Goal: Task Accomplishment & Management: Manage account settings

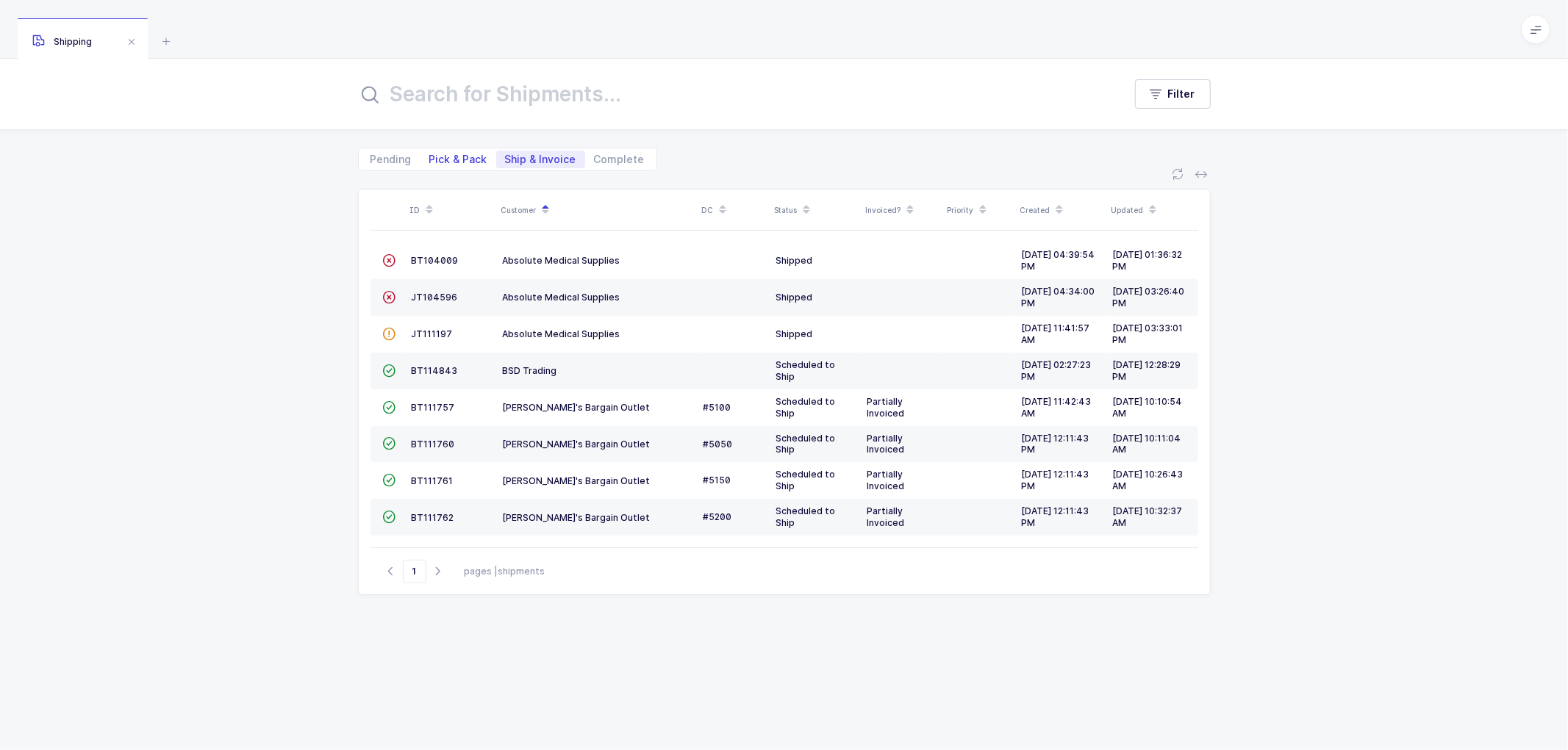
click at [467, 155] on span "Pick & Pack" at bounding box center [459, 159] width 58 height 10
click at [430, 155] on input "Pick & Pack" at bounding box center [425, 155] width 10 height 10
radio input "true"
radio input "false"
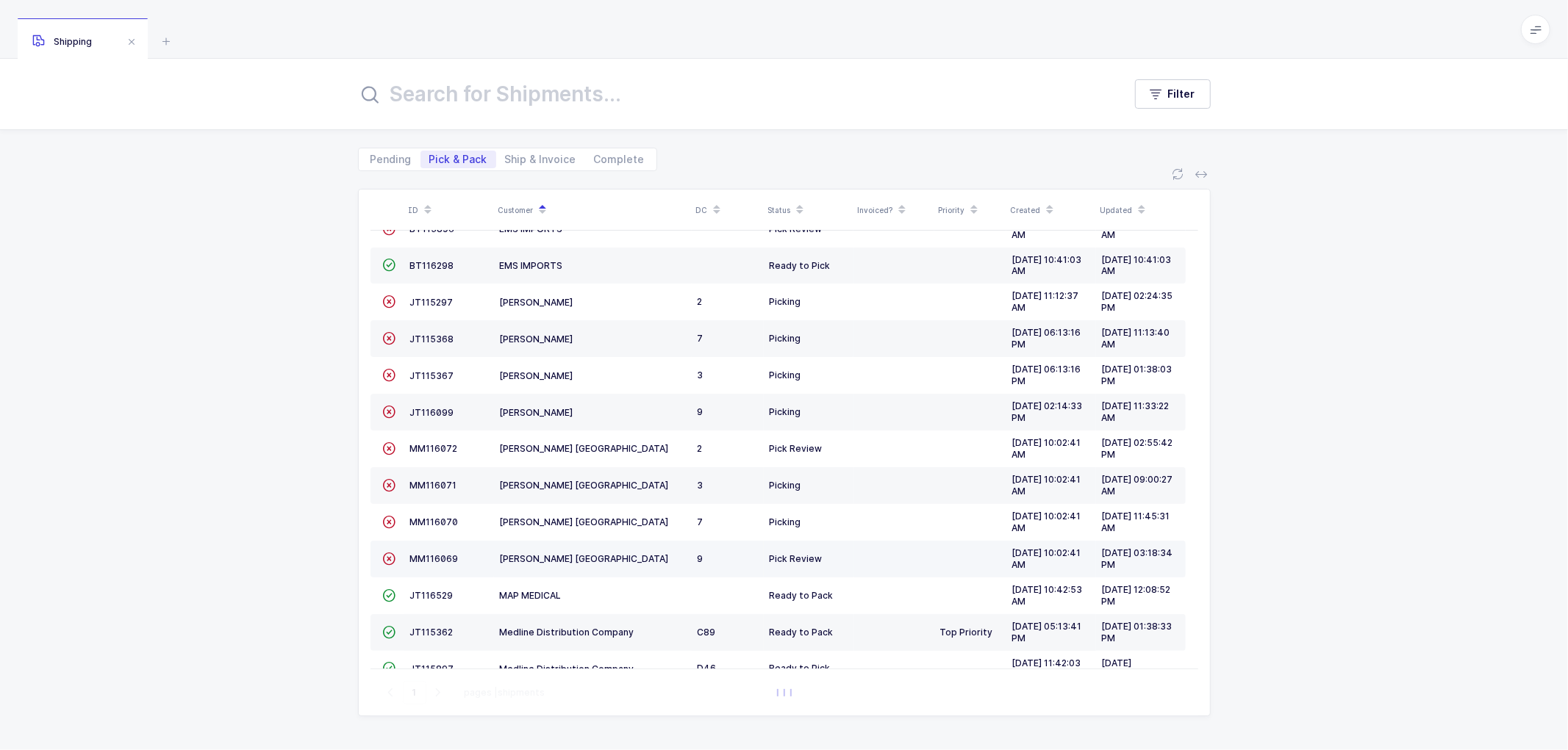
scroll to position [321, 0]
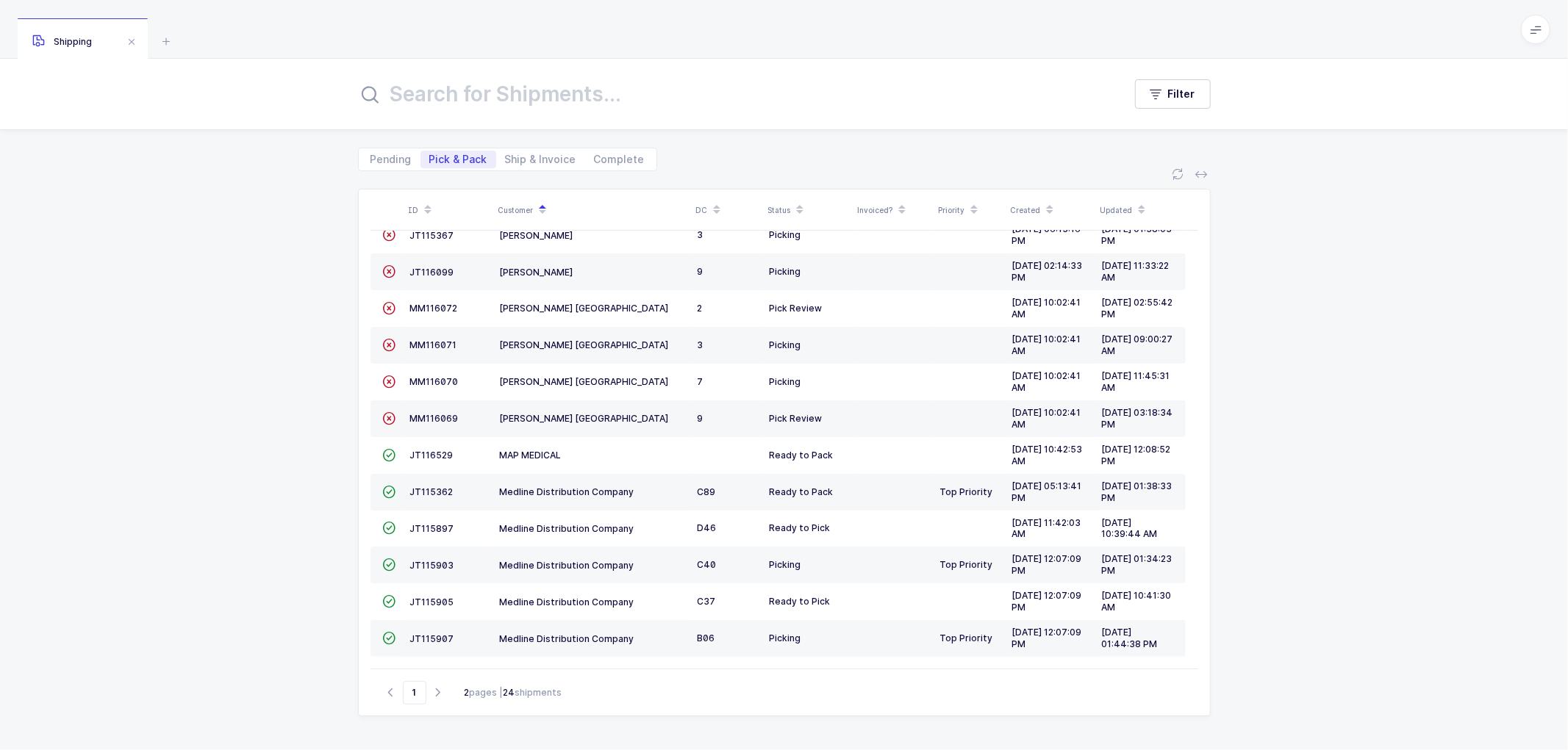
drag, startPoint x: 603, startPoint y: 156, endPoint x: 567, endPoint y: 124, distance: 48.2
click at [603, 155] on span "Complete" at bounding box center [619, 159] width 51 height 10
click at [595, 155] on input "Complete" at bounding box center [590, 155] width 10 height 10
radio input "true"
radio input "false"
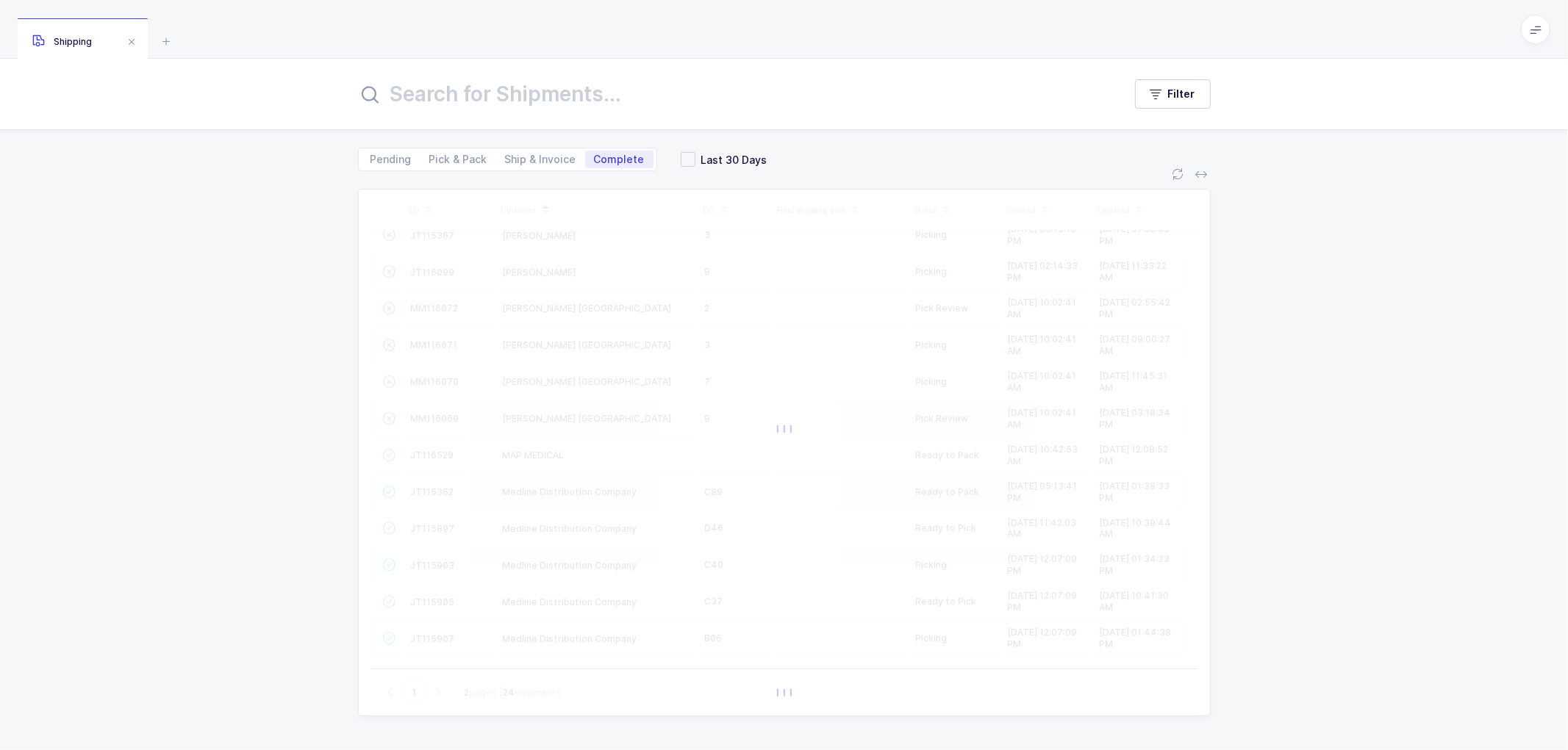
click at [485, 91] on input "text" at bounding box center [732, 94] width 748 height 35
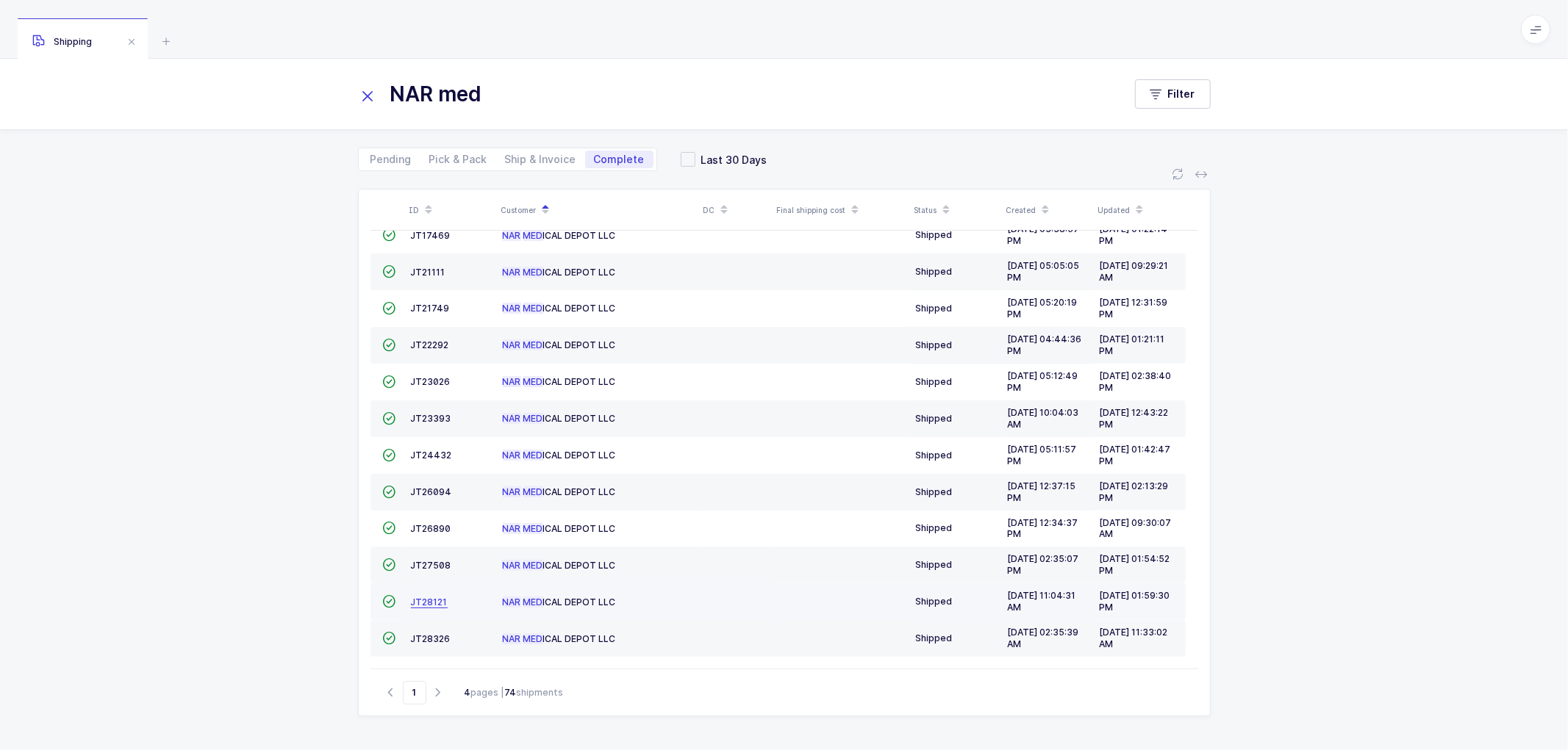
type input "NAR med"
click at [424, 598] on span "JT28121" at bounding box center [429, 602] width 36 height 11
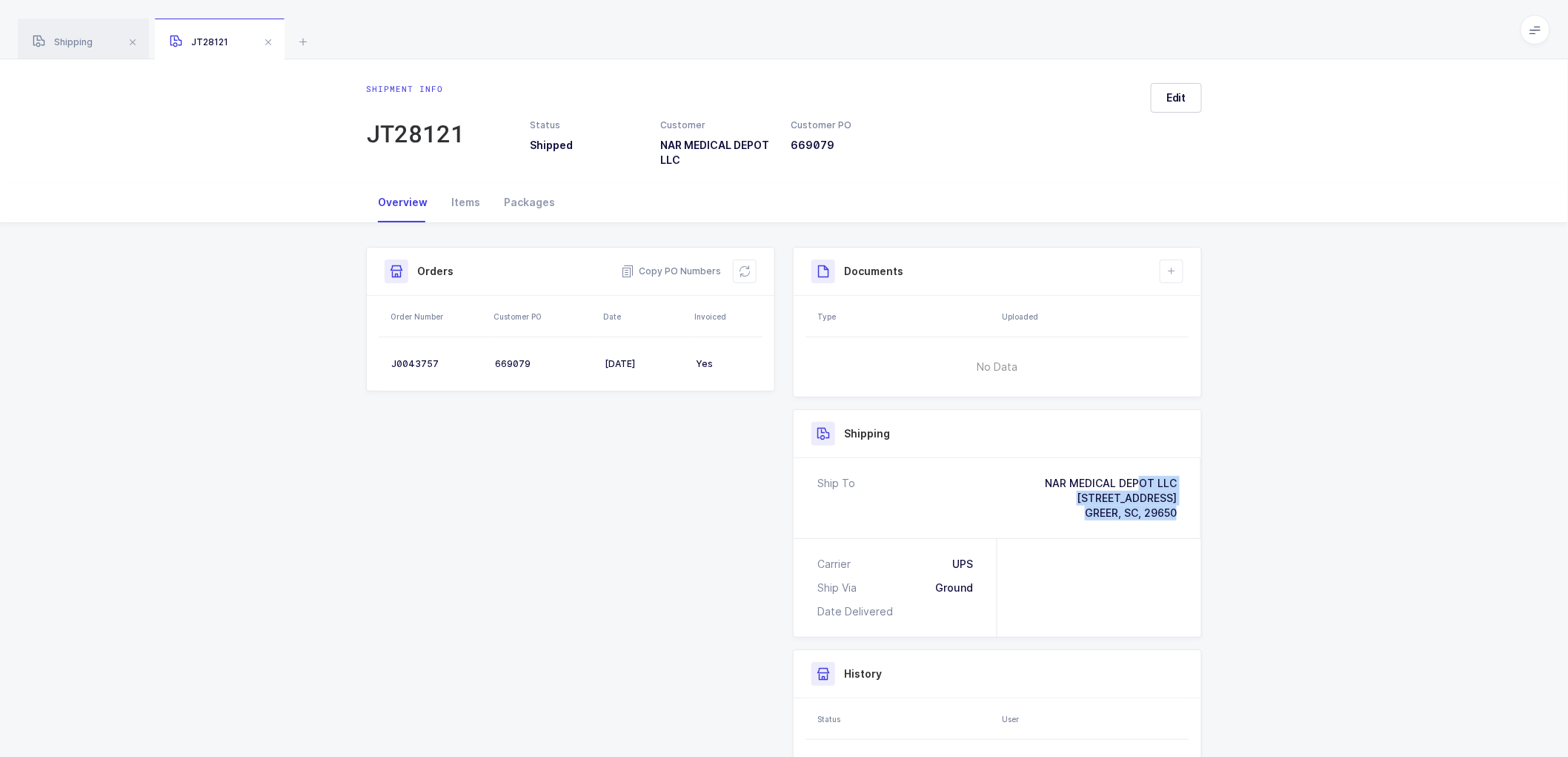
drag, startPoint x: 1180, startPoint y: 512, endPoint x: 1035, endPoint y: 484, distance: 147.7
click at [1035, 484] on div "Ship To NAR MEDICAL DEPOT LLC [STREET_ADDRESS] GREER, SC, 29650" at bounding box center [997, 498] width 408 height 80
copy div "NAR MEDICAL DEPOT LLC [STREET_ADDRESS] GREER, SC, 29650"
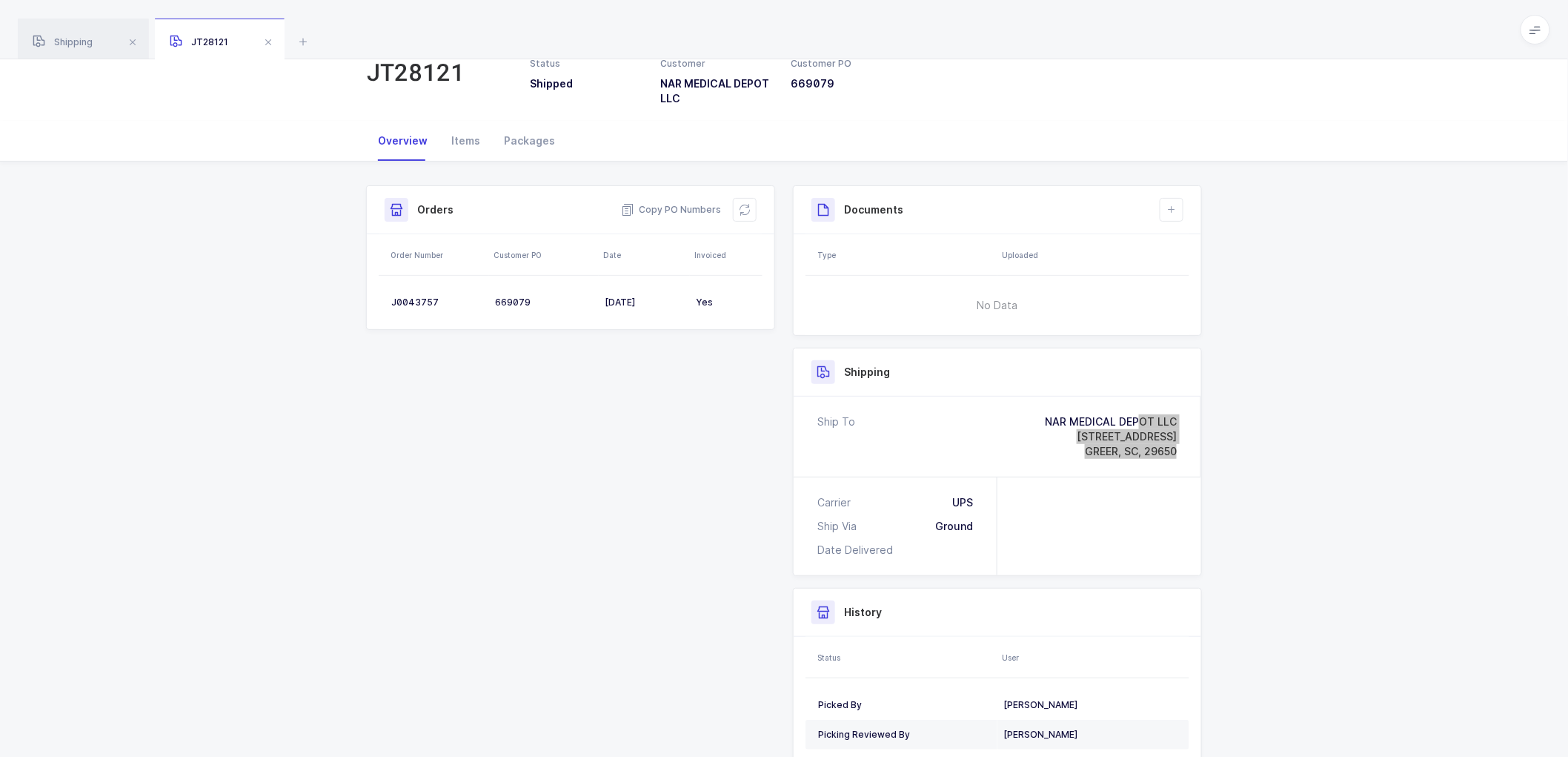
scroll to position [83, 0]
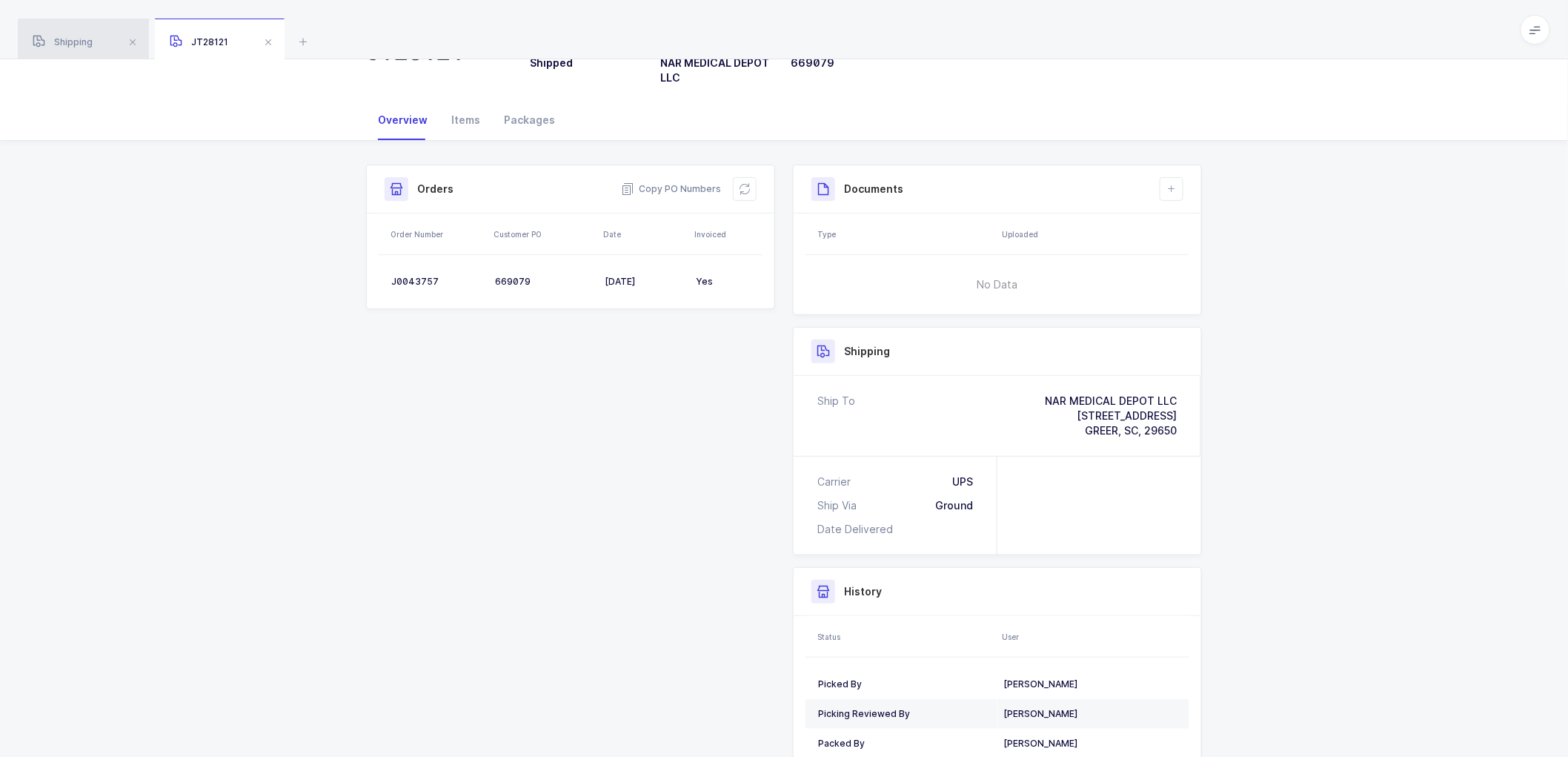
click at [68, 35] on div "Shipping" at bounding box center [83, 39] width 131 height 41
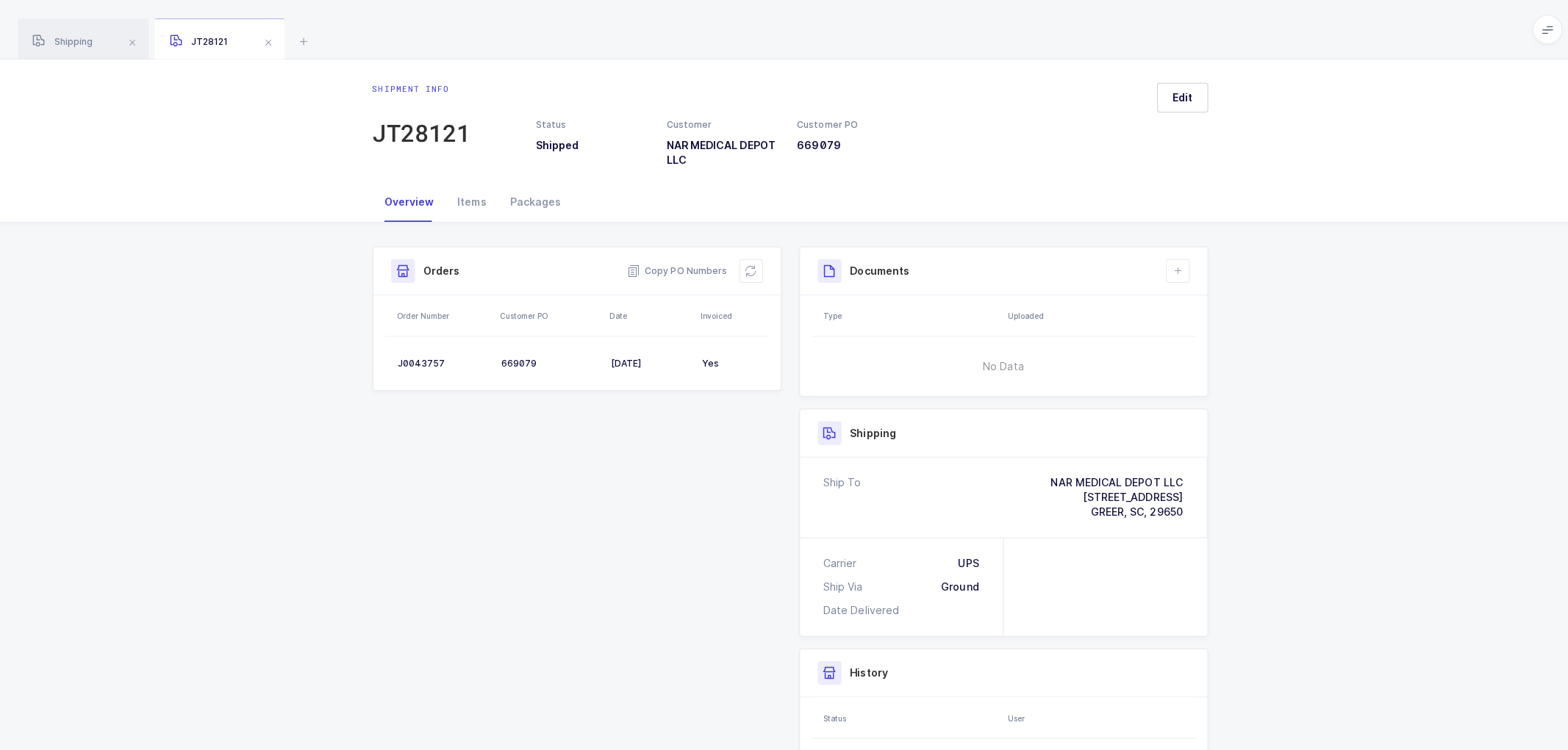
scroll to position [292, 0]
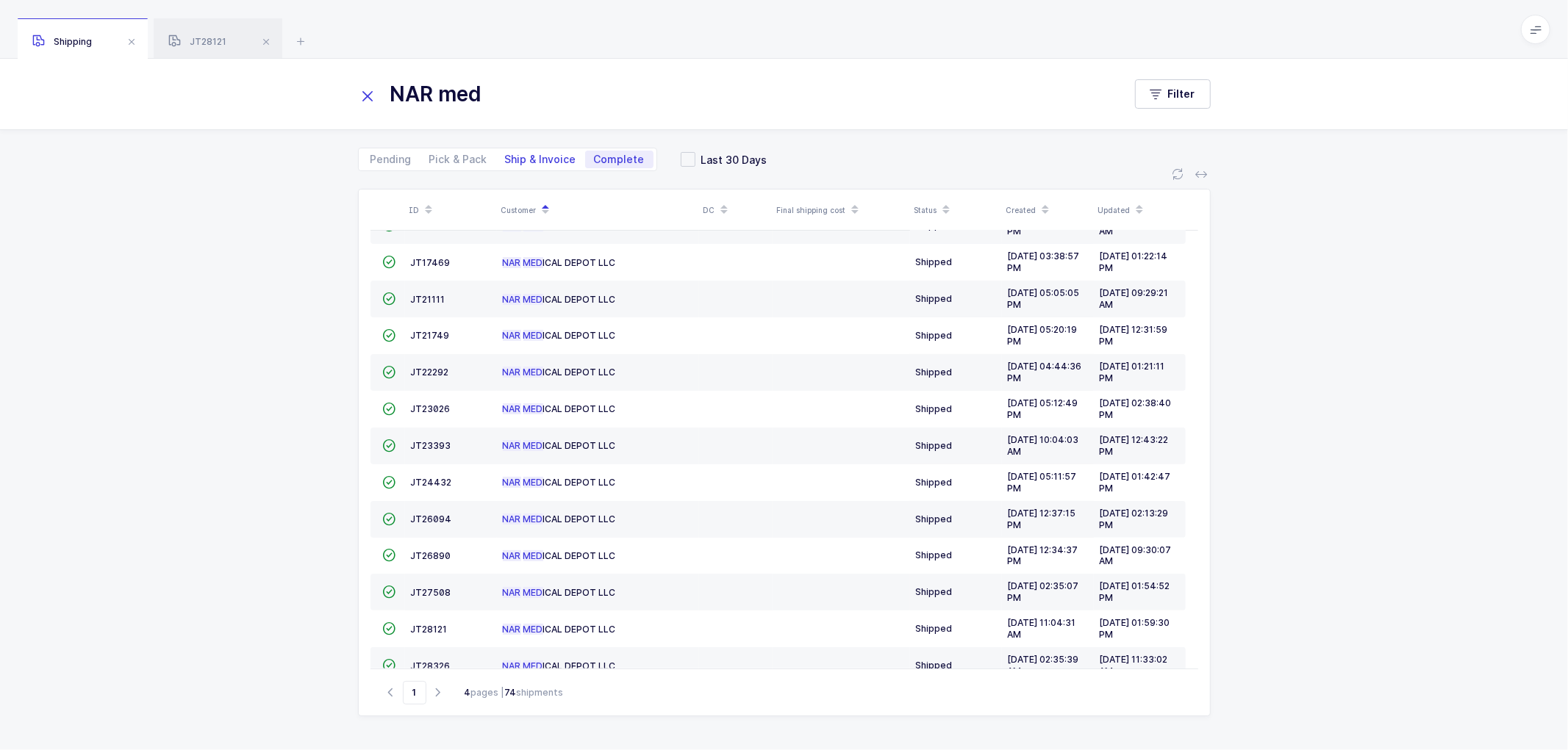
click at [534, 156] on span "Ship & Invoice" at bounding box center [541, 159] width 71 height 10
click at [506, 156] on input "Ship & Invoice" at bounding box center [500, 155] width 10 height 10
radio input "true"
radio input "false"
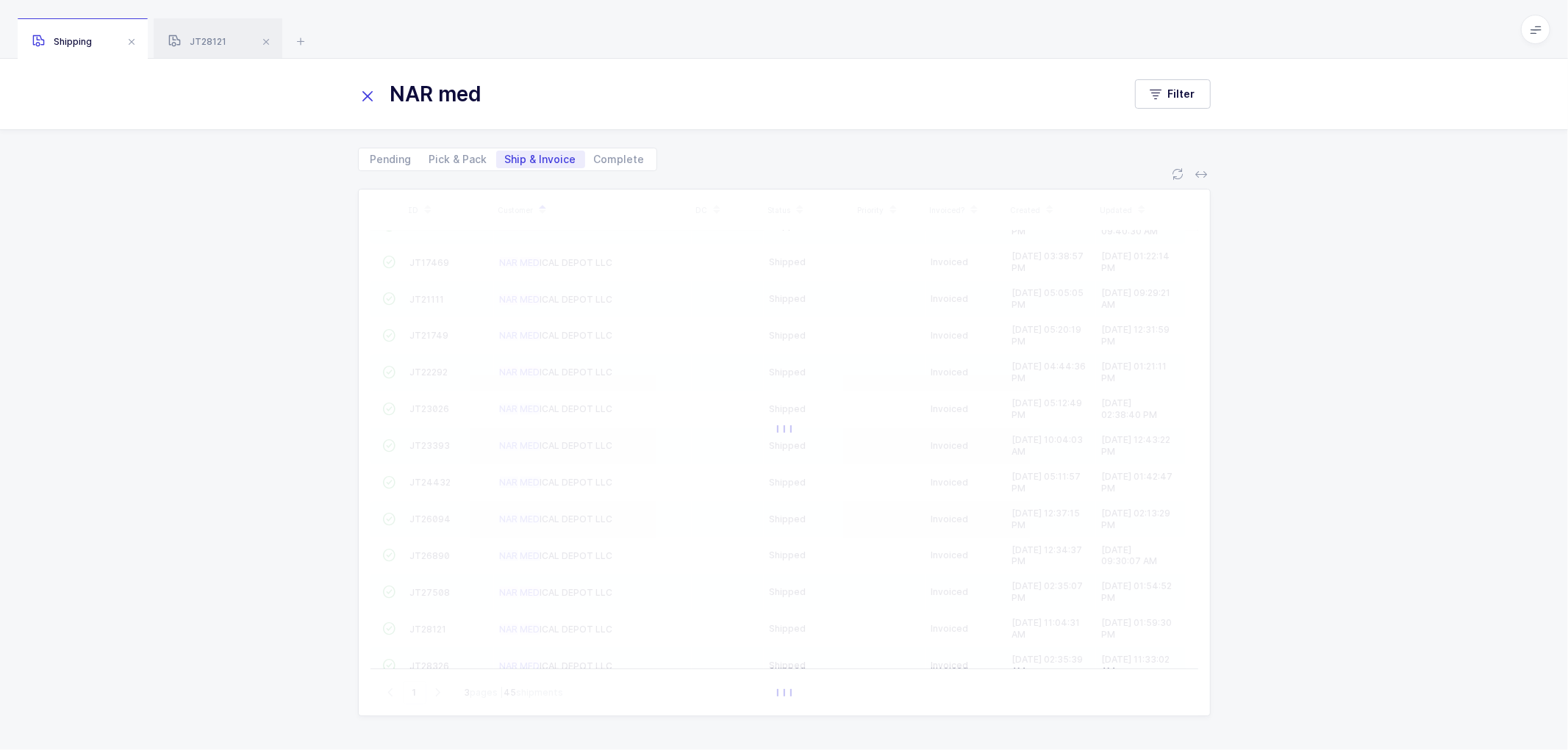
click at [376, 96] on icon at bounding box center [369, 97] width 21 height 21
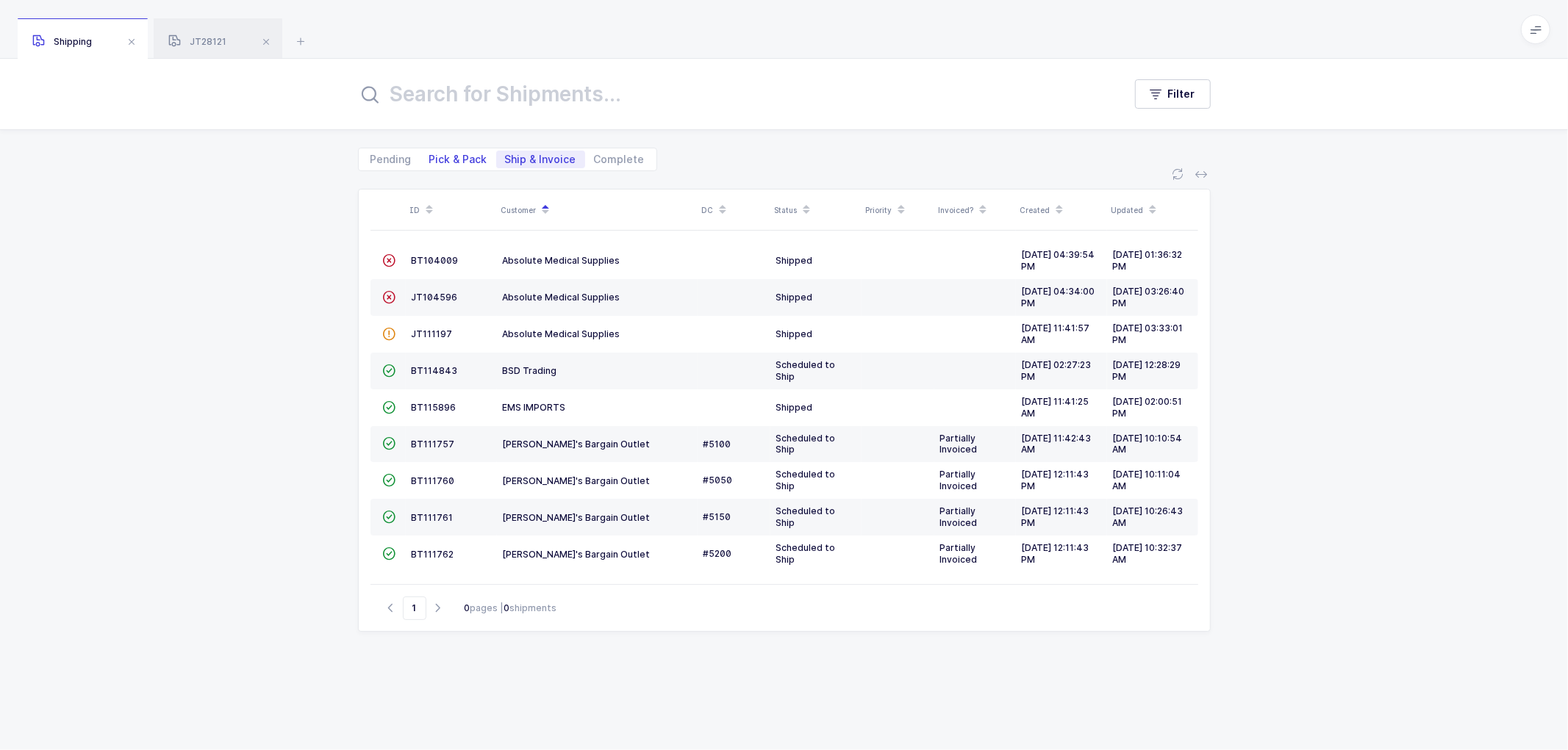
click at [449, 157] on span "Pick & Pack" at bounding box center [459, 159] width 58 height 10
click at [430, 157] on input "Pick & Pack" at bounding box center [425, 155] width 10 height 10
radio input "true"
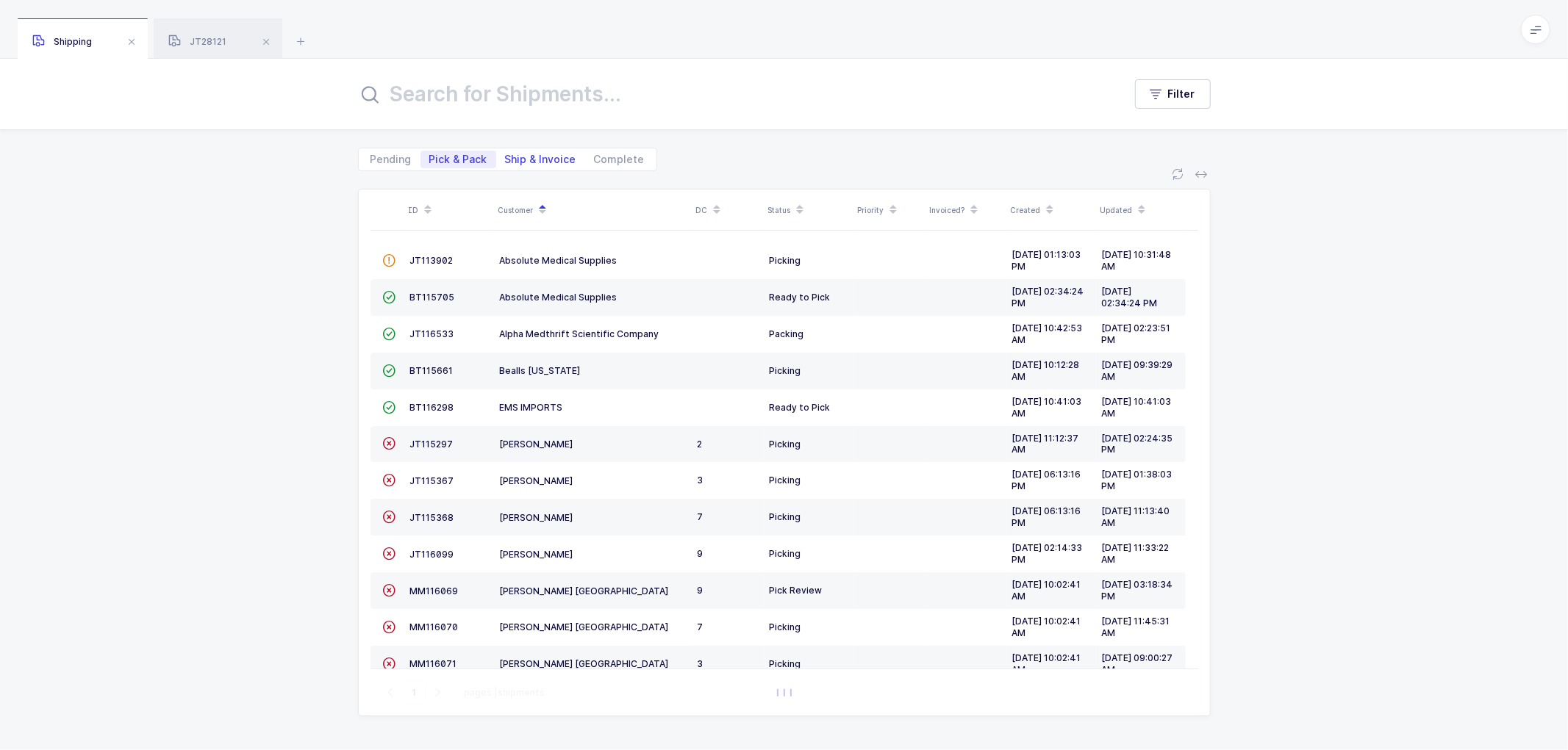
click at [532, 156] on span "Ship & Invoice" at bounding box center [541, 159] width 71 height 10
click at [506, 156] on input "Ship & Invoice" at bounding box center [500, 155] width 10 height 10
radio input "true"
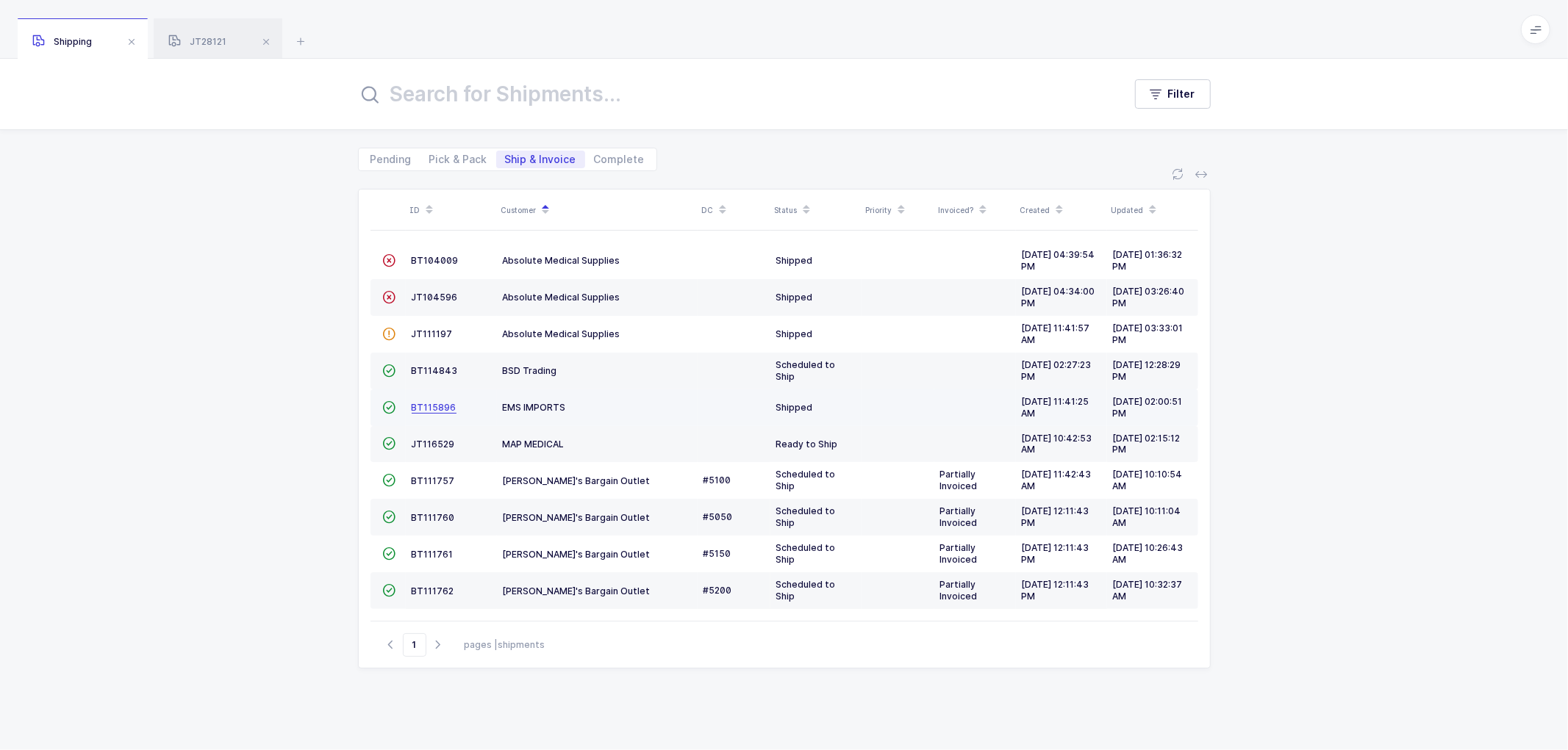
click at [433, 403] on span "BT115896" at bounding box center [434, 407] width 45 height 11
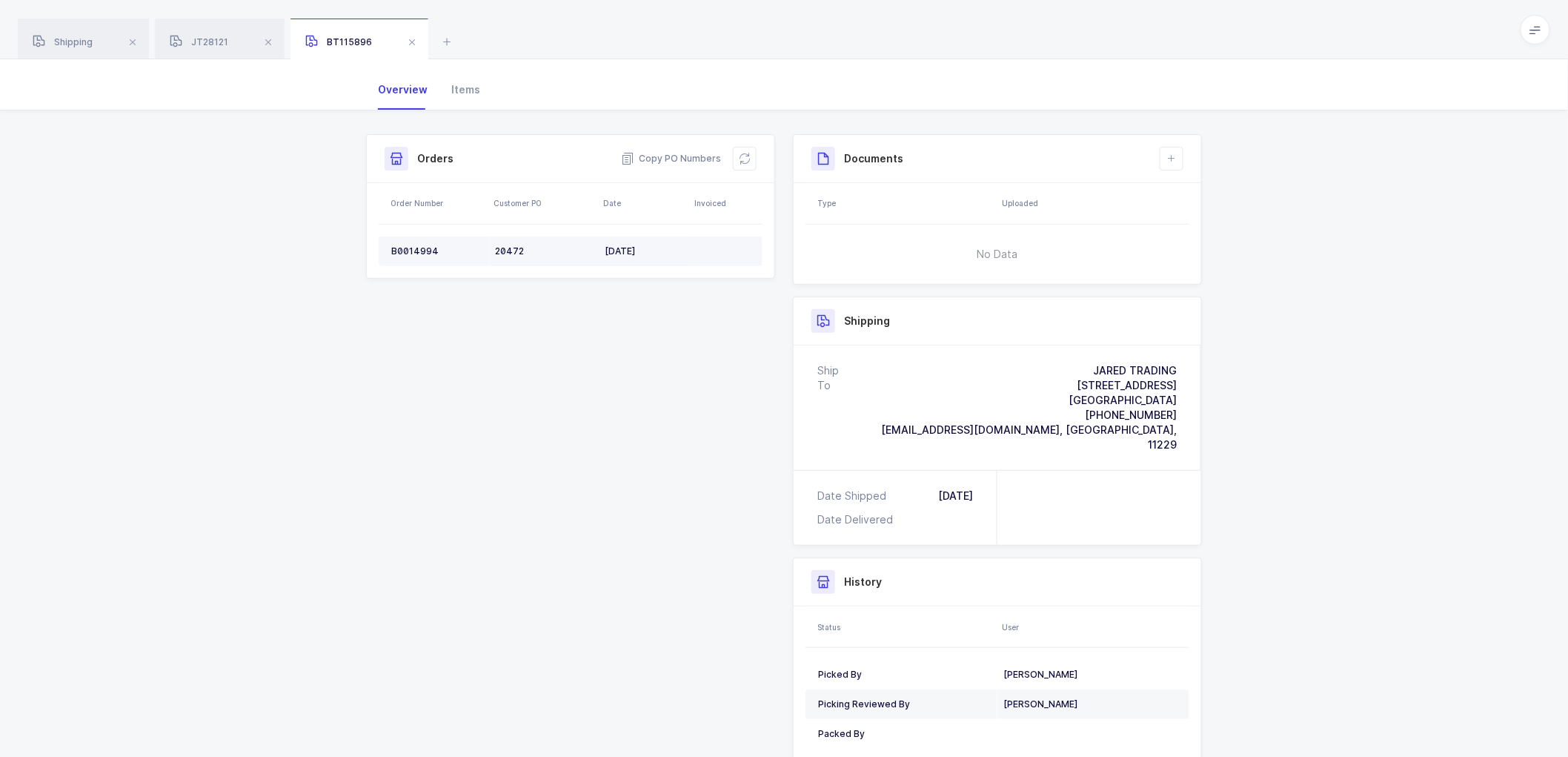
scroll to position [140, 0]
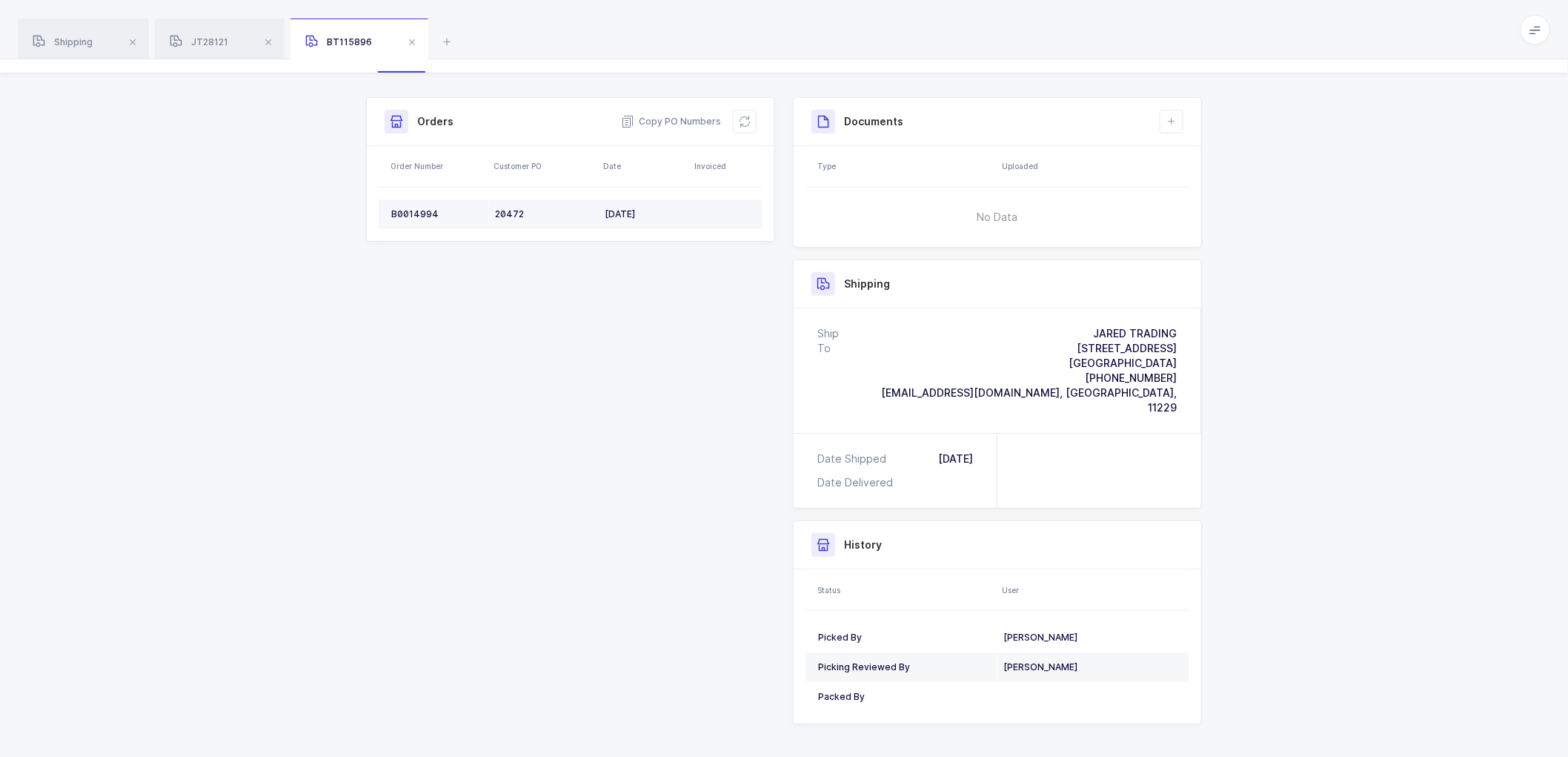
click at [401, 204] on td "B0014994" at bounding box center [433, 214] width 110 height 29
copy div "B0014994"
click at [68, 39] on span "Shipping" at bounding box center [62, 41] width 60 height 11
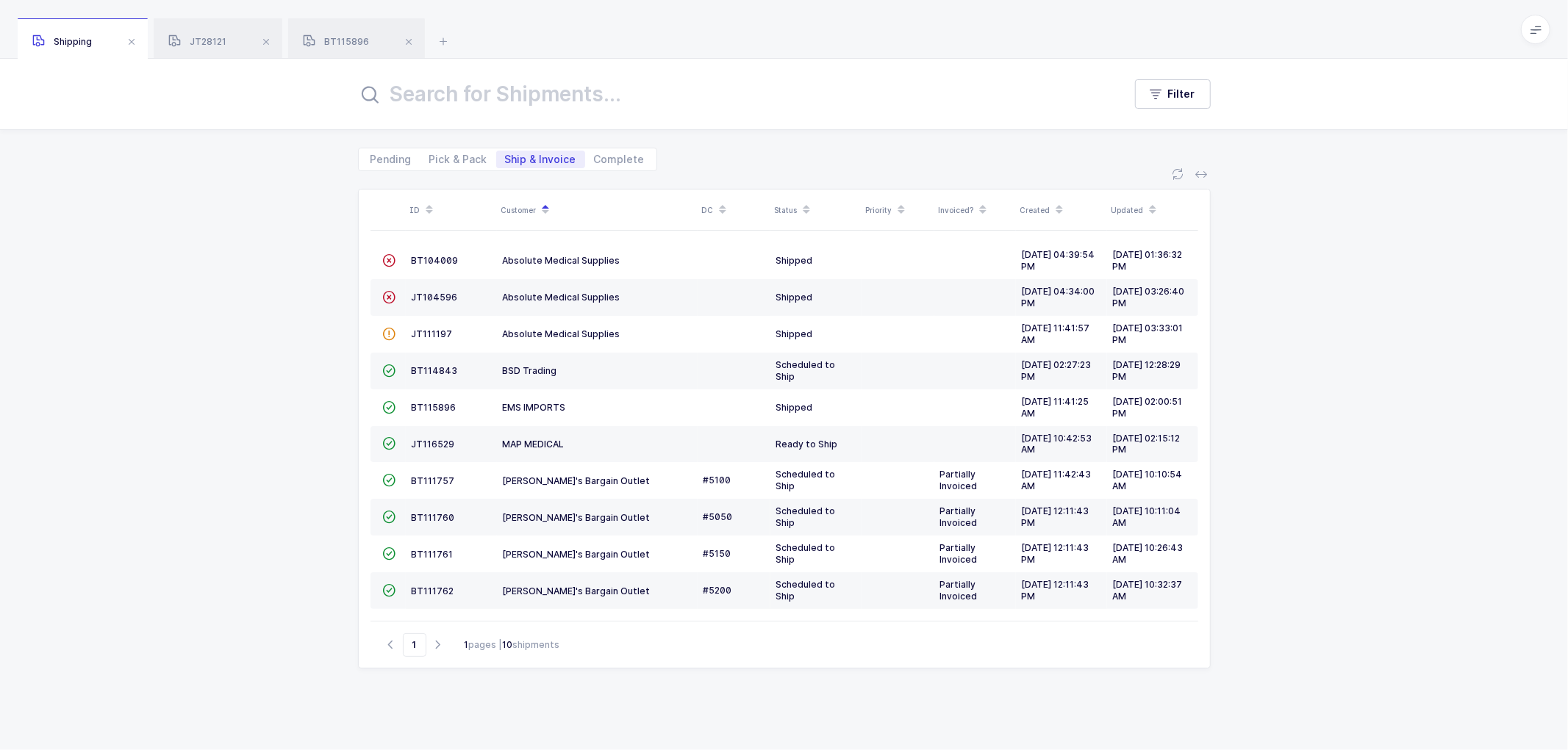
drag, startPoint x: 453, startPoint y: 157, endPoint x: 311, endPoint y: 93, distance: 155.8
click at [453, 158] on span "Pick & Pack" at bounding box center [459, 159] width 58 height 10
click at [430, 158] on input "Pick & Pack" at bounding box center [425, 155] width 10 height 10
radio input "true"
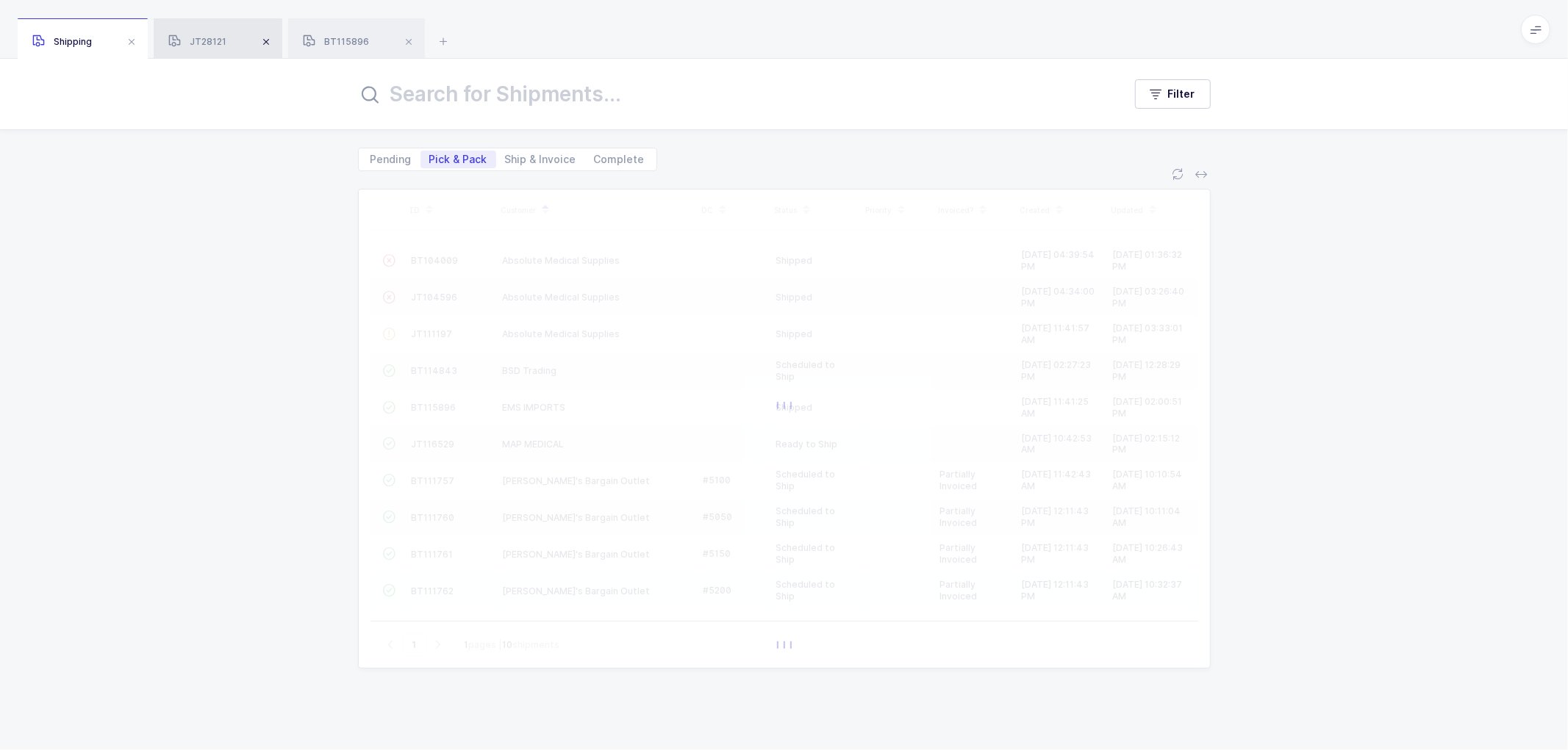
click at [266, 37] on span at bounding box center [267, 42] width 18 height 18
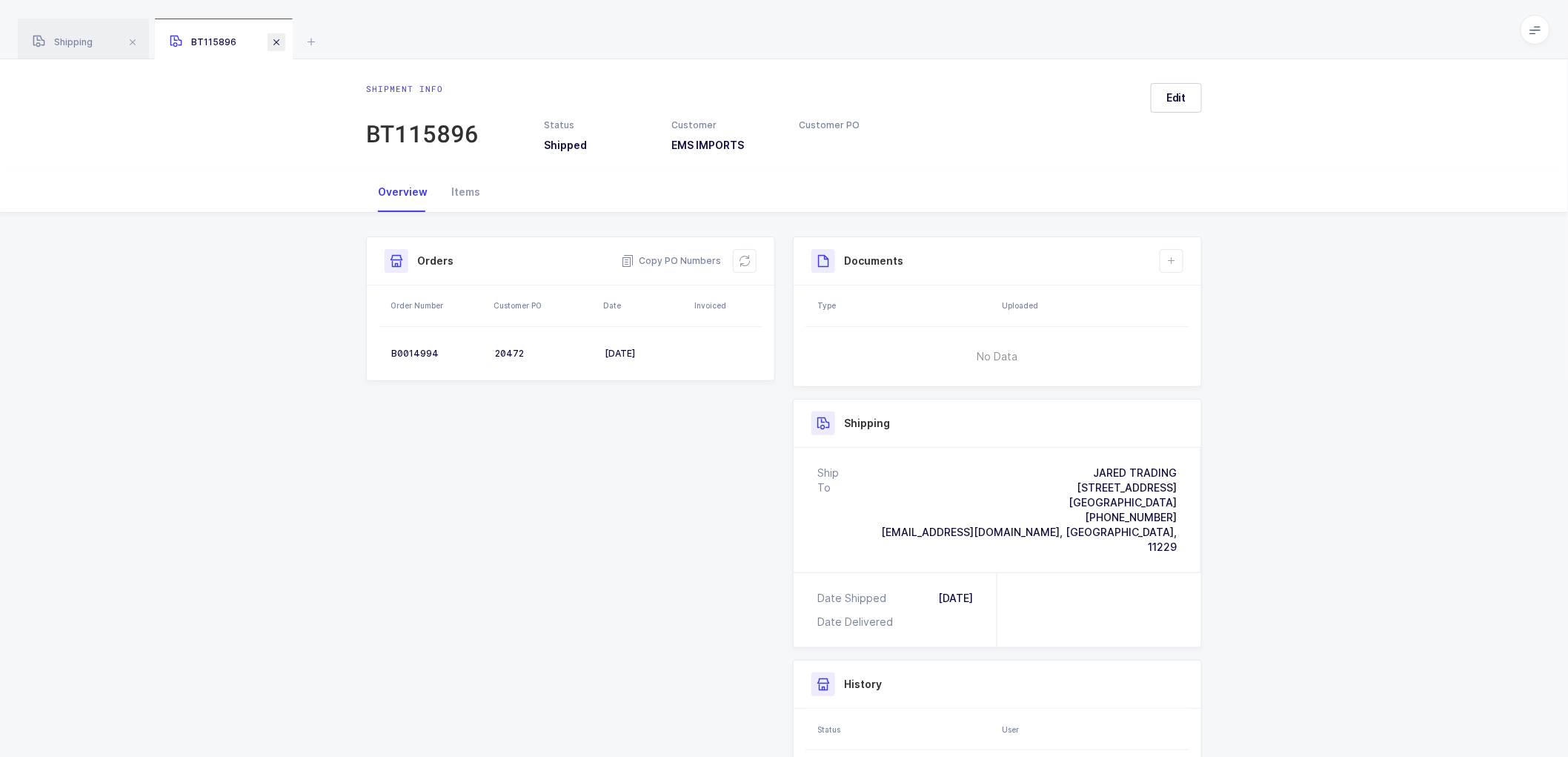
click at [272, 41] on span at bounding box center [276, 42] width 18 height 18
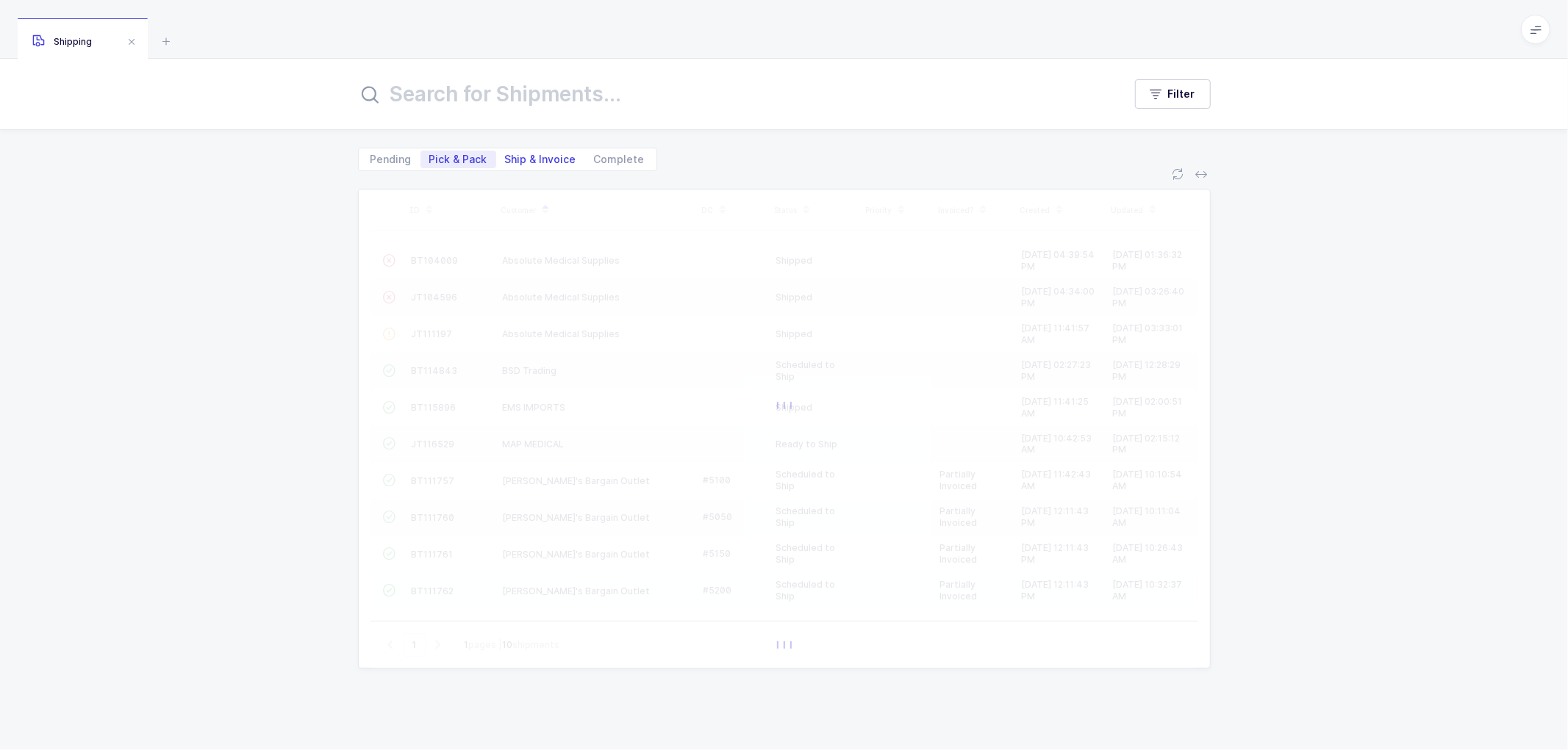
click at [528, 156] on span "Ship & Invoice" at bounding box center [541, 159] width 71 height 10
click at [506, 156] on input "Ship & Invoice" at bounding box center [500, 155] width 10 height 10
radio input "true"
radio input "false"
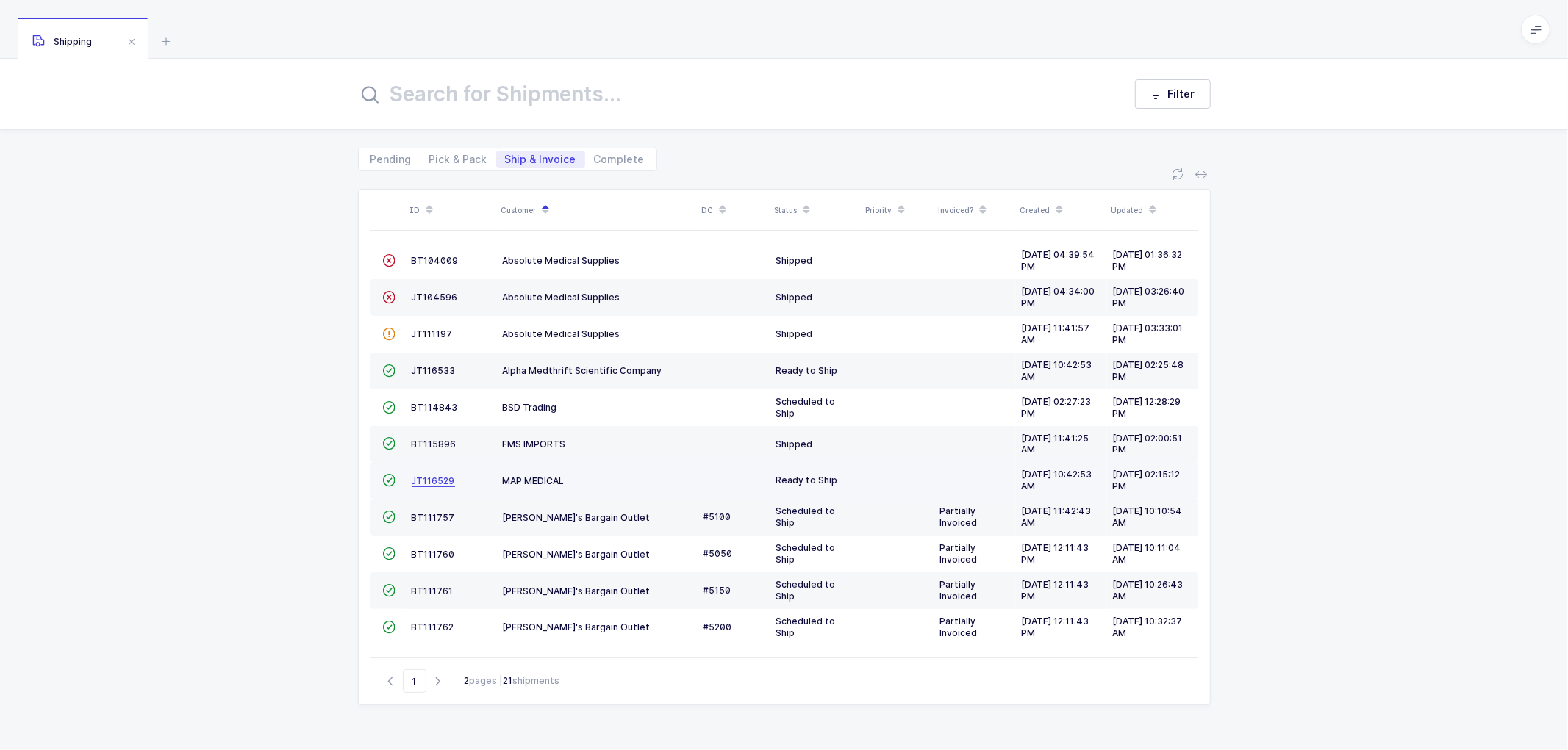
click at [424, 478] on span "JT116529" at bounding box center [433, 481] width 43 height 11
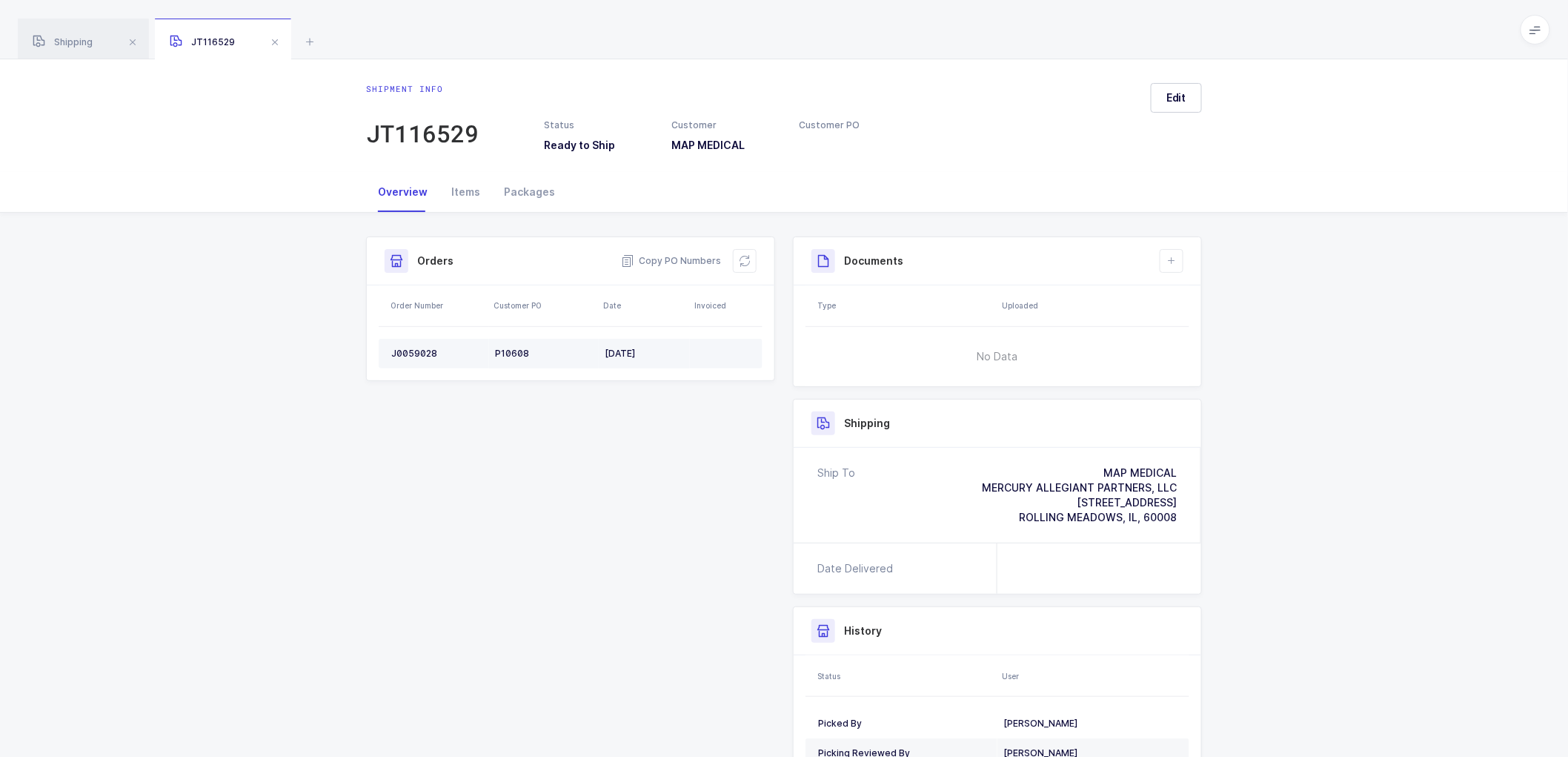
click at [417, 352] on div "J0059028" at bounding box center [437, 354] width 92 height 12
click at [417, 352] on div "J0059028" at bounding box center [437, 354] width 92 height 12
copy div "J0059028"
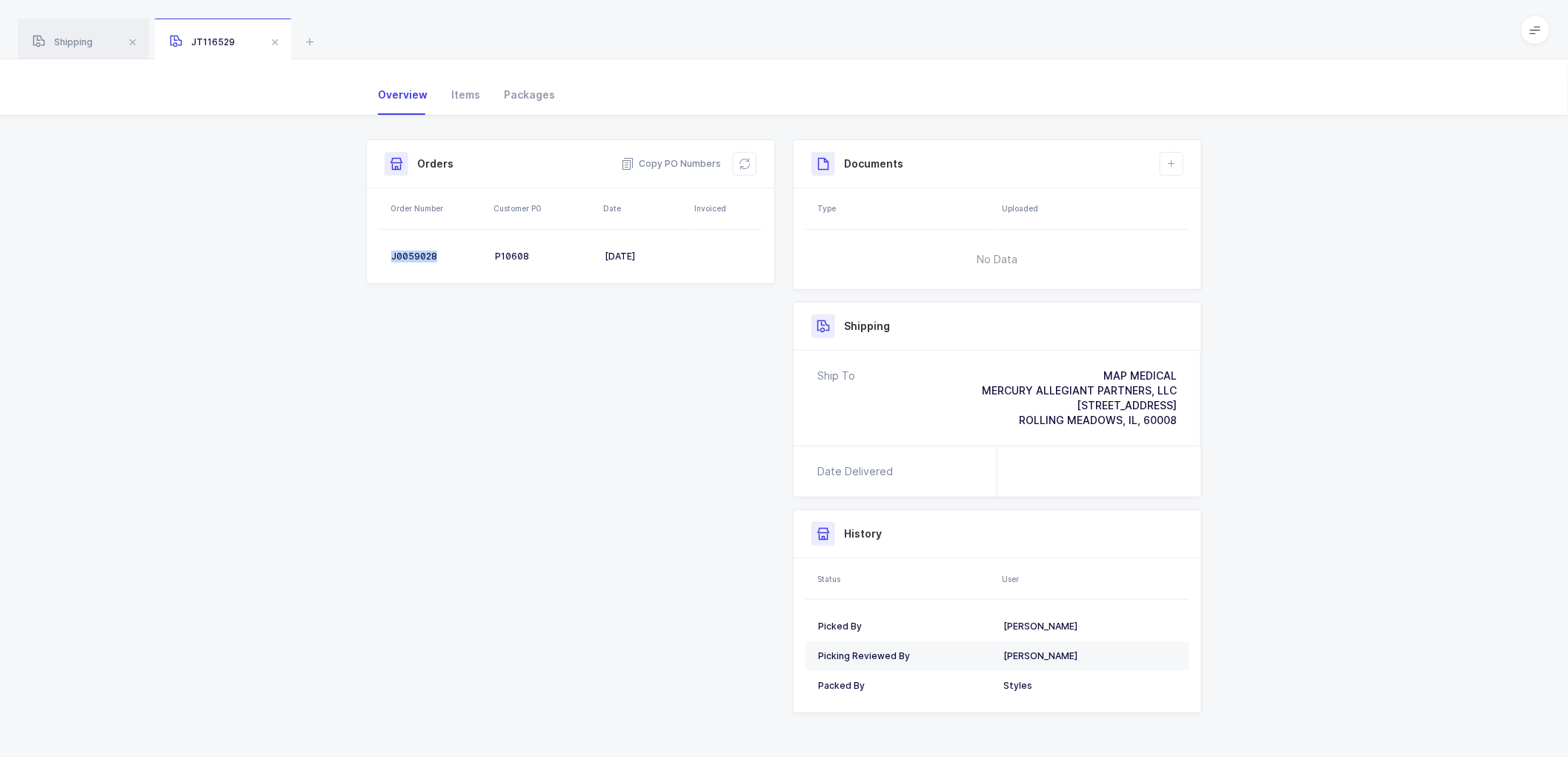
scroll to position [101, 0]
click at [667, 158] on span "Copy PO Numbers" at bounding box center [670, 160] width 100 height 15
click at [520, 86] on div "Packages" at bounding box center [530, 91] width 75 height 40
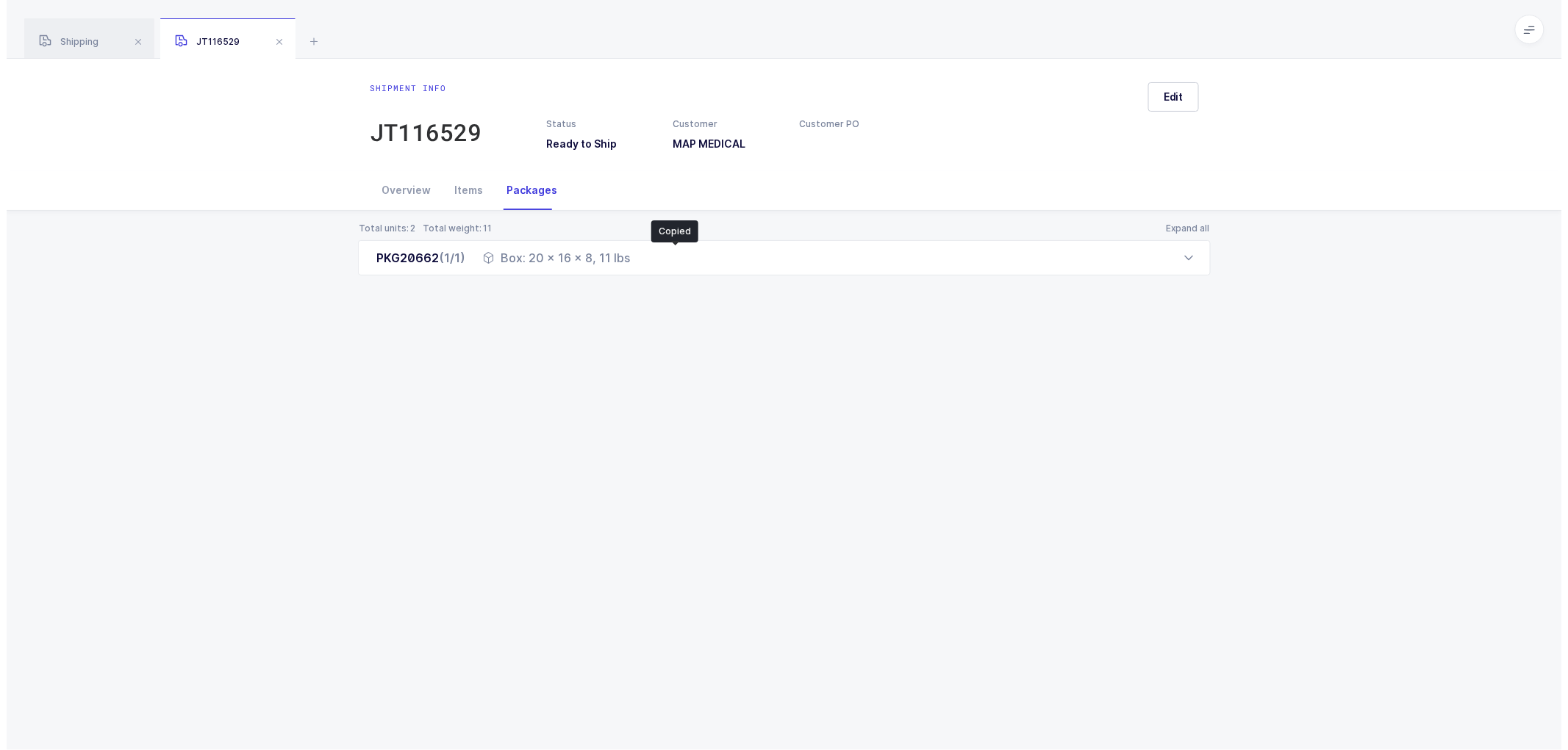
scroll to position [0, 0]
drag, startPoint x: 1161, startPoint y: 92, endPoint x: 1228, endPoint y: 103, distance: 67.9
click at [1167, 92] on button "Edit" at bounding box center [1173, 97] width 51 height 29
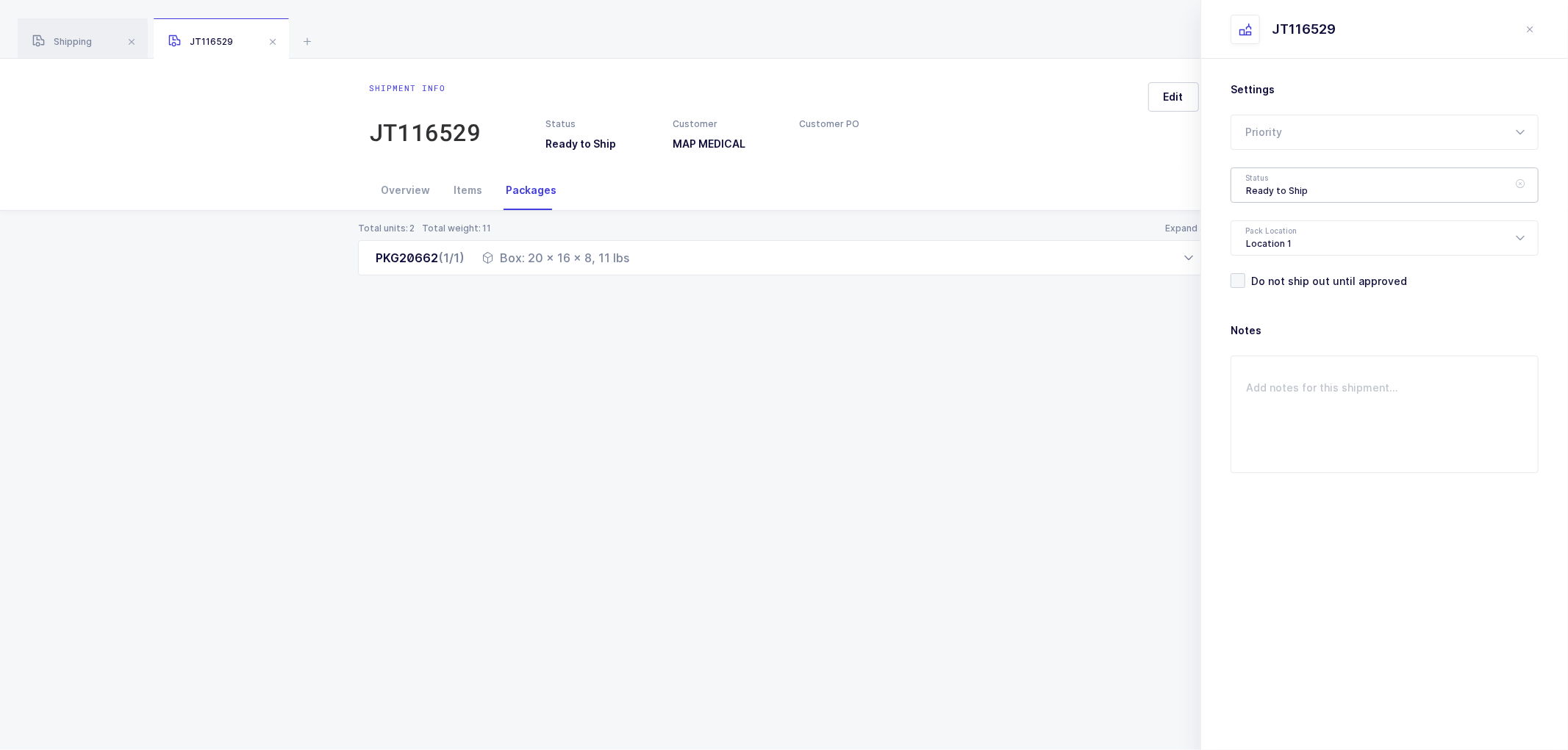
click at [1269, 182] on div "Ready to Ship" at bounding box center [1385, 185] width 308 height 35
click at [1265, 289] on li "Shipped" at bounding box center [1390, 298] width 307 height 24
type input "Shipped"
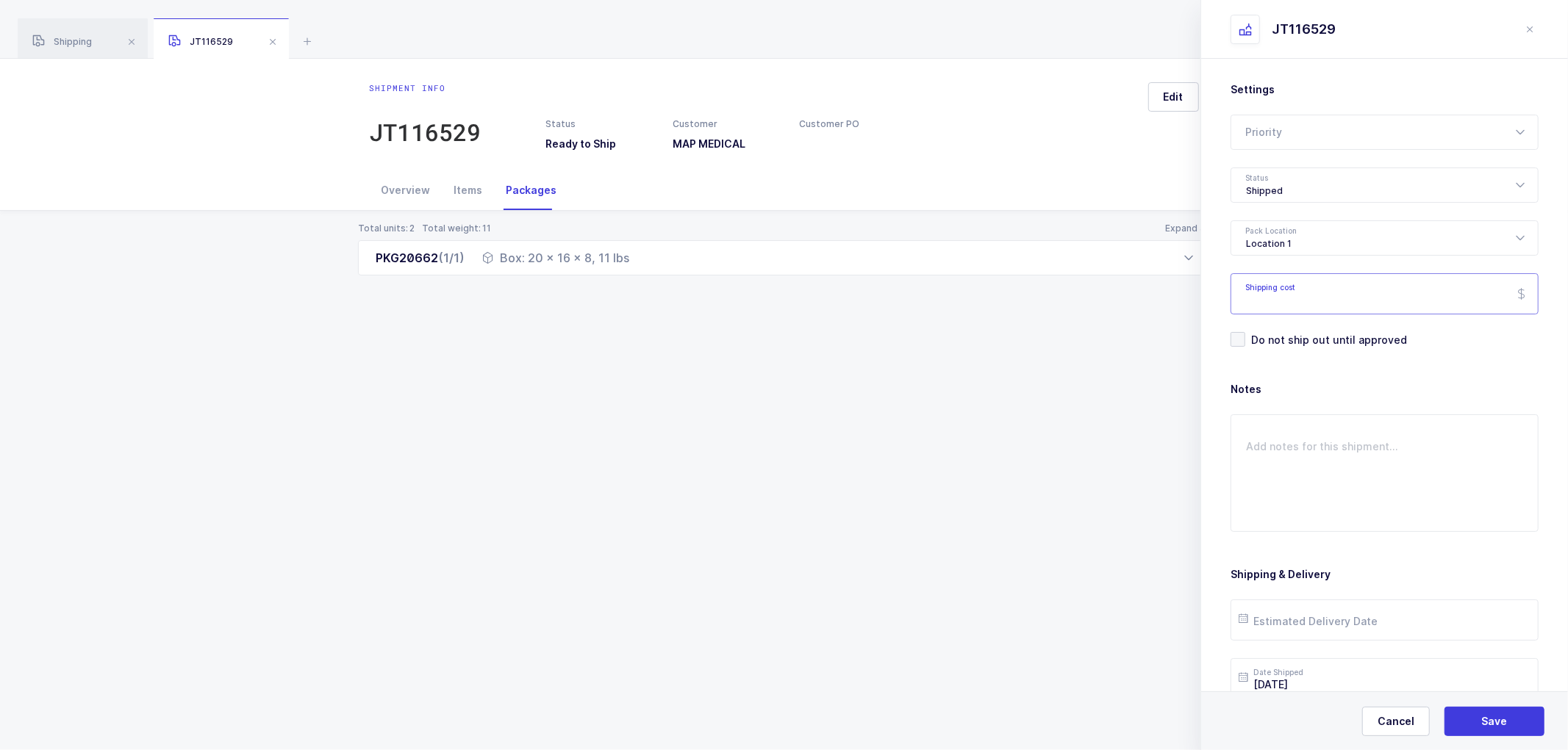
paste input "10608"
type input "10608"
drag, startPoint x: 1285, startPoint y: 290, endPoint x: 1210, endPoint y: 289, distance: 75.0
click at [1210, 289] on div "Settings Priority Rush Overnight Top Priority Status Shipped Pending Ready to P…" at bounding box center [1384, 438] width 367 height 758
type input "17.24"
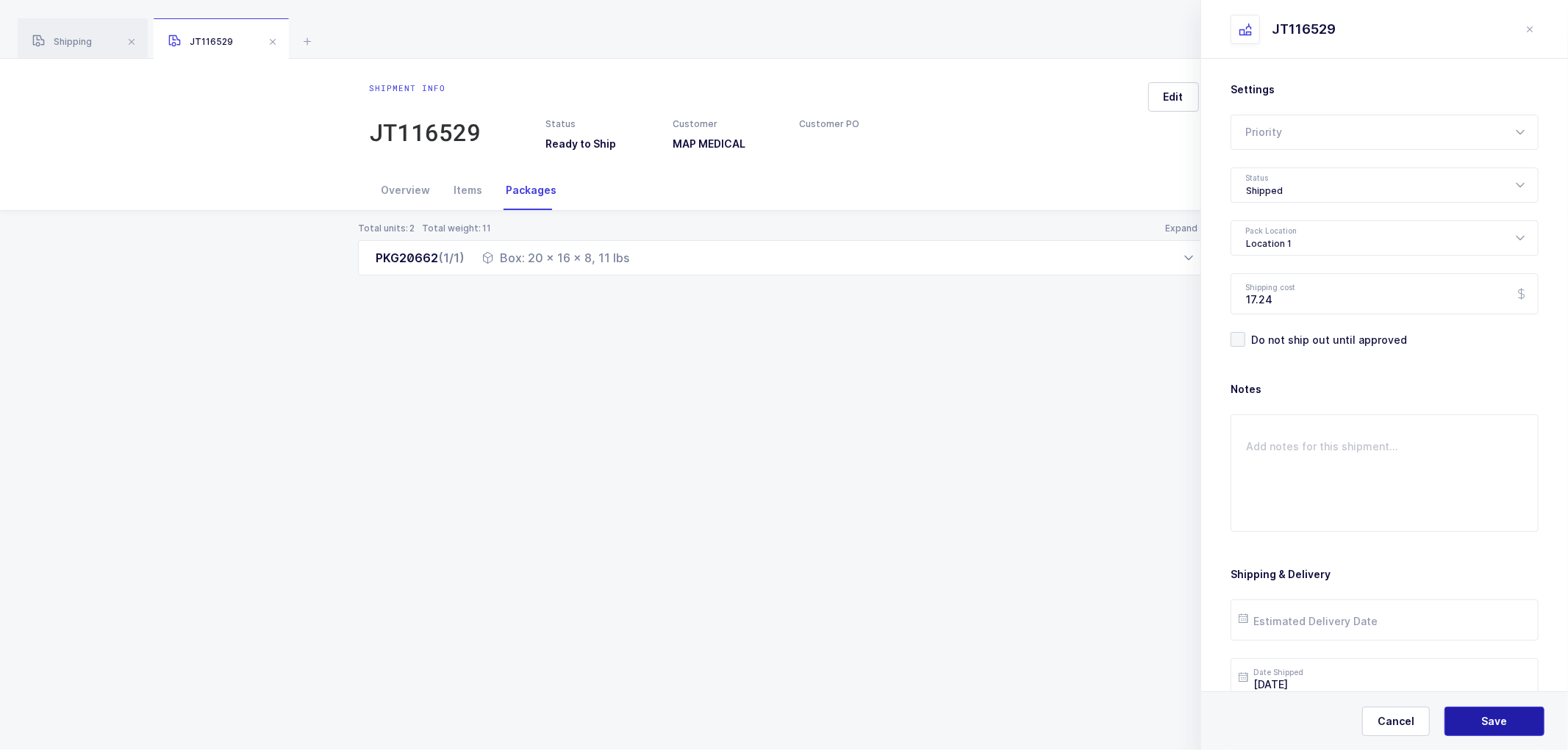
click at [1488, 717] on span "Save" at bounding box center [1494, 722] width 26 height 15
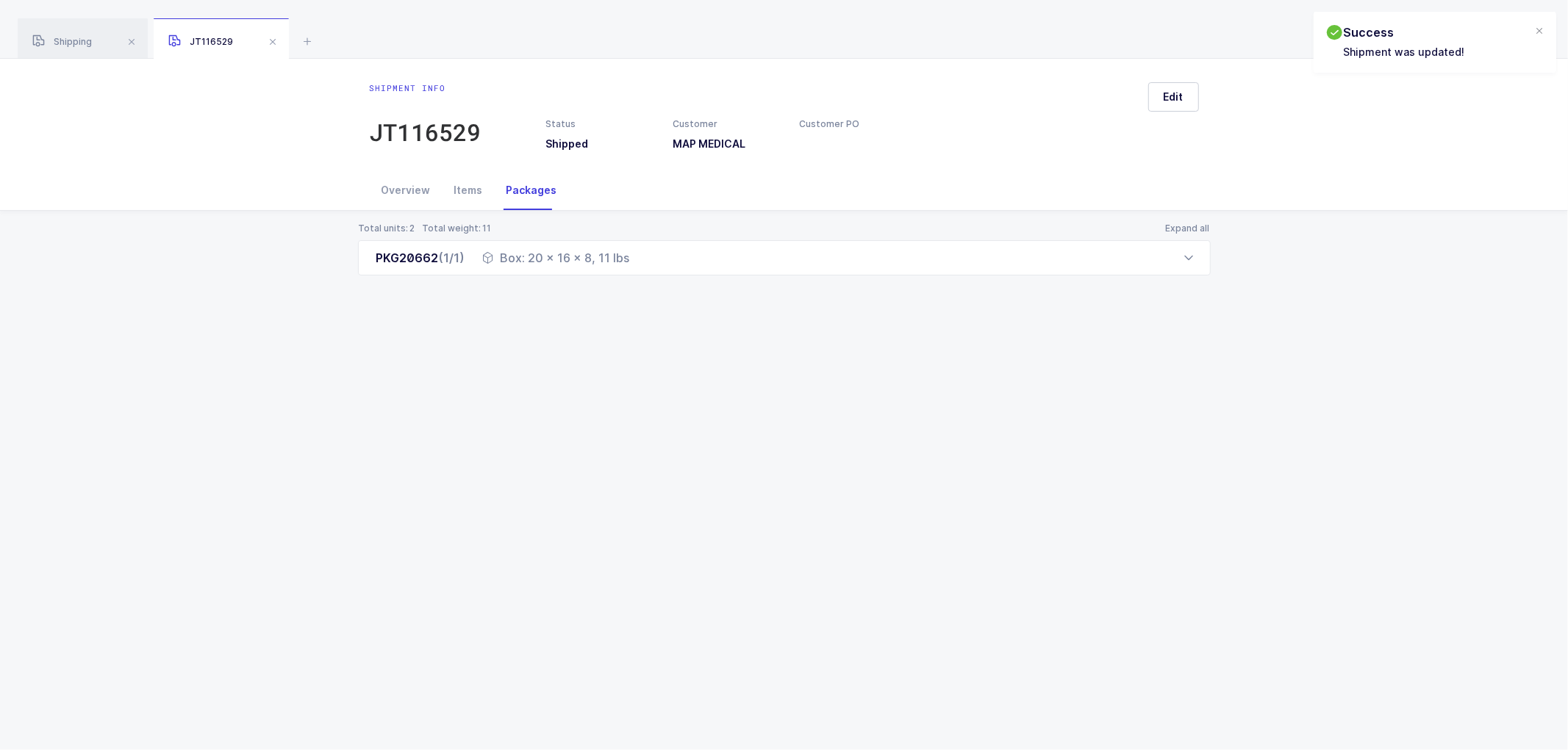
drag, startPoint x: 395, startPoint y: 184, endPoint x: 602, endPoint y: 193, distance: 207.2
click at [398, 184] on div "Overview" at bounding box center [407, 190] width 73 height 39
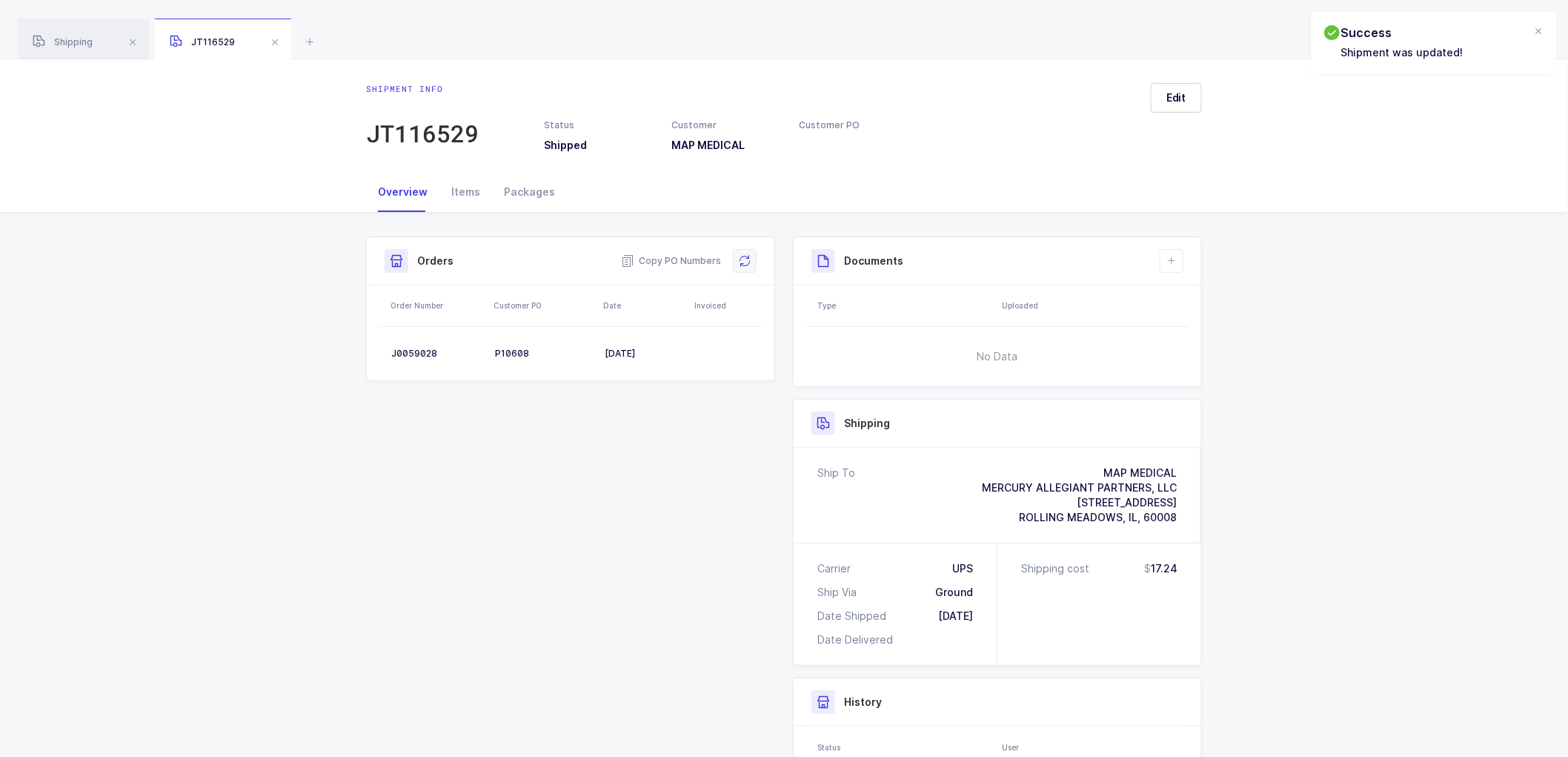
click at [744, 260] on icon at bounding box center [745, 261] width 12 height 12
click at [1175, 261] on icon at bounding box center [1172, 261] width 12 height 12
click at [1178, 295] on li "Create Document" at bounding box center [1221, 303] width 110 height 24
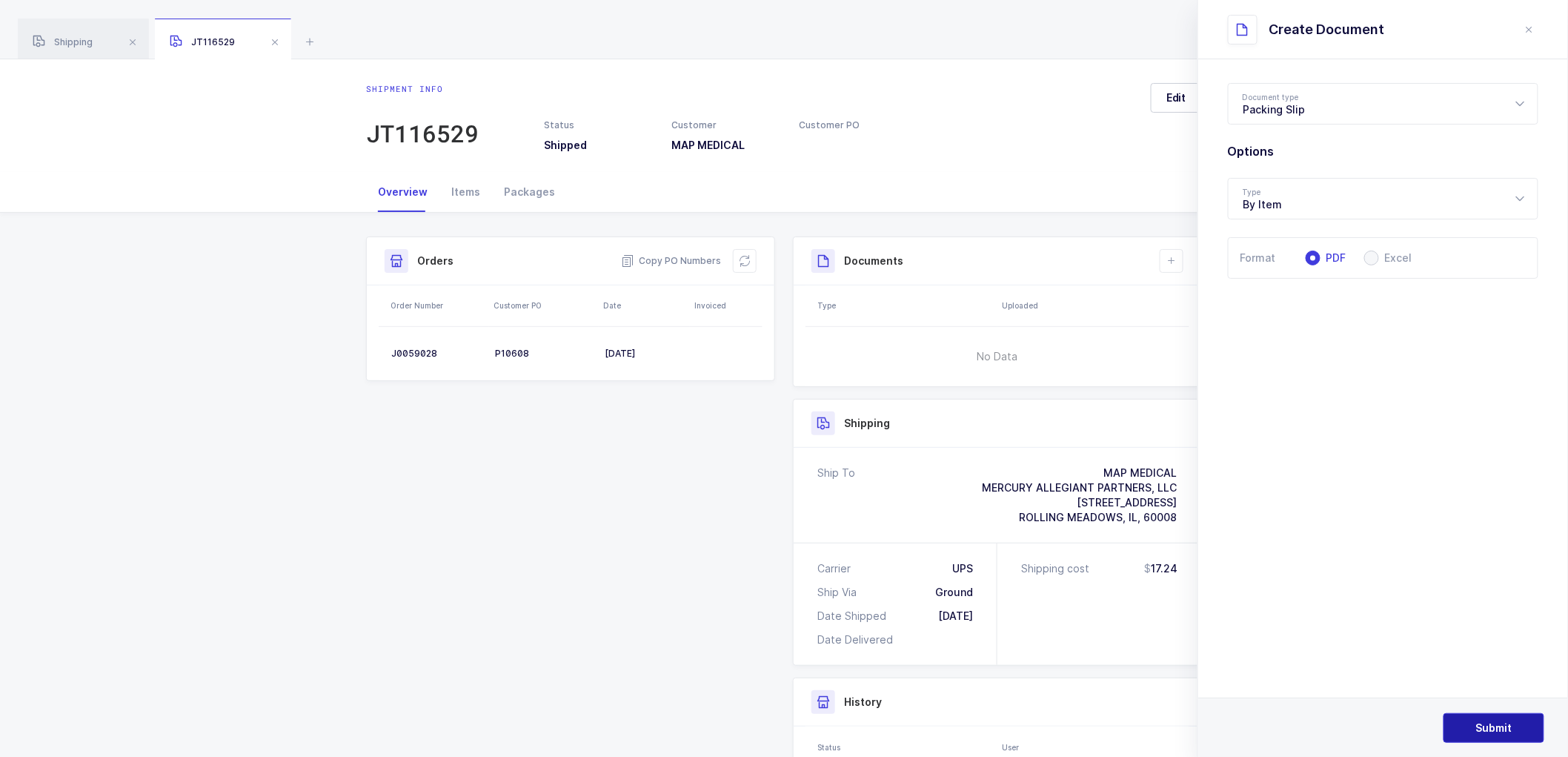
click at [1490, 729] on span "Submit" at bounding box center [1494, 728] width 36 height 15
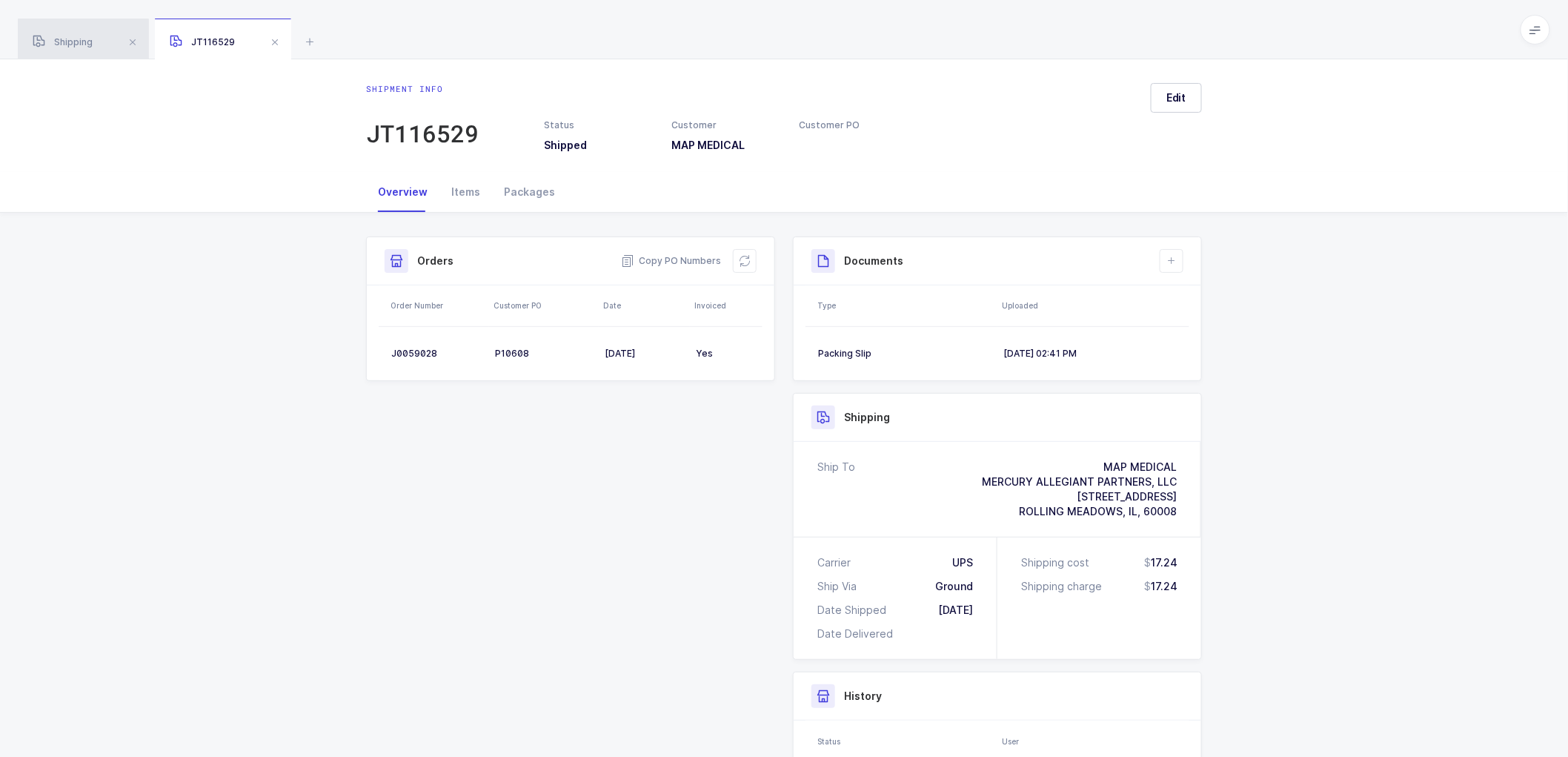
click at [59, 35] on div "Shipping" at bounding box center [83, 39] width 131 height 41
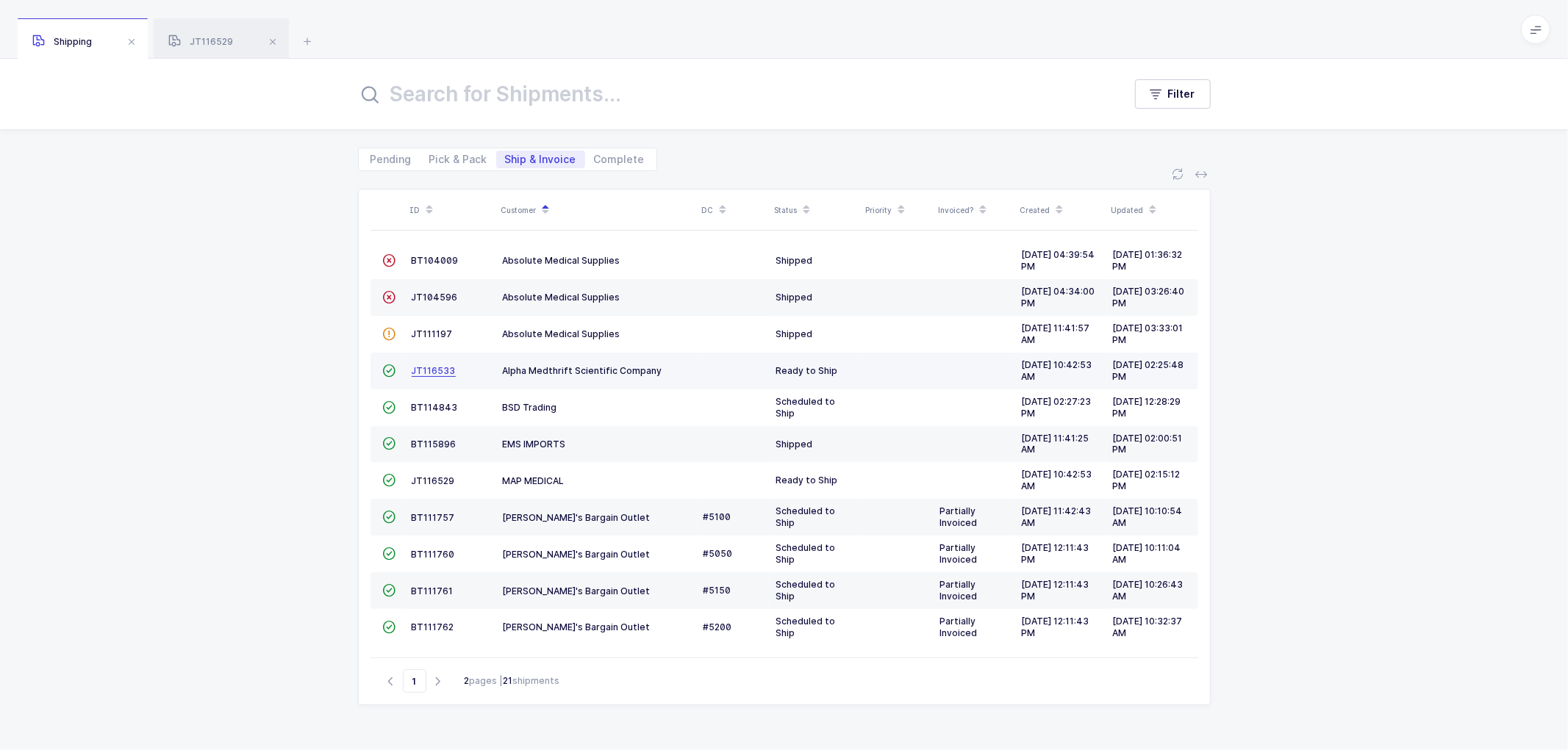
click at [425, 368] on span "JT116533" at bounding box center [433, 371] width 44 height 11
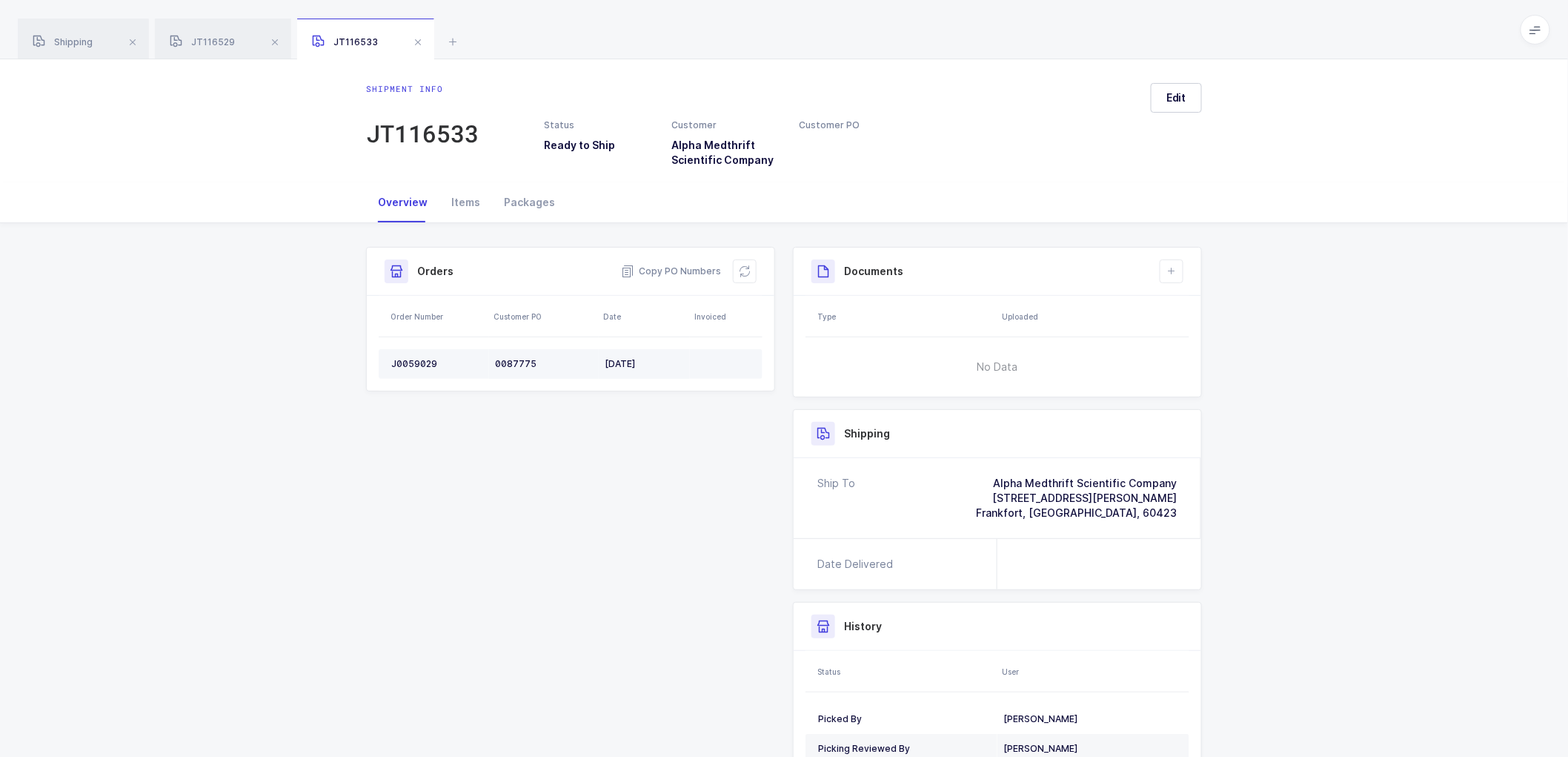
click at [406, 358] on div "J0059029" at bounding box center [437, 364] width 92 height 12
copy div "J0059029"
click at [685, 272] on span "Copy PO Numbers" at bounding box center [670, 271] width 100 height 15
drag, startPoint x: 519, startPoint y: 195, endPoint x: 743, endPoint y: 212, distance: 224.6
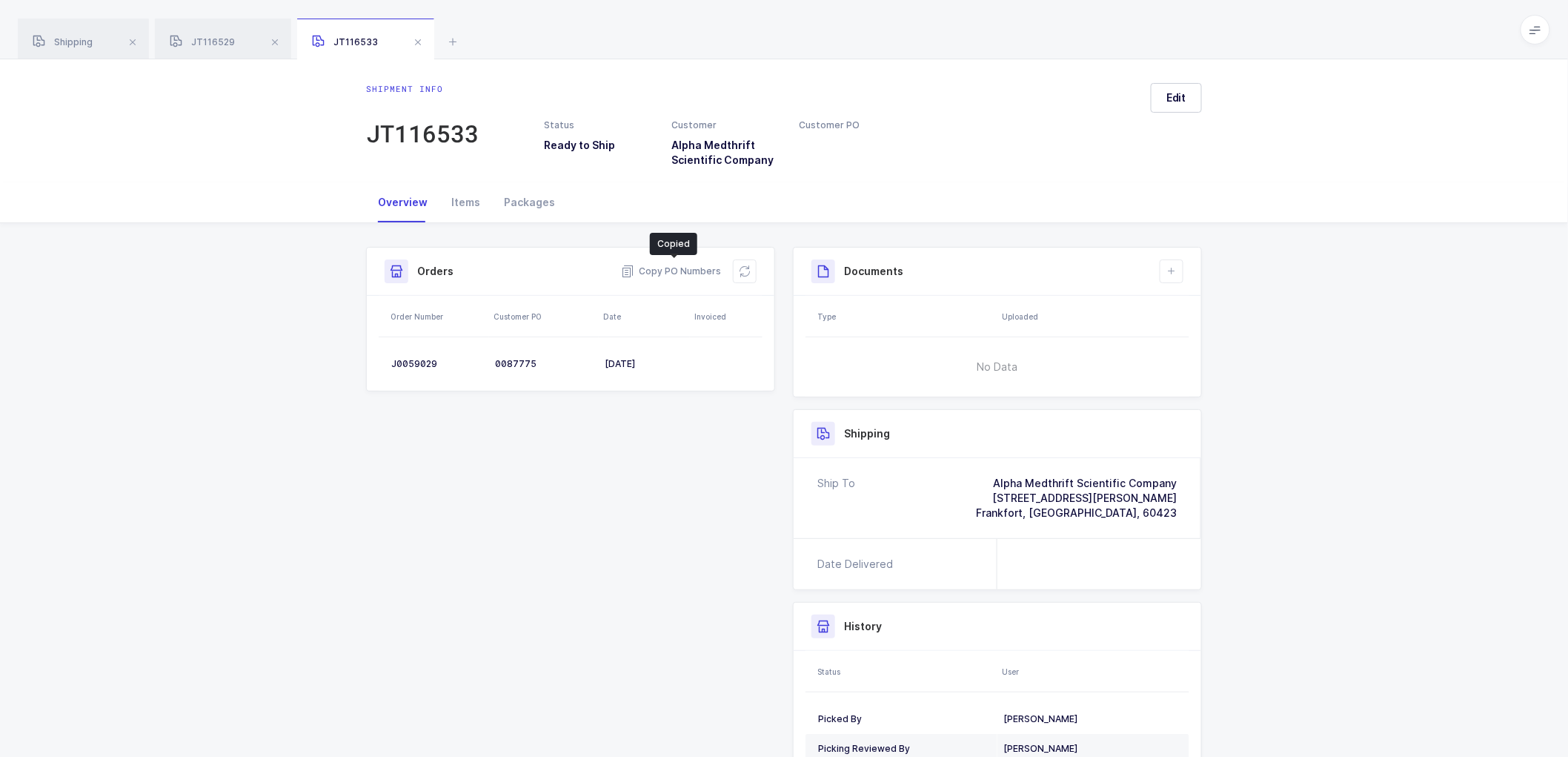
click at [525, 195] on div "Packages" at bounding box center [530, 202] width 75 height 40
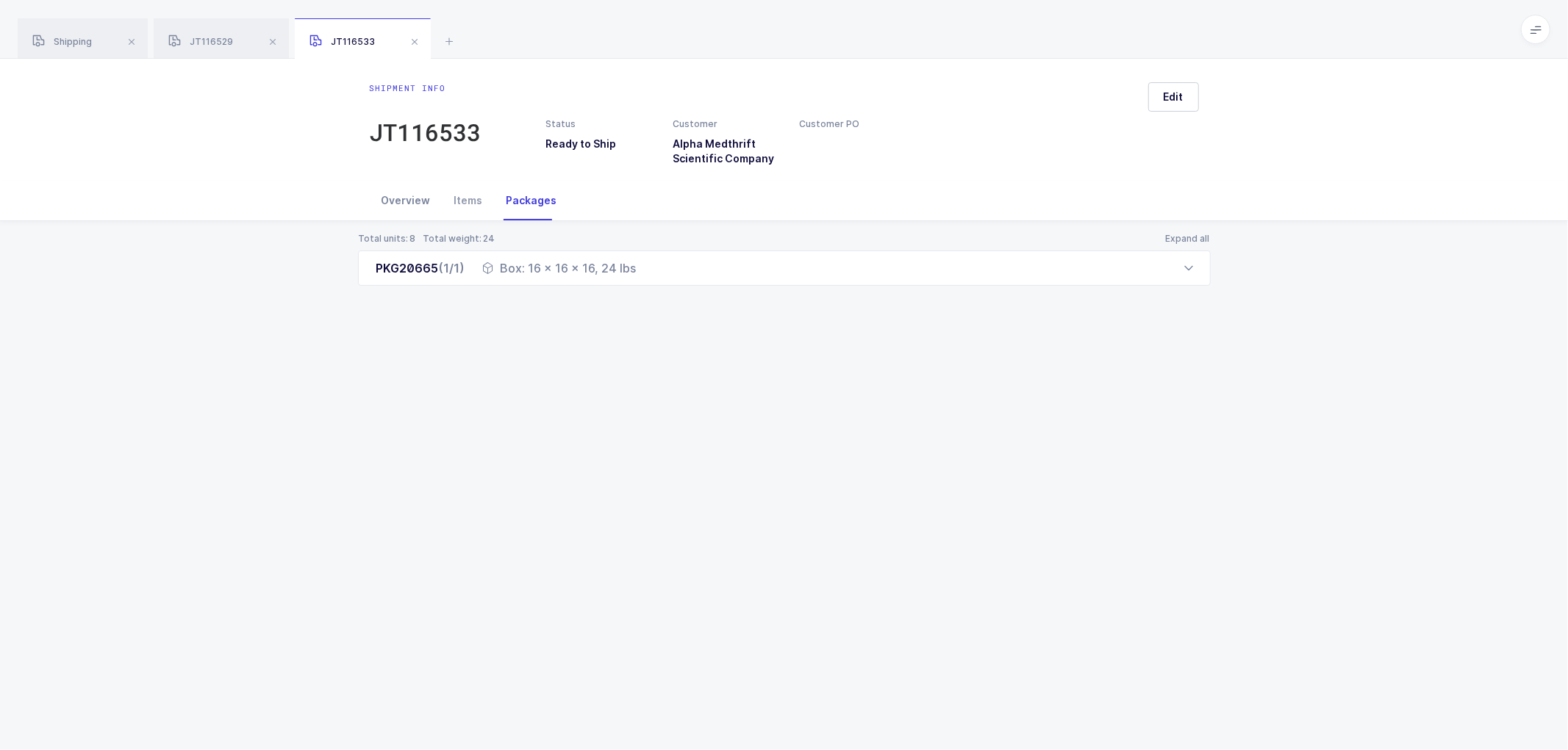
click at [415, 199] on div "Overview" at bounding box center [407, 200] width 73 height 39
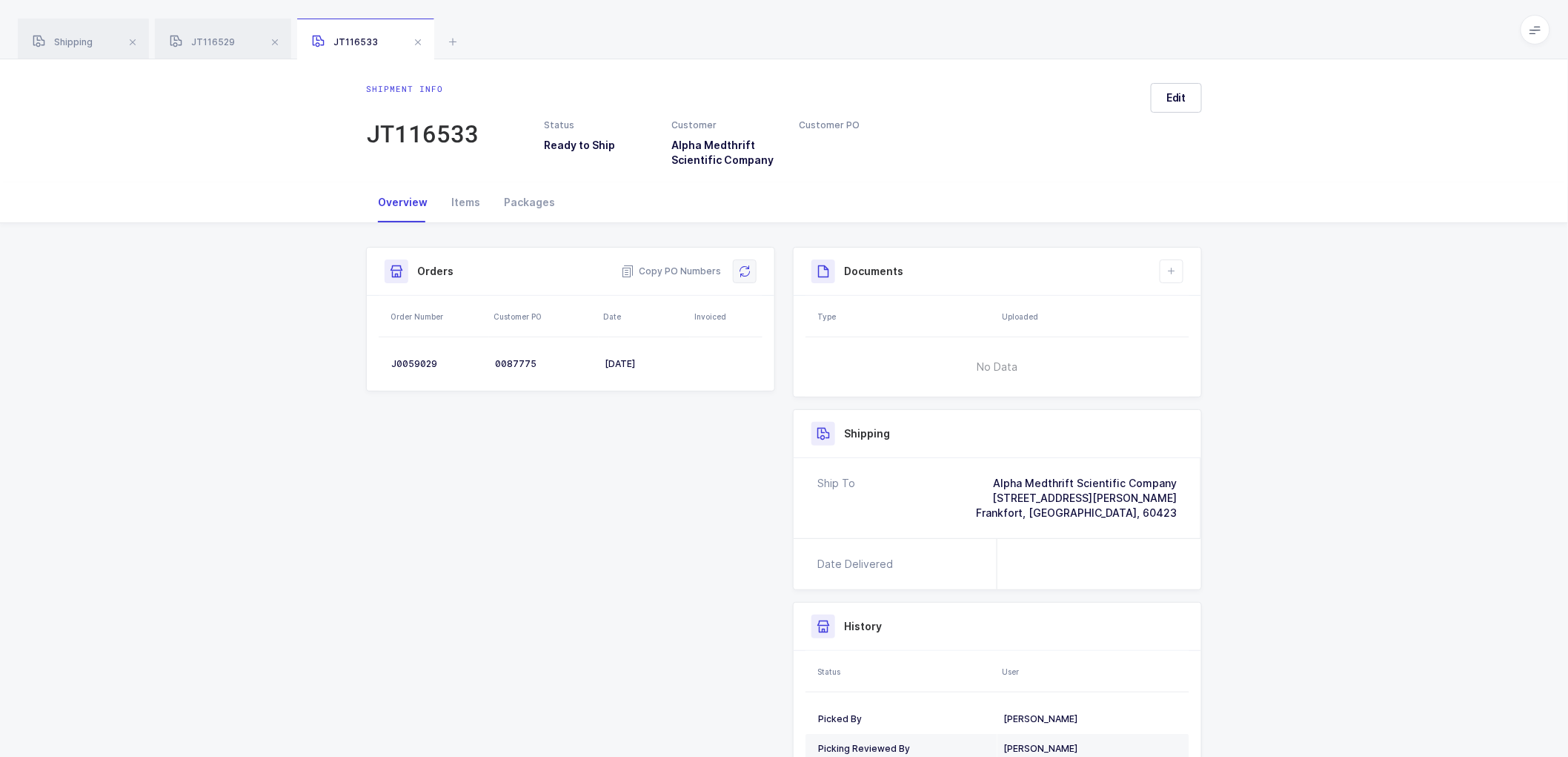
click at [746, 269] on icon at bounding box center [745, 271] width 12 height 12
click at [1193, 274] on div "Documents Create Document Upload Document" at bounding box center [997, 272] width 408 height 48
click at [1181, 272] on button at bounding box center [1172, 272] width 24 height 24
click at [1209, 317] on li "Create Document" at bounding box center [1221, 314] width 110 height 24
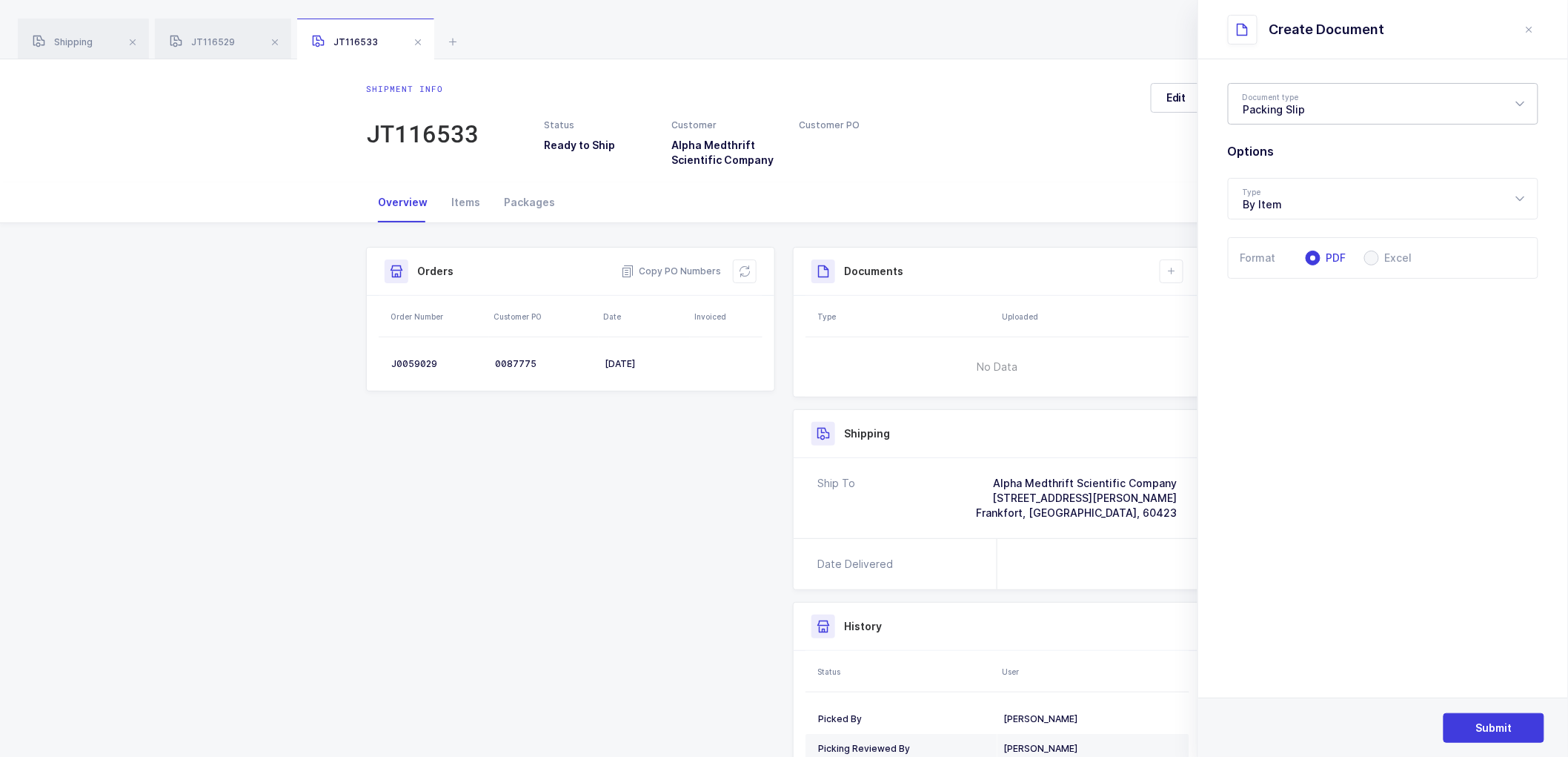
click at [1281, 108] on div "Packing Slip" at bounding box center [1383, 104] width 311 height 41
click at [1478, 729] on span "Submit" at bounding box center [1494, 728] width 36 height 15
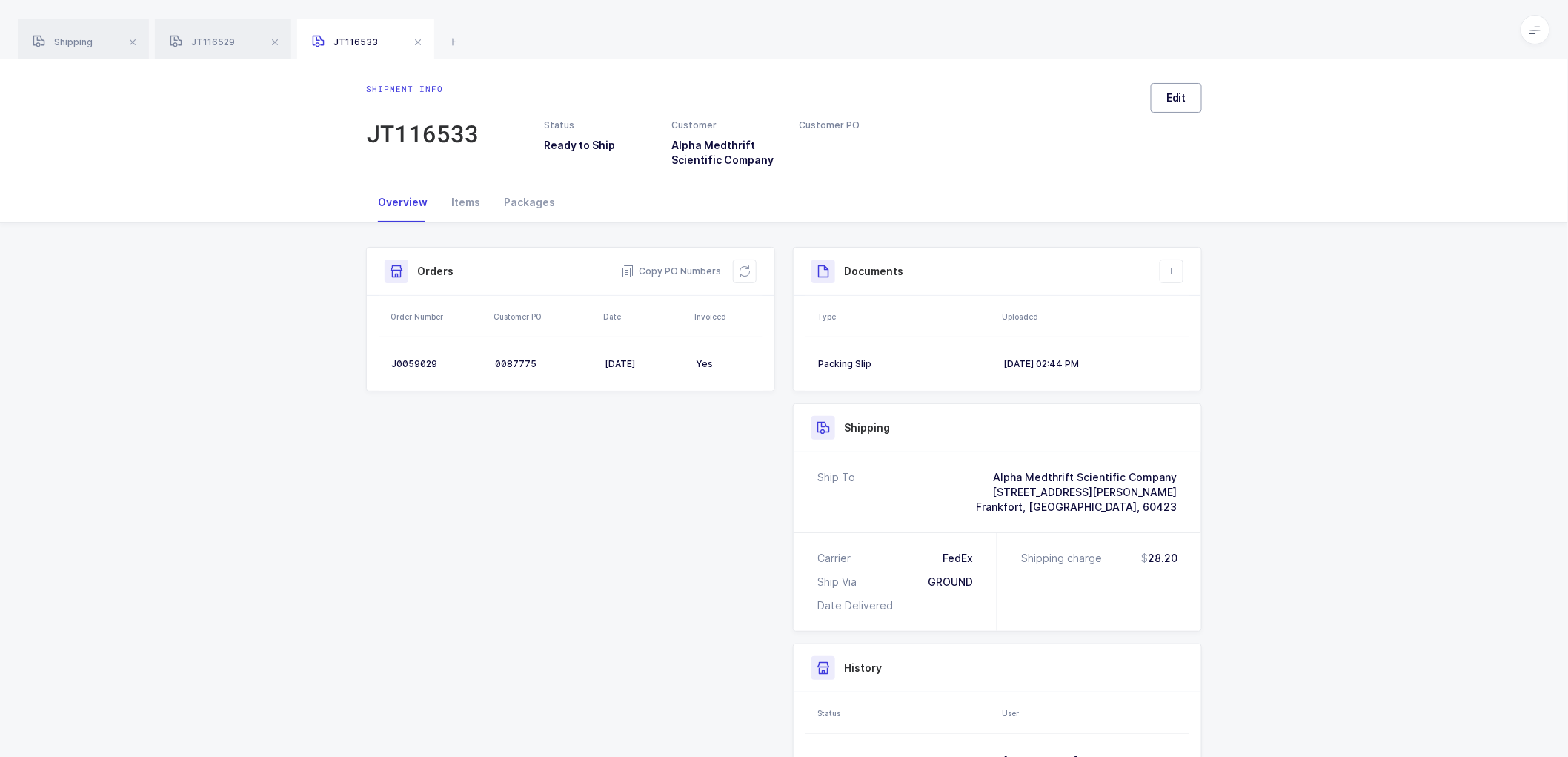
drag, startPoint x: 1178, startPoint y: 101, endPoint x: 1236, endPoint y: 122, distance: 61.7
click at [1179, 101] on span "Edit" at bounding box center [1176, 98] width 20 height 15
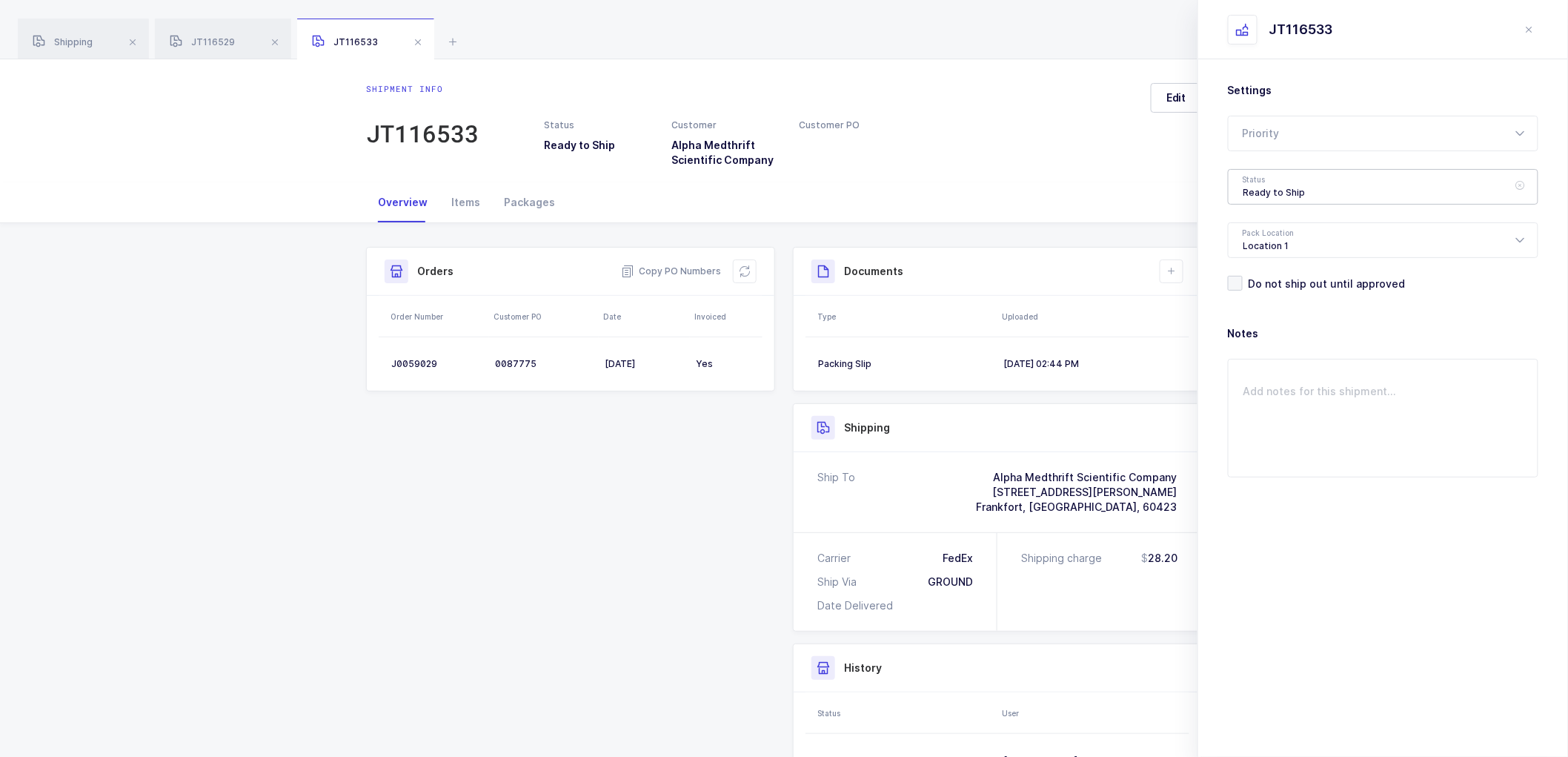
click at [1309, 186] on div "Ready to Ship" at bounding box center [1383, 186] width 311 height 35
click at [1254, 294] on span "Shipped" at bounding box center [1265, 300] width 42 height 13
type input "Shipped"
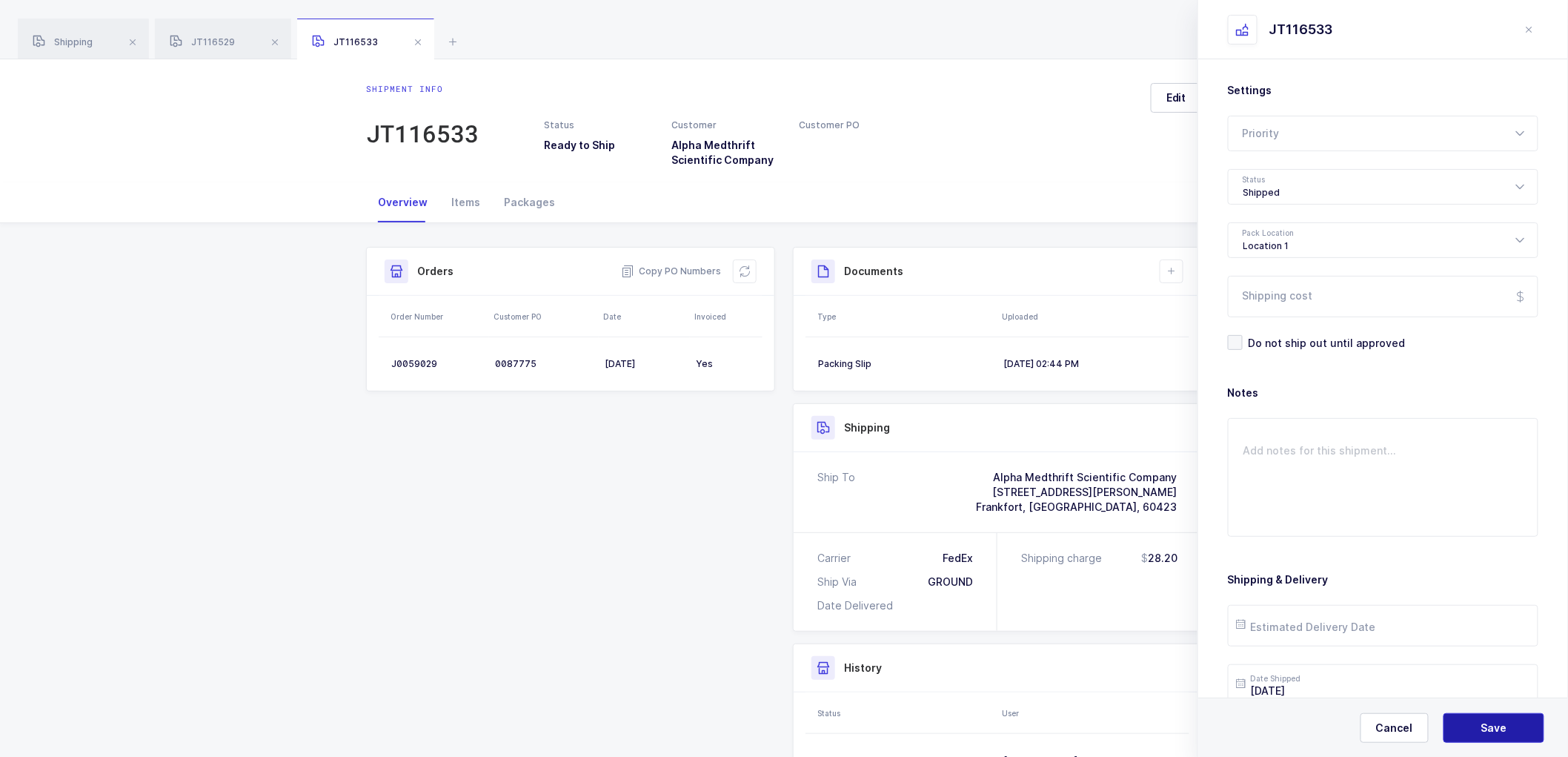
drag, startPoint x: 1477, startPoint y: 722, endPoint x: 1470, endPoint y: 717, distance: 8.6
click at [1476, 722] on button "Save" at bounding box center [1494, 728] width 101 height 29
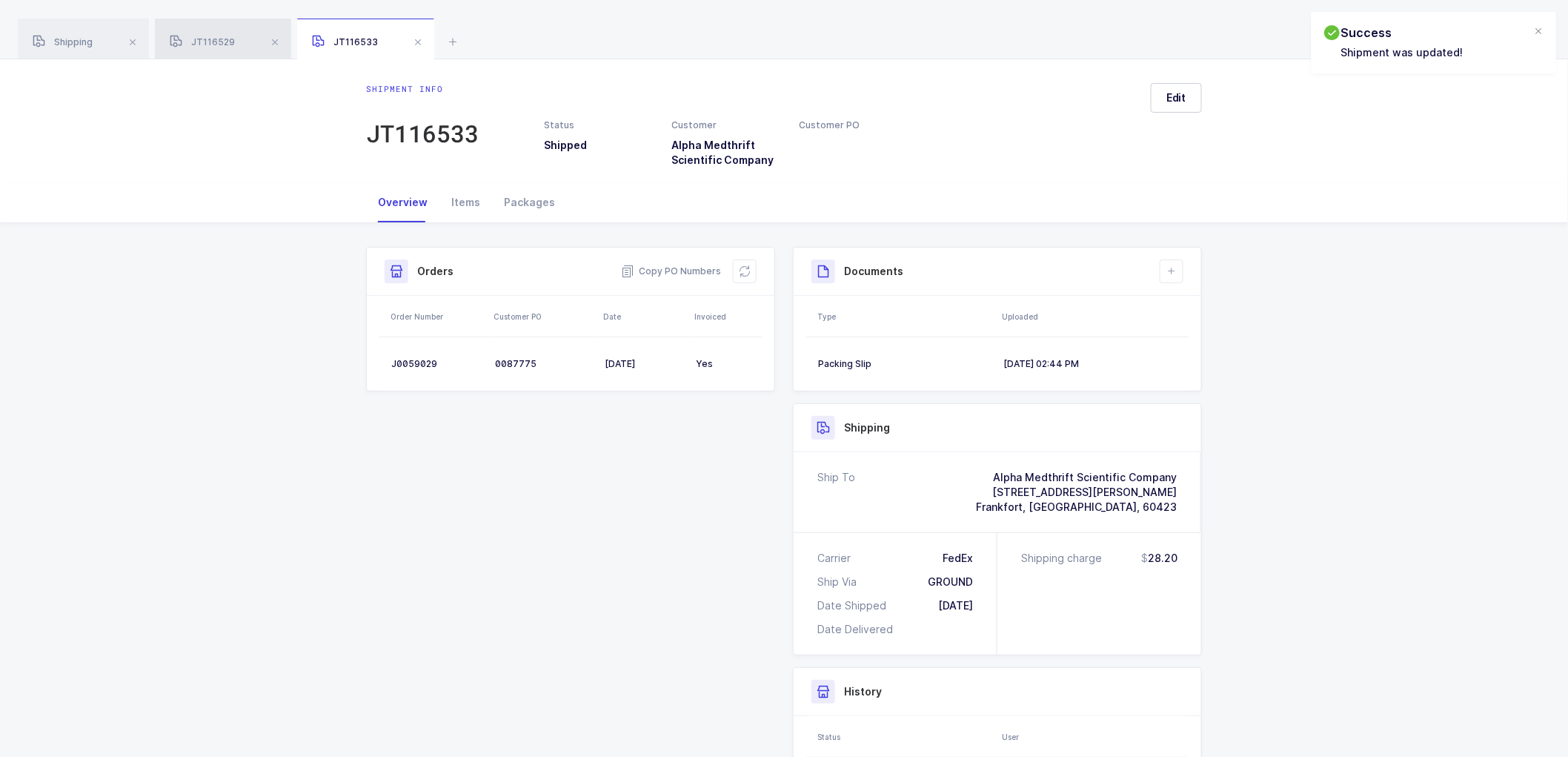
drag, startPoint x: 197, startPoint y: 43, endPoint x: 209, endPoint y: 41, distance: 12.2
click at [198, 42] on span "JT116529" at bounding box center [202, 41] width 65 height 11
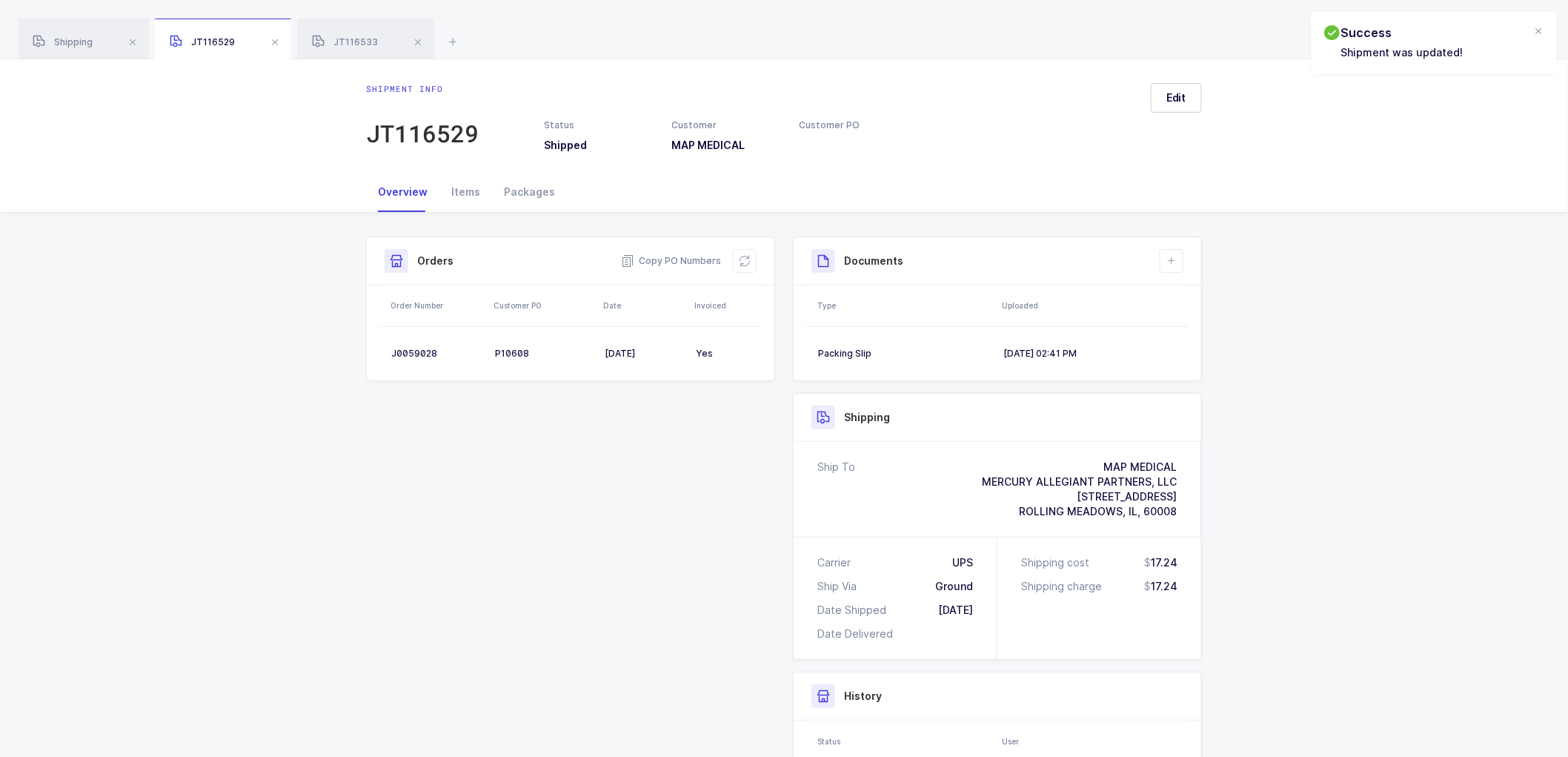
drag, startPoint x: 352, startPoint y: 33, endPoint x: 482, endPoint y: 78, distance: 137.6
click at [357, 33] on div "JT116533" at bounding box center [366, 39] width 137 height 41
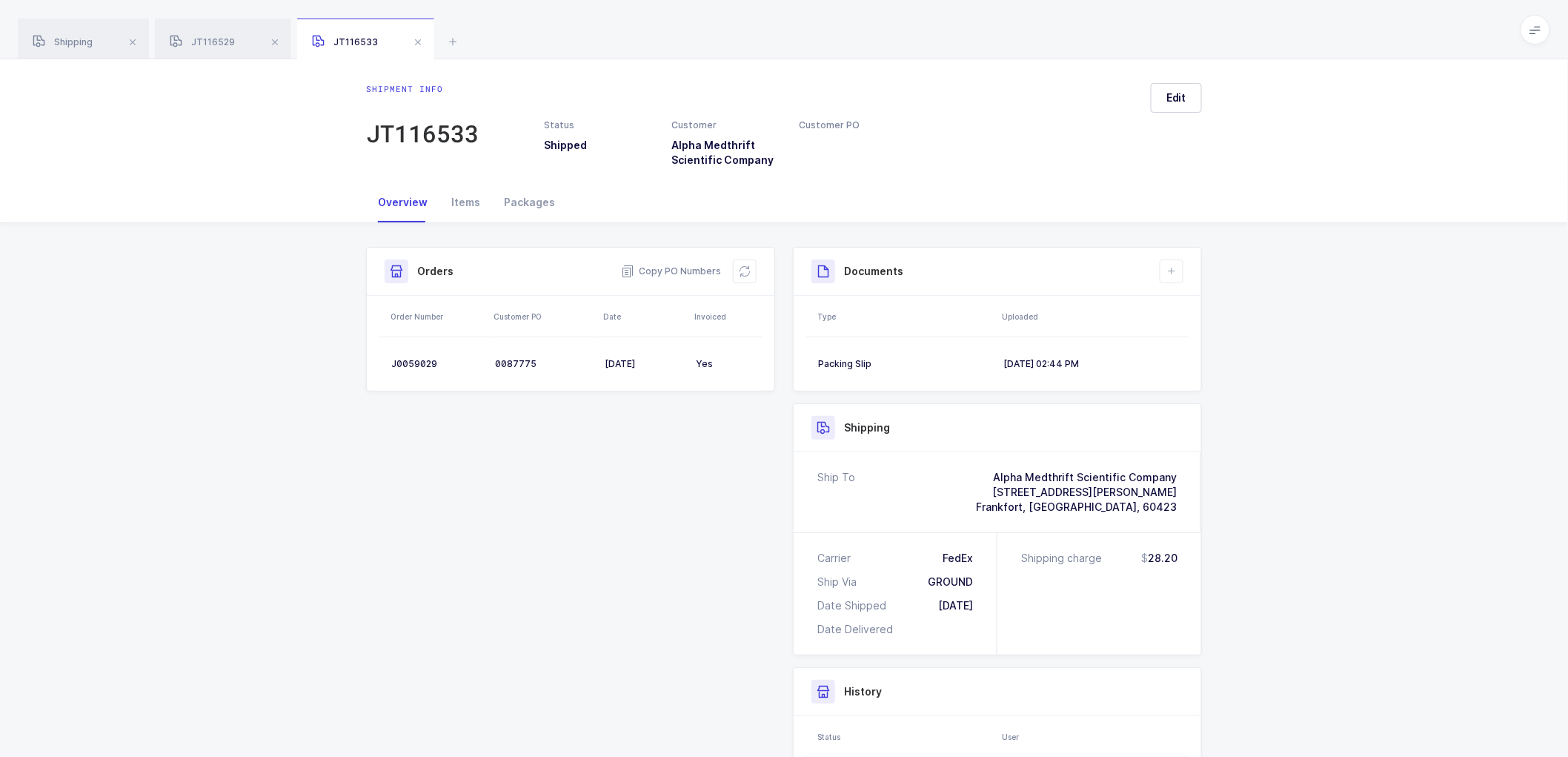
drag, startPoint x: 420, startPoint y: 37, endPoint x: 361, endPoint y: 41, distance: 59.1
click at [418, 38] on span at bounding box center [418, 42] width 18 height 18
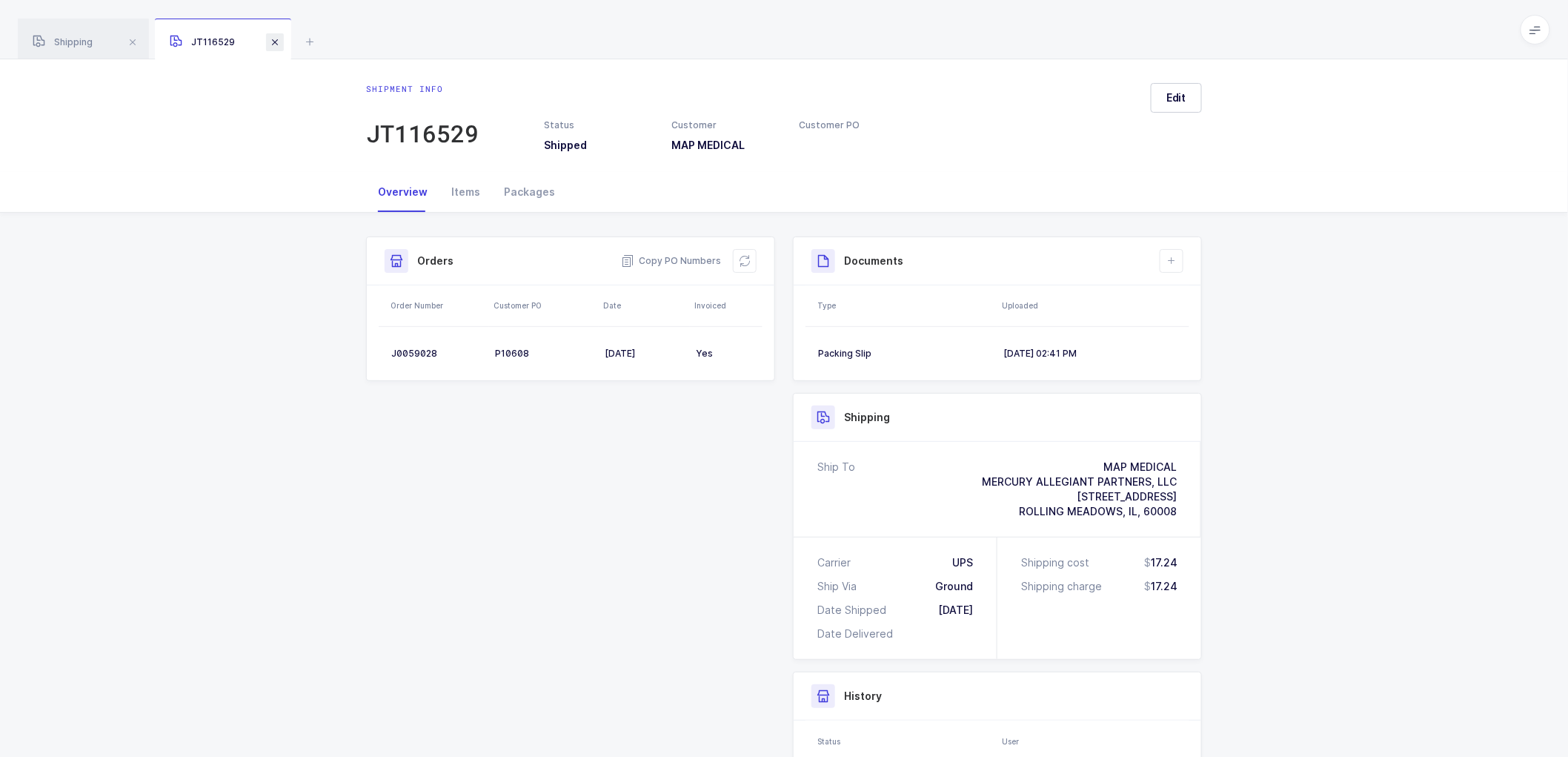
click at [272, 37] on span at bounding box center [275, 42] width 18 height 18
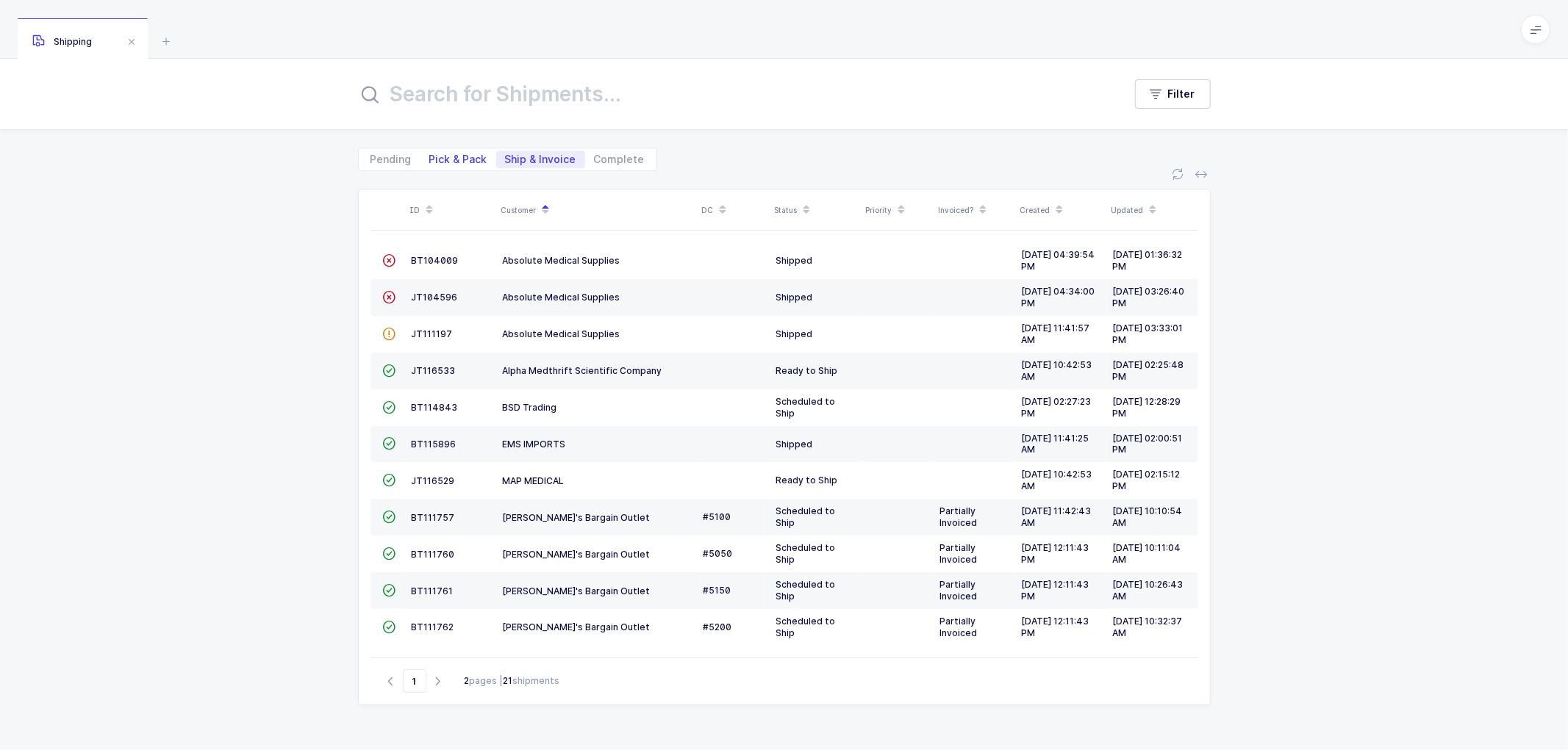
click at [450, 150] on span "Pick & Pack" at bounding box center [459, 159] width 76 height 18
click at [430, 150] on input "Pick & Pack" at bounding box center [425, 155] width 10 height 10
radio input "true"
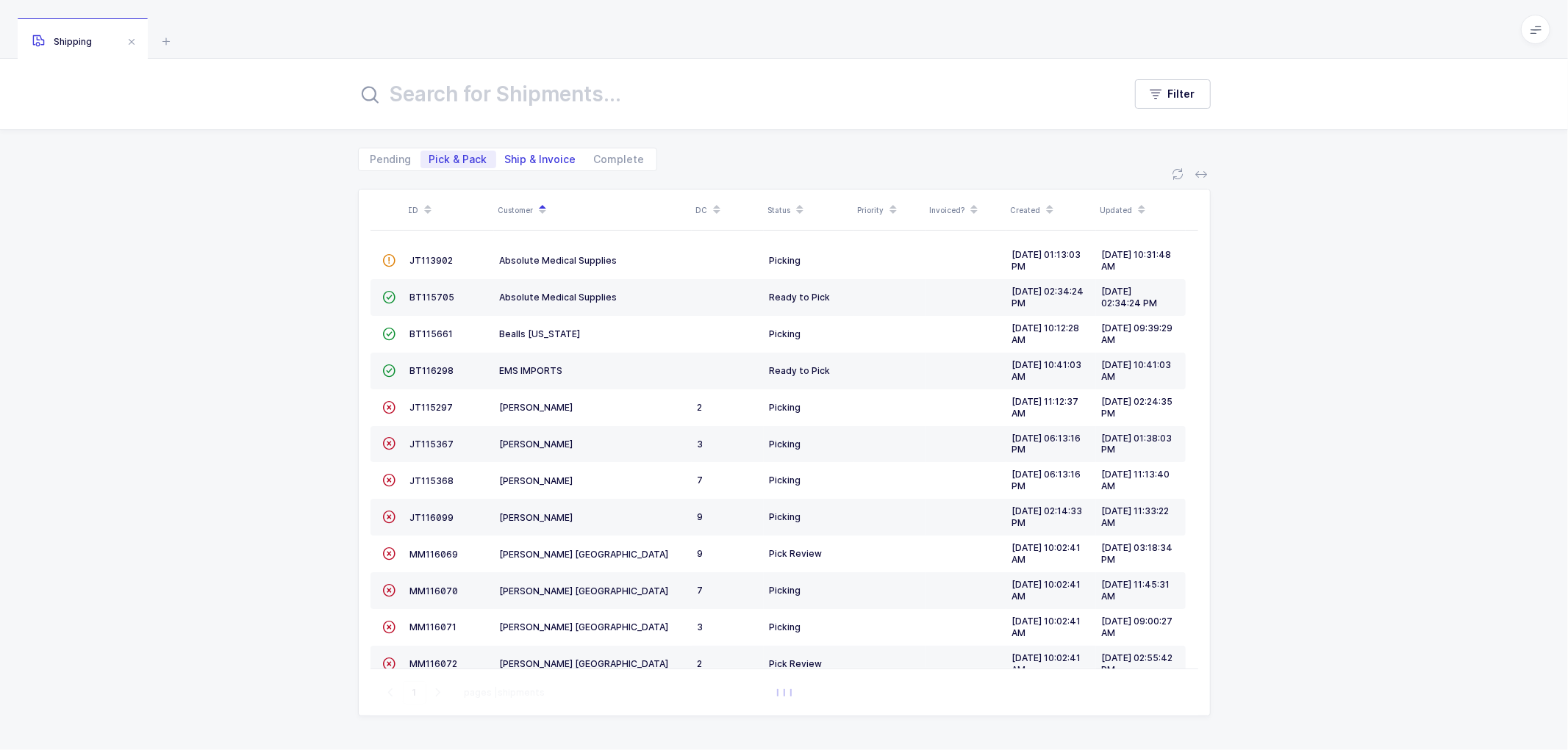
click at [541, 155] on span "Ship & Invoice" at bounding box center [541, 159] width 71 height 10
click at [506, 155] on input "Ship & Invoice" at bounding box center [500, 155] width 10 height 10
radio input "true"
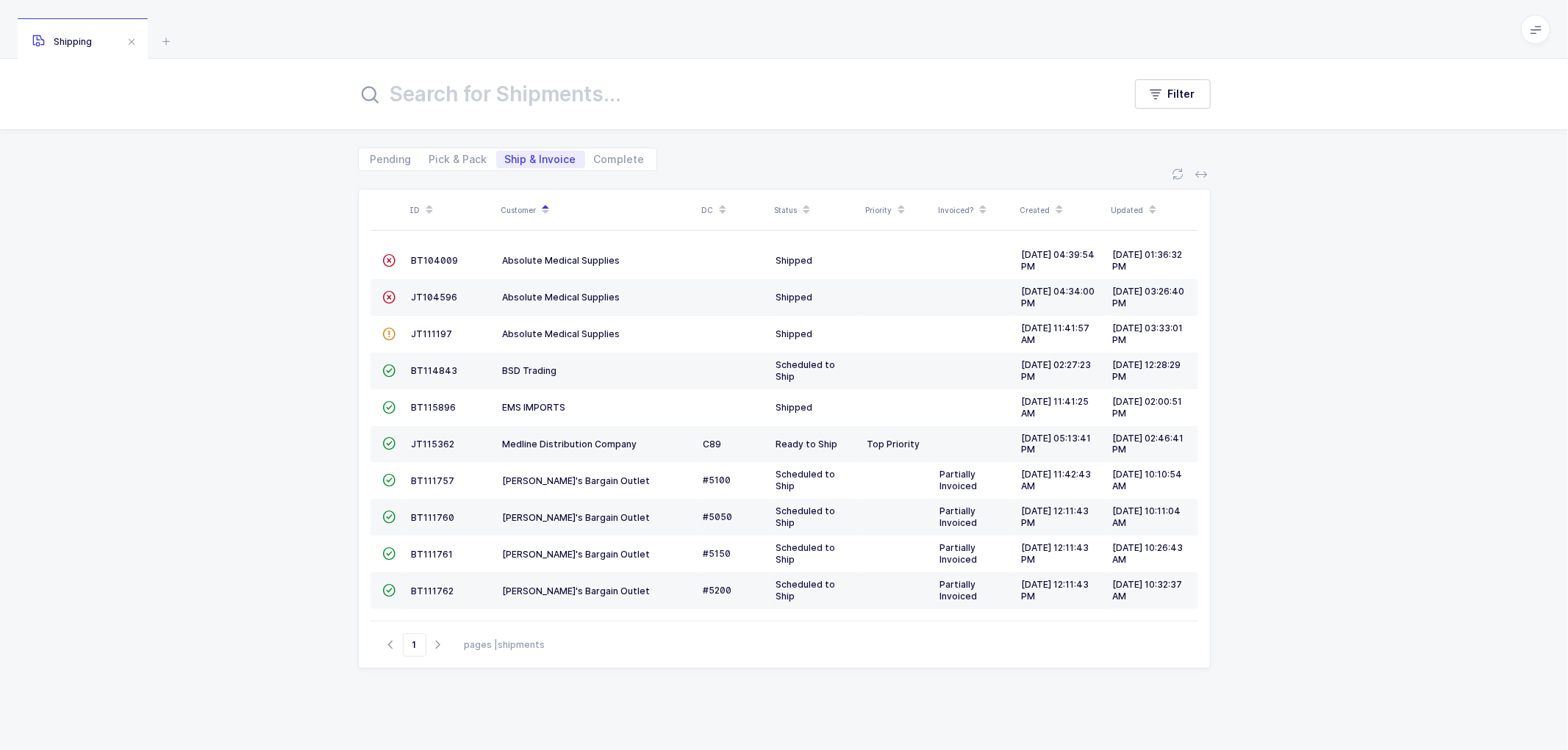
click at [530, 150] on div "Pending Pick & Pack Ship & Invoice Complete" at bounding box center [508, 159] width 299 height 24
click at [424, 439] on span "JT115362" at bounding box center [433, 443] width 43 height 11
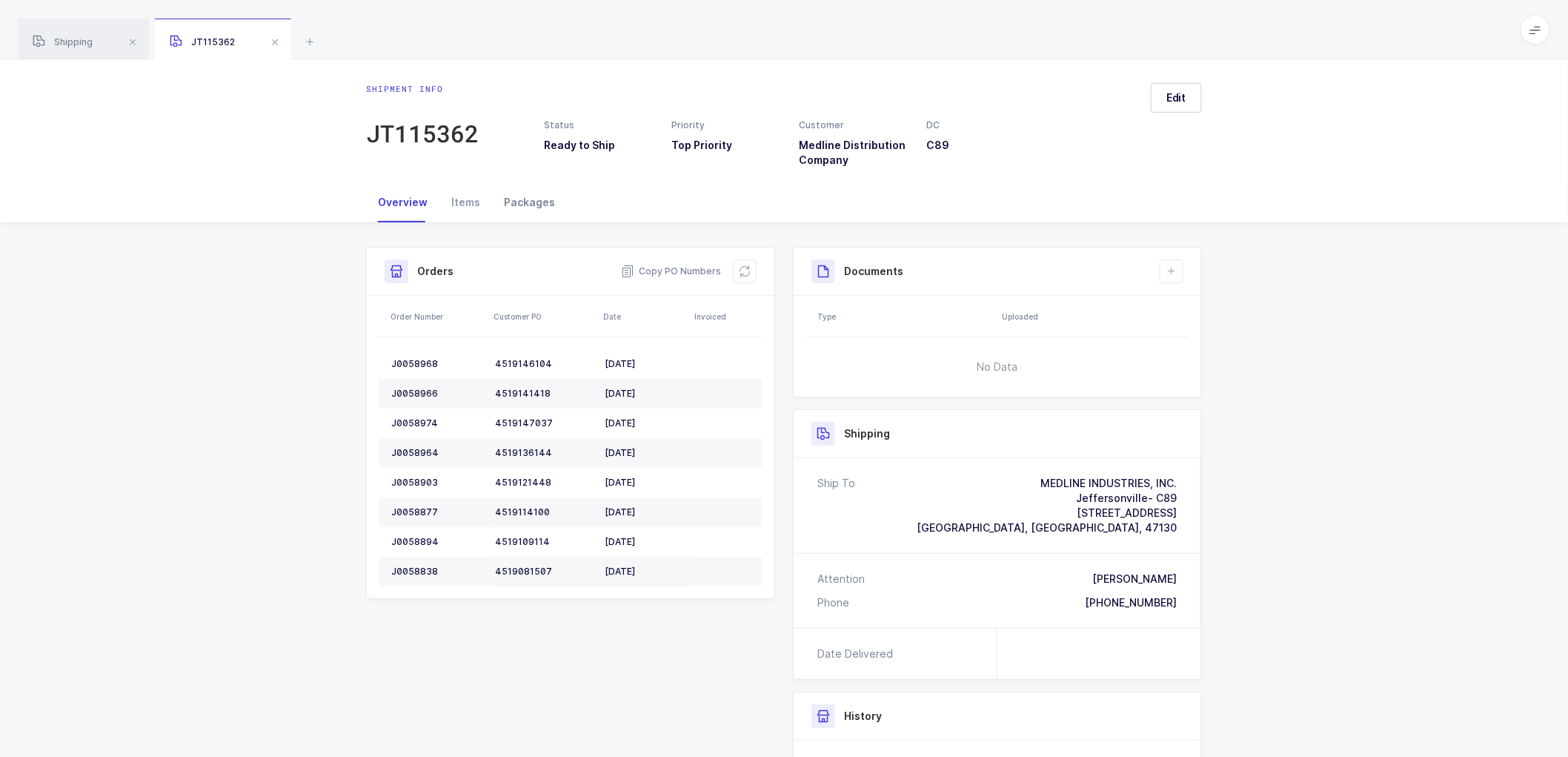
click at [517, 201] on div "Packages" at bounding box center [530, 202] width 75 height 40
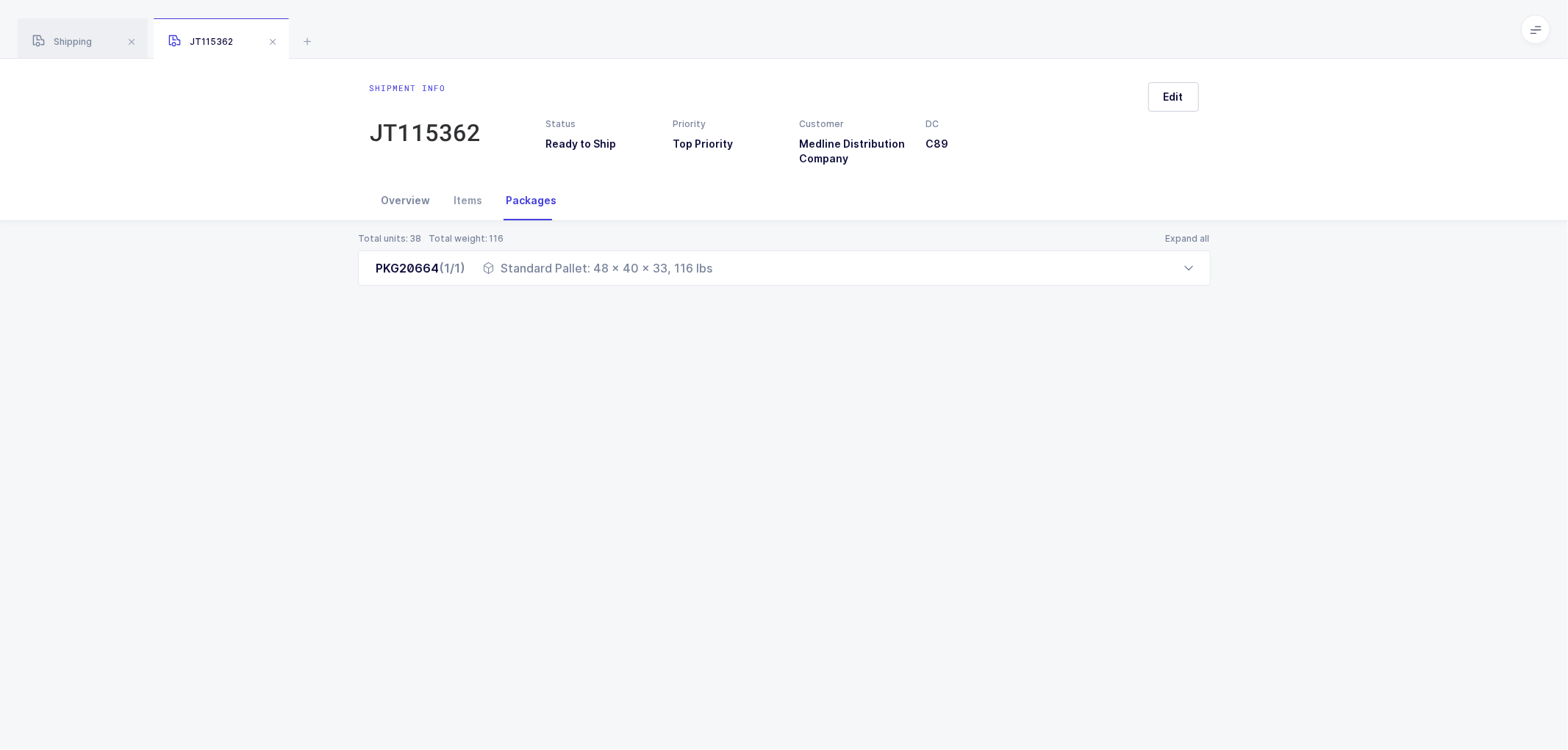
click at [405, 197] on div "Overview" at bounding box center [407, 200] width 73 height 39
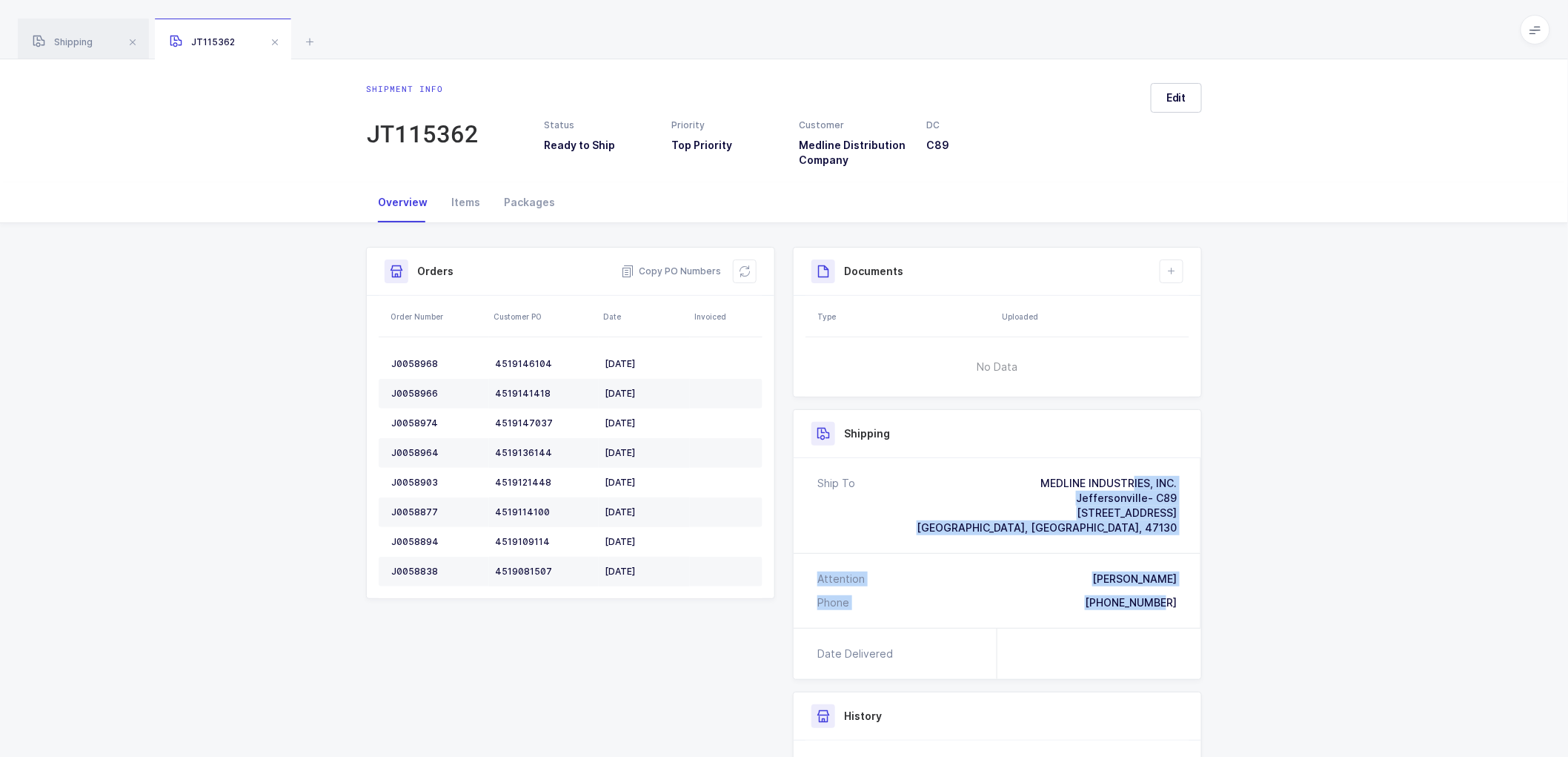
drag, startPoint x: 1184, startPoint y: 606, endPoint x: 1017, endPoint y: 472, distance: 214.1
click at [1017, 472] on div "Ship To MEDLINE INDUSTRIES, INC. [GEOGRAPHIC_DATA]- C89 [STREET_ADDRESS] [PERSO…" at bounding box center [997, 543] width 408 height 170
copy div "MEDLINE INDUSTRIES, INC. [GEOGRAPHIC_DATA]- C89 [STREET_ADDRESS] Attention [PER…"
drag, startPoint x: 687, startPoint y: 268, endPoint x: 603, endPoint y: 240, distance: 88.5
click at [687, 267] on span "Copy PO Numbers" at bounding box center [670, 271] width 100 height 15
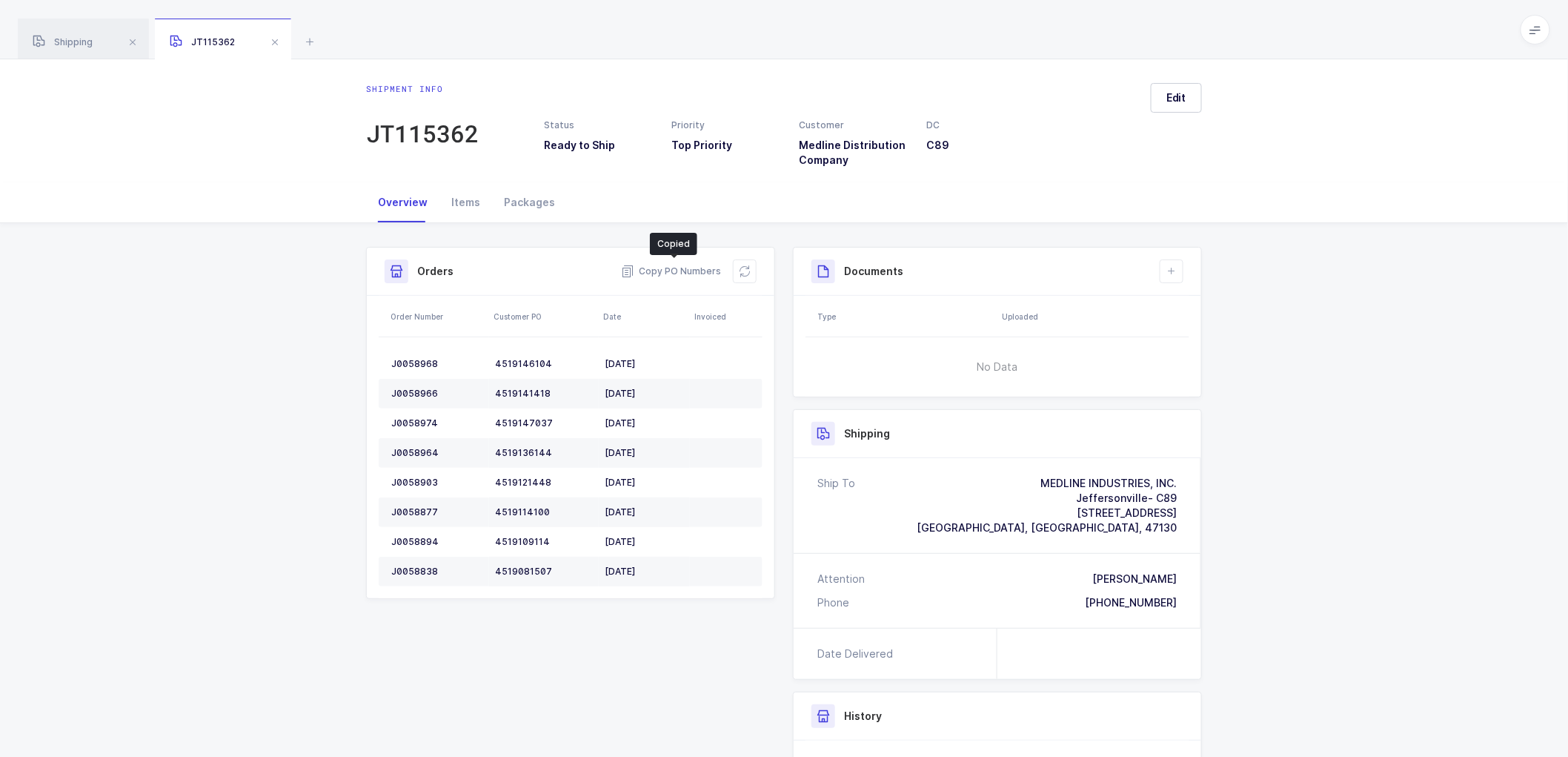
drag, startPoint x: 525, startPoint y: 198, endPoint x: 1072, endPoint y: 329, distance: 562.5
click at [528, 199] on div "Packages" at bounding box center [530, 202] width 75 height 40
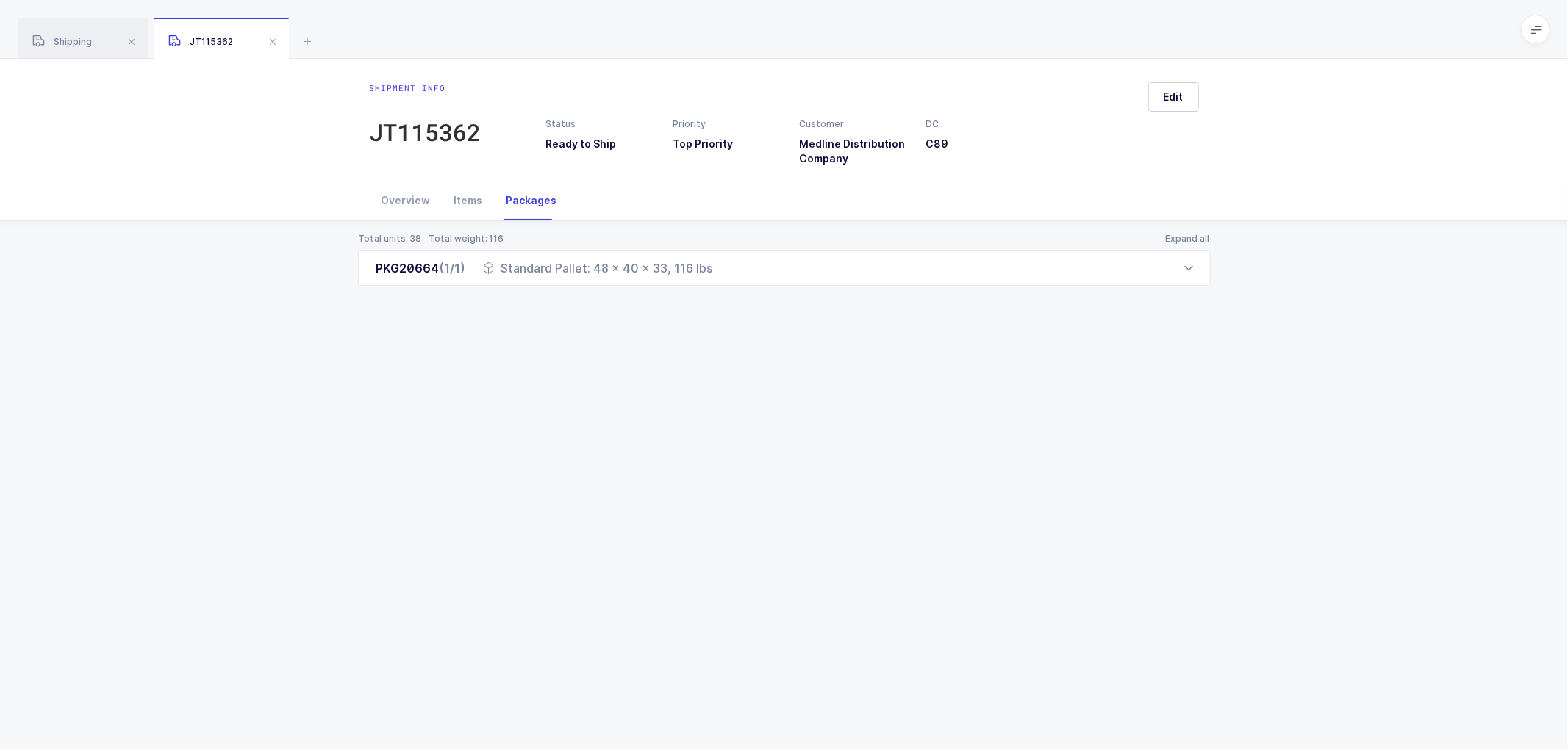
drag, startPoint x: 375, startPoint y: 269, endPoint x: 723, endPoint y: 286, distance: 348.4
click at [723, 286] on div "Total units: 38 Total weight: 116 Expand all PKG20664 (1/1) Standard Pallet: 48…" at bounding box center [784, 277] width 1544 height 112
copy div "PKG20664 (1/1) Standard Pallet: 48 x 40 x 33, 116 lbs"
click at [71, 38] on span "Shipping" at bounding box center [62, 41] width 60 height 11
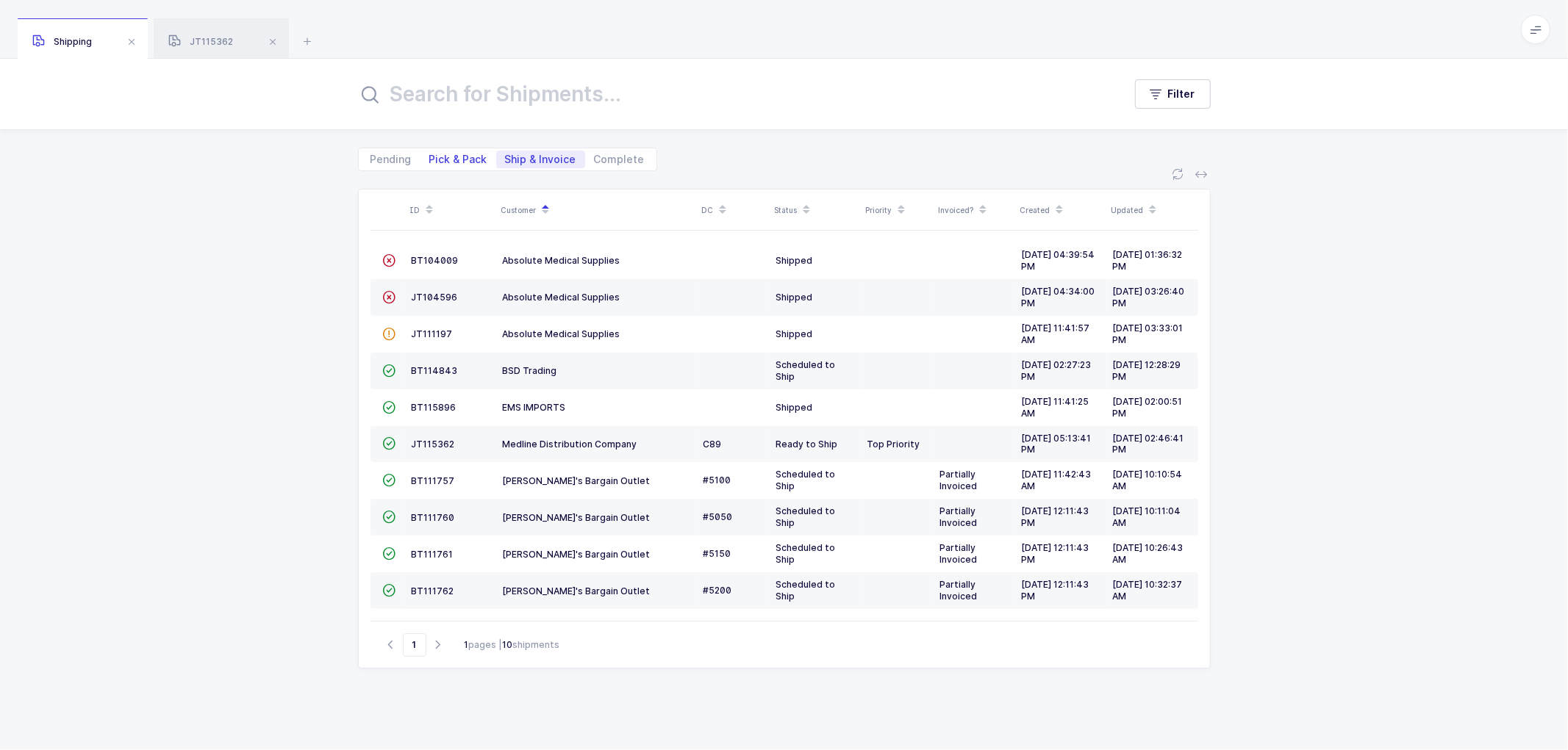
click at [444, 150] on span "Pick & Pack" at bounding box center [459, 159] width 76 height 18
click at [430, 150] on input "Pick & Pack" at bounding box center [425, 155] width 10 height 10
radio input "true"
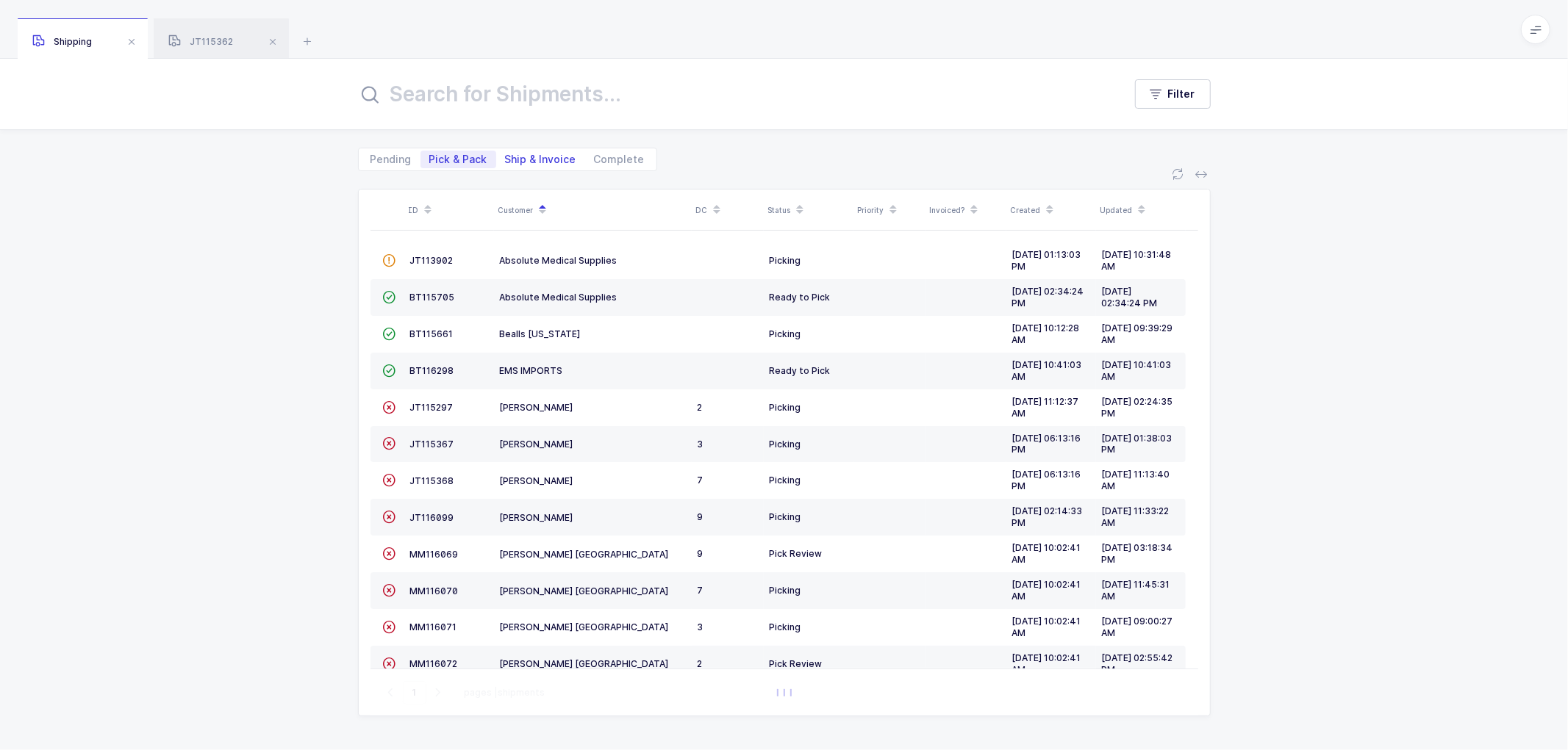
click at [540, 156] on span "Ship & Invoice" at bounding box center [541, 159] width 71 height 10
click at [506, 156] on input "Ship & Invoice" at bounding box center [500, 155] width 10 height 10
radio input "true"
radio input "false"
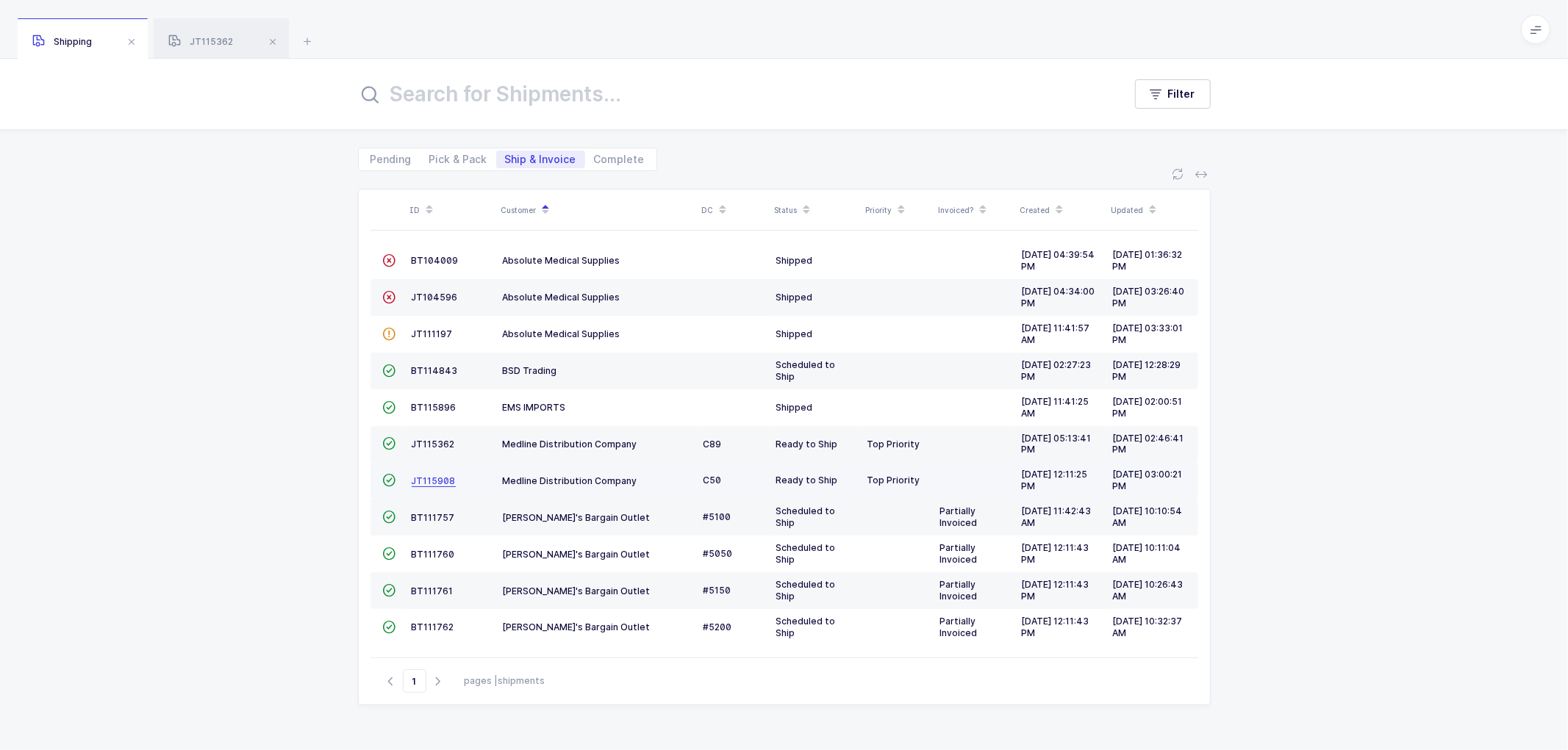
click at [427, 481] on span "JT115908" at bounding box center [433, 481] width 44 height 11
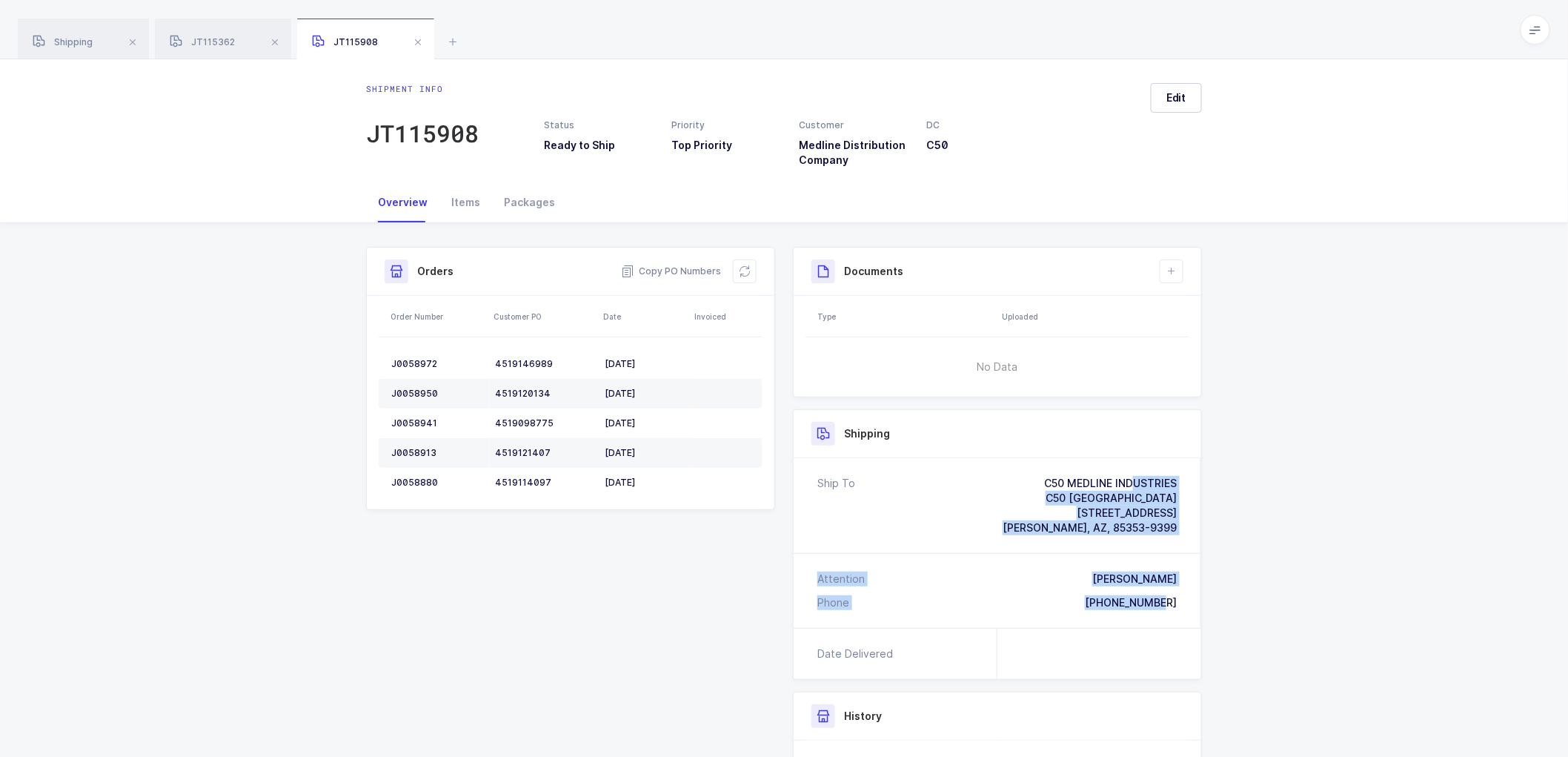
drag, startPoint x: 1186, startPoint y: 608, endPoint x: 998, endPoint y: 483, distance: 225.8
click at [998, 483] on div "Ship To C50 MEDLINE INDUSTRIES [GEOGRAPHIC_DATA] [STREET_ADDRESS][PERSON_NAME] …" at bounding box center [997, 543] width 408 height 170
copy div "C50 MEDLINE INDUSTRIES C50 [GEOGRAPHIC_DATA] [STREET_ADDRESS][PERSON_NAME] Atte…"
click at [665, 268] on span "Copy PO Numbers" at bounding box center [670, 271] width 100 height 15
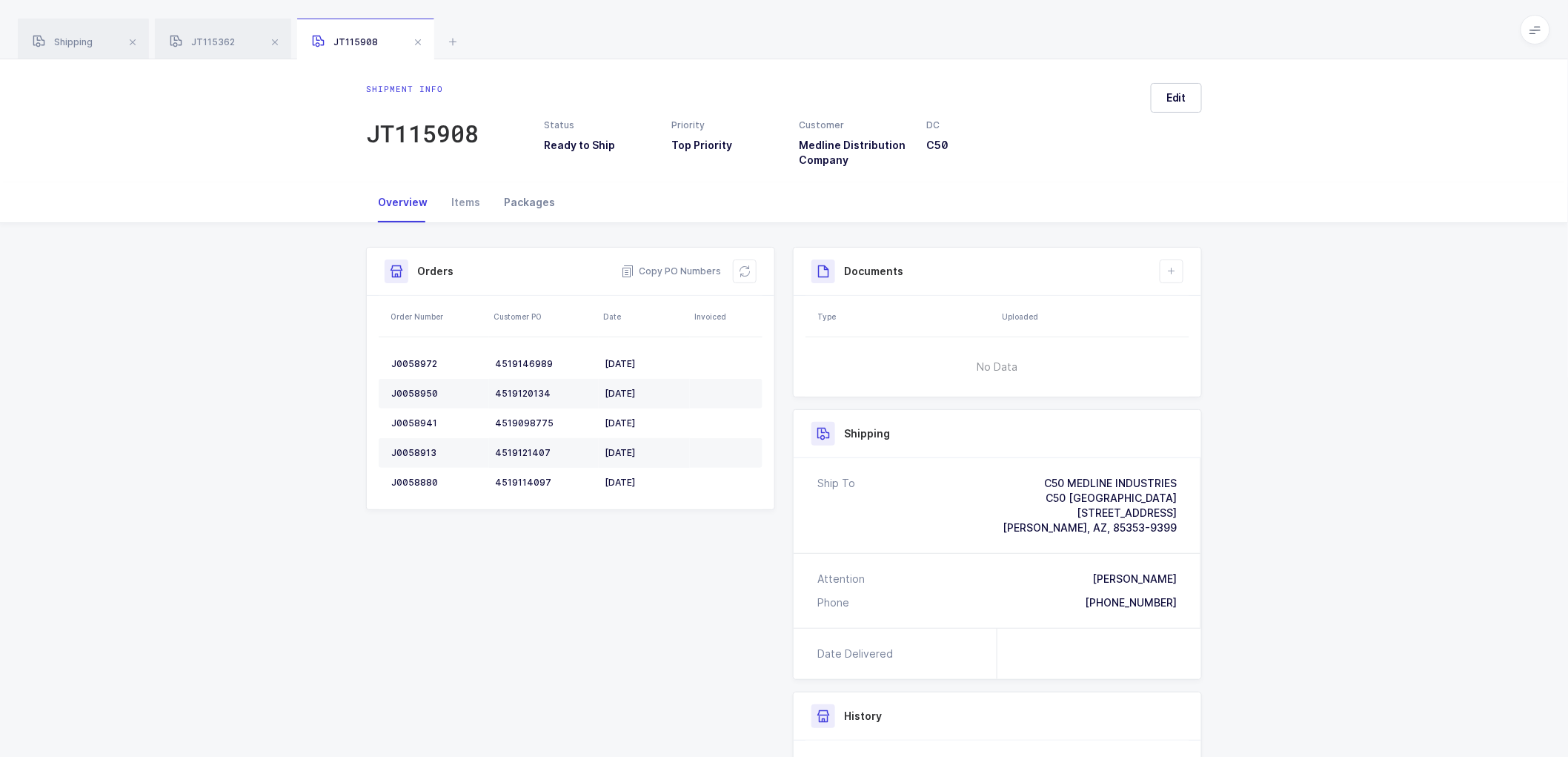
click at [522, 198] on div "Packages" at bounding box center [530, 202] width 75 height 40
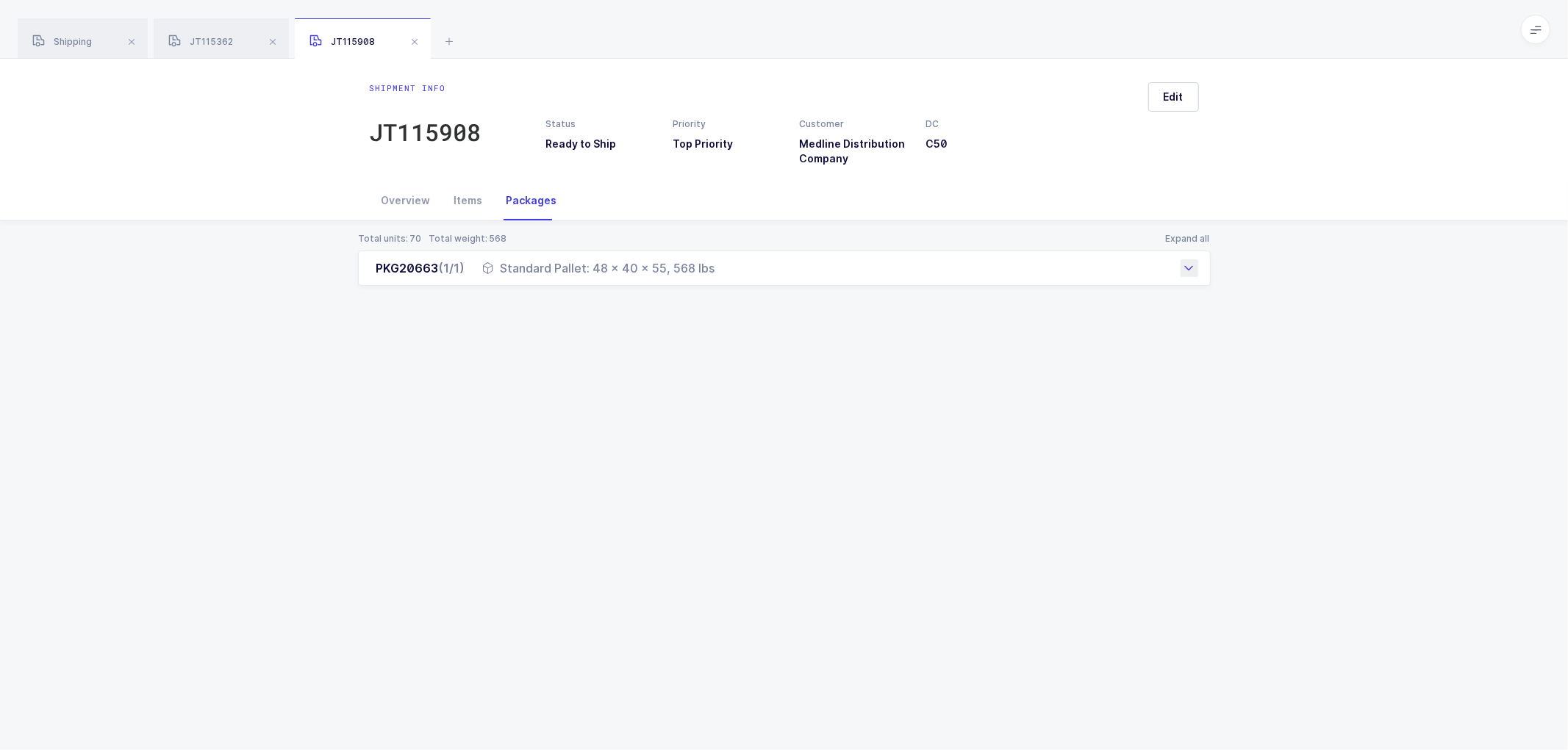
drag, startPoint x: 373, startPoint y: 272, endPoint x: 721, endPoint y: 281, distance: 348.1
click at [721, 281] on div "PKG20663 (1/1) Standard Pallet: 48 x 40 x 55, 568 lbs" at bounding box center [784, 268] width 852 height 35
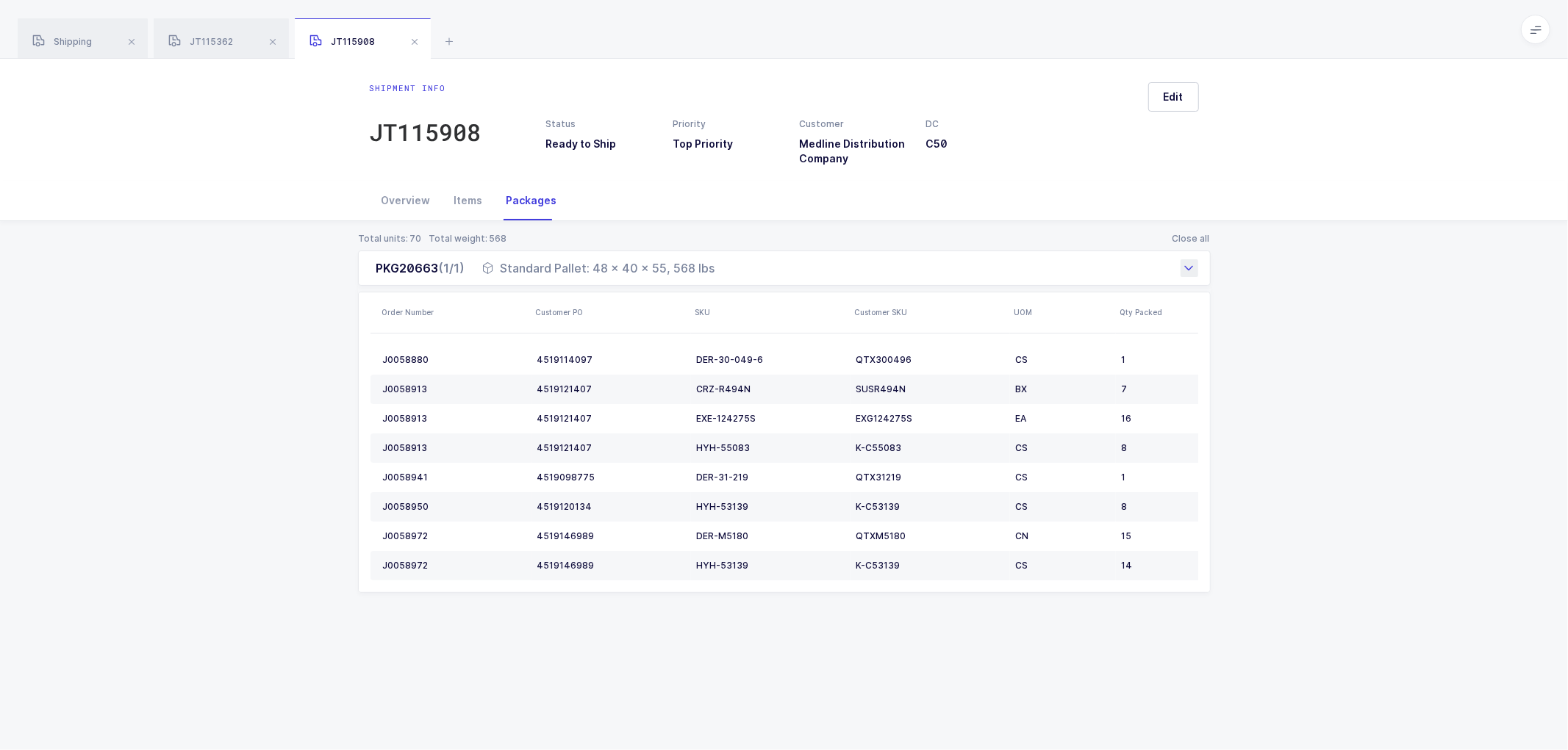
copy div "PKG20663 (1/1) Standard Pallet: 48 x 40 x 55, 568 lbs"
click at [412, 38] on span at bounding box center [415, 42] width 18 height 18
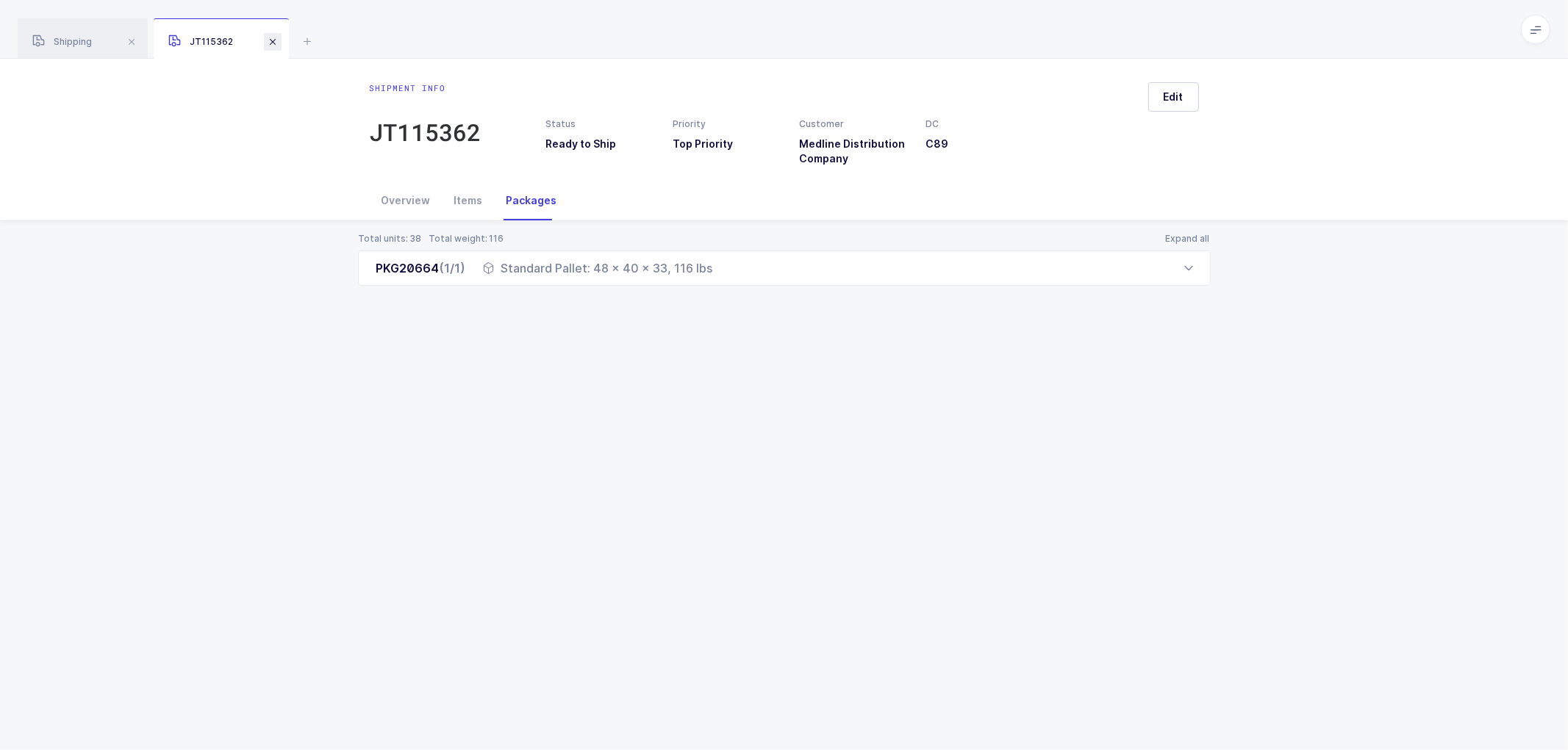
click at [273, 40] on span at bounding box center [273, 42] width 18 height 18
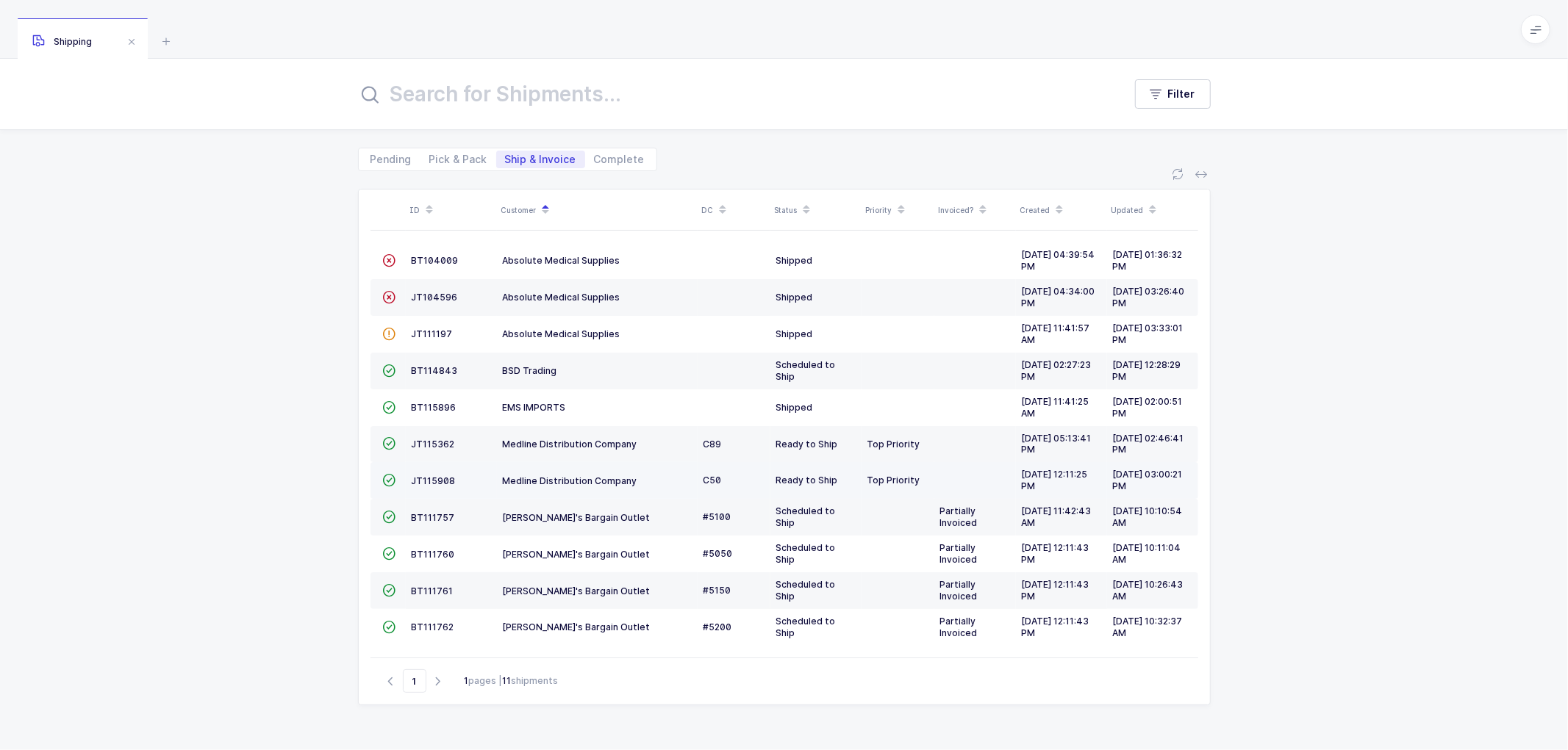
click at [427, 474] on td "JT115908" at bounding box center [451, 480] width 91 height 36
click at [422, 475] on td "JT115908" at bounding box center [451, 480] width 91 height 36
click at [430, 475] on span "JT115908" at bounding box center [433, 481] width 44 height 11
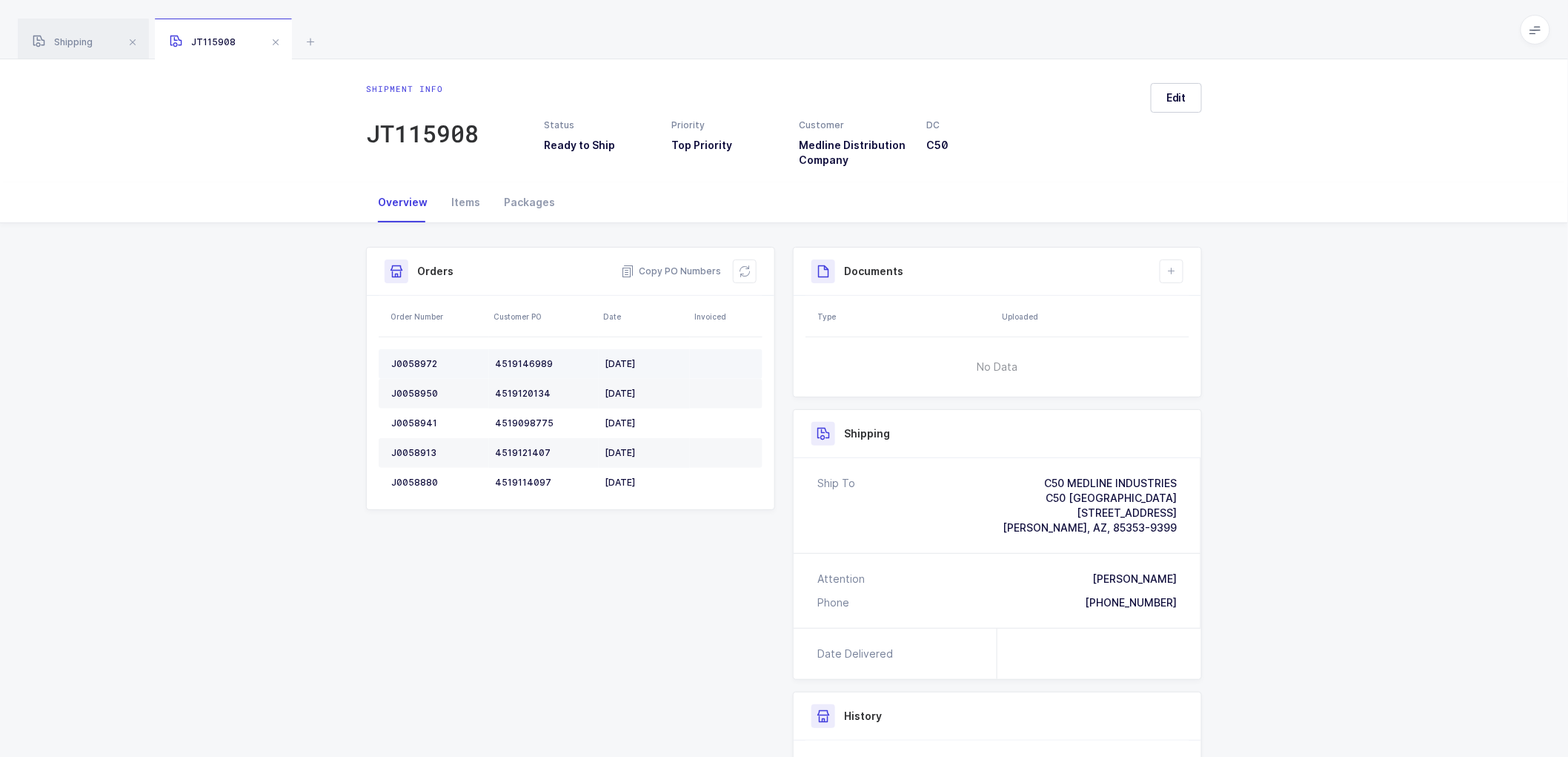
click at [408, 354] on td "J0058972" at bounding box center [433, 363] width 110 height 29
click at [416, 358] on div "J0058972" at bounding box center [437, 364] width 92 height 12
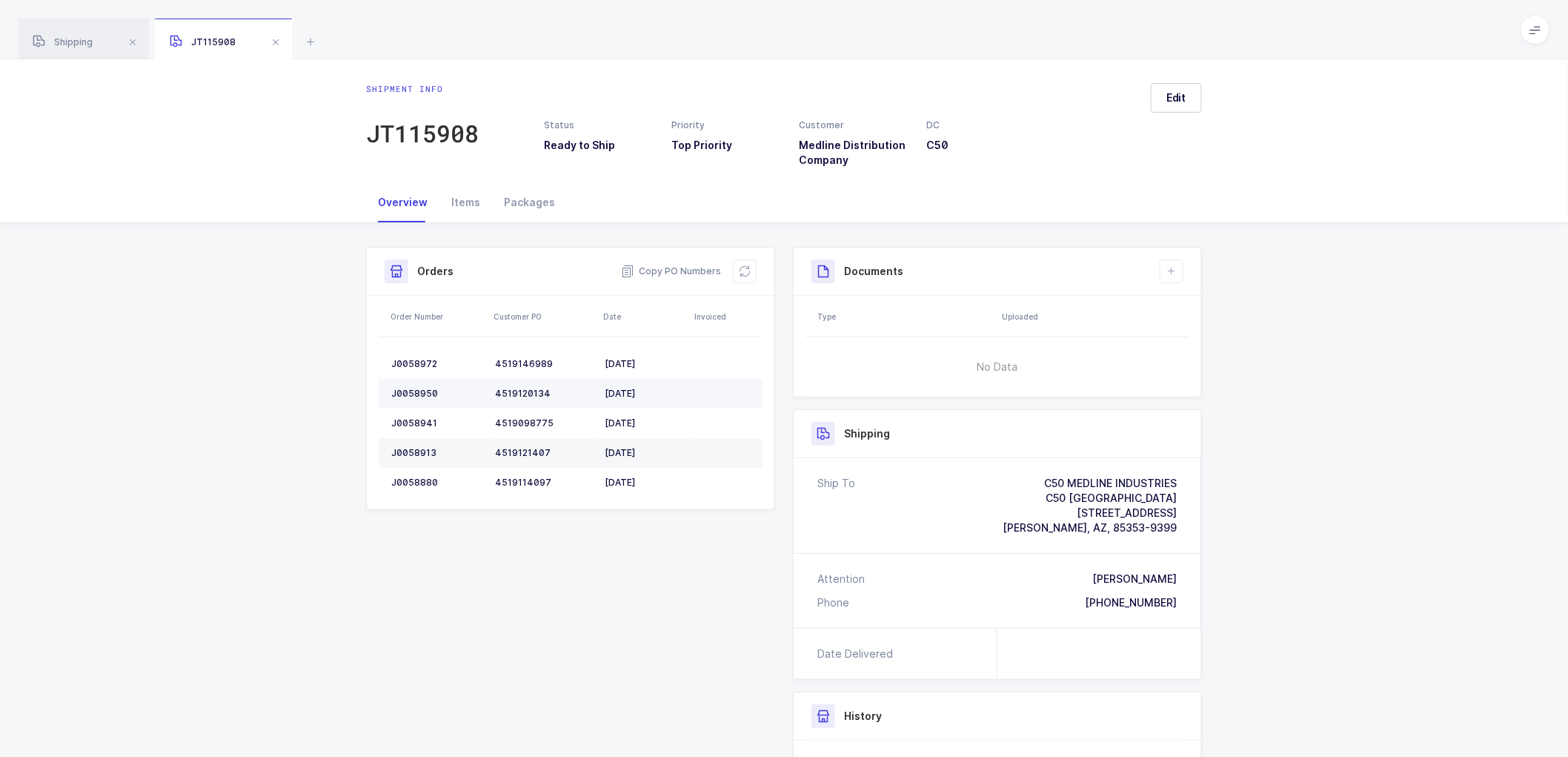
click at [415, 389] on div "J0058950" at bounding box center [437, 394] width 92 height 12
copy div "J0058950"
click at [414, 419] on div "J0058941" at bounding box center [437, 424] width 92 height 12
click at [417, 419] on div "J0058941" at bounding box center [437, 424] width 92 height 12
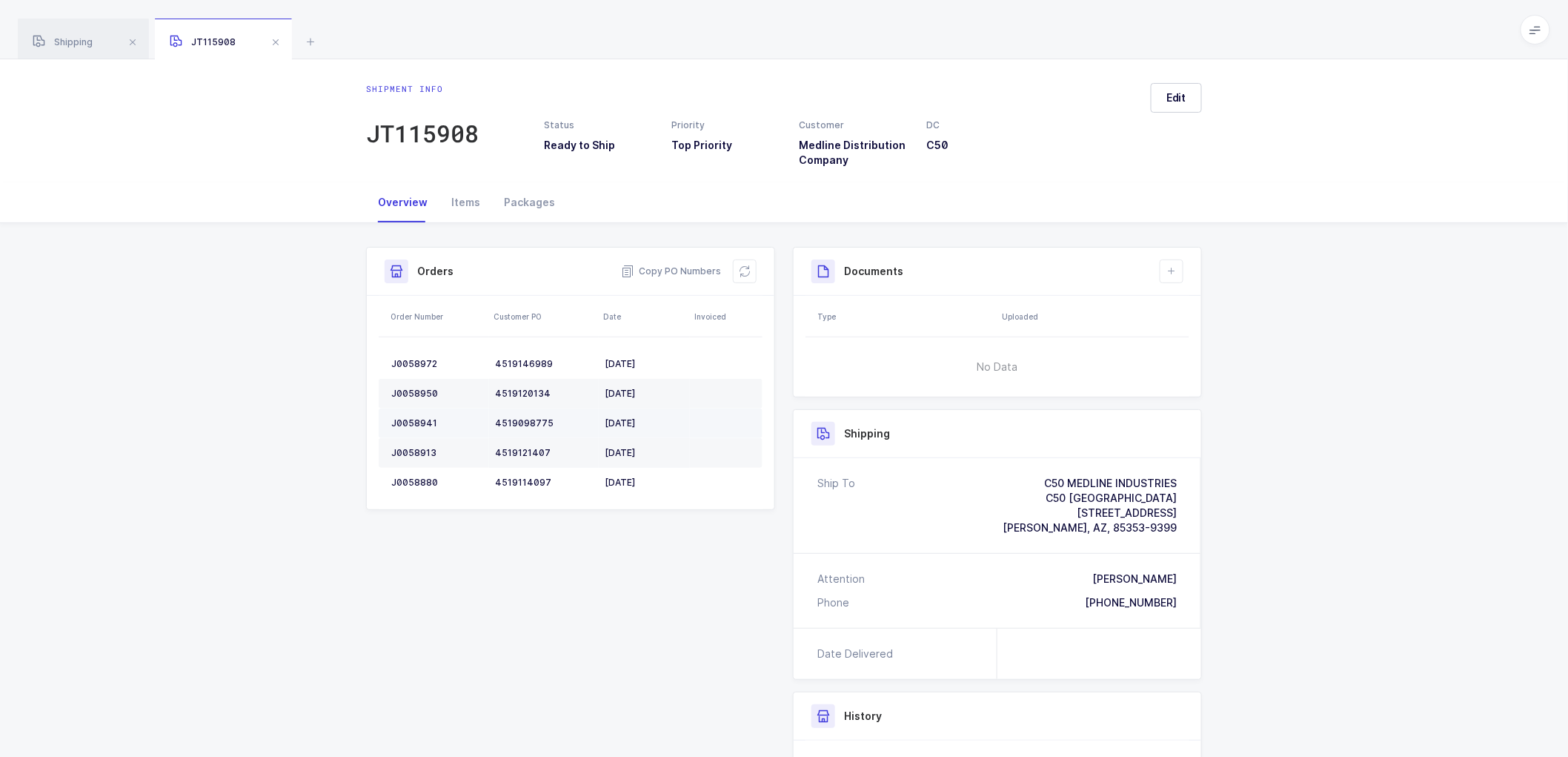
click at [418, 418] on div "J0058941" at bounding box center [437, 424] width 92 height 12
click at [417, 418] on div "J0058941" at bounding box center [437, 424] width 92 height 12
click at [411, 447] on div "J0058913" at bounding box center [437, 453] width 92 height 12
click at [410, 479] on div "J0058880" at bounding box center [437, 483] width 92 height 12
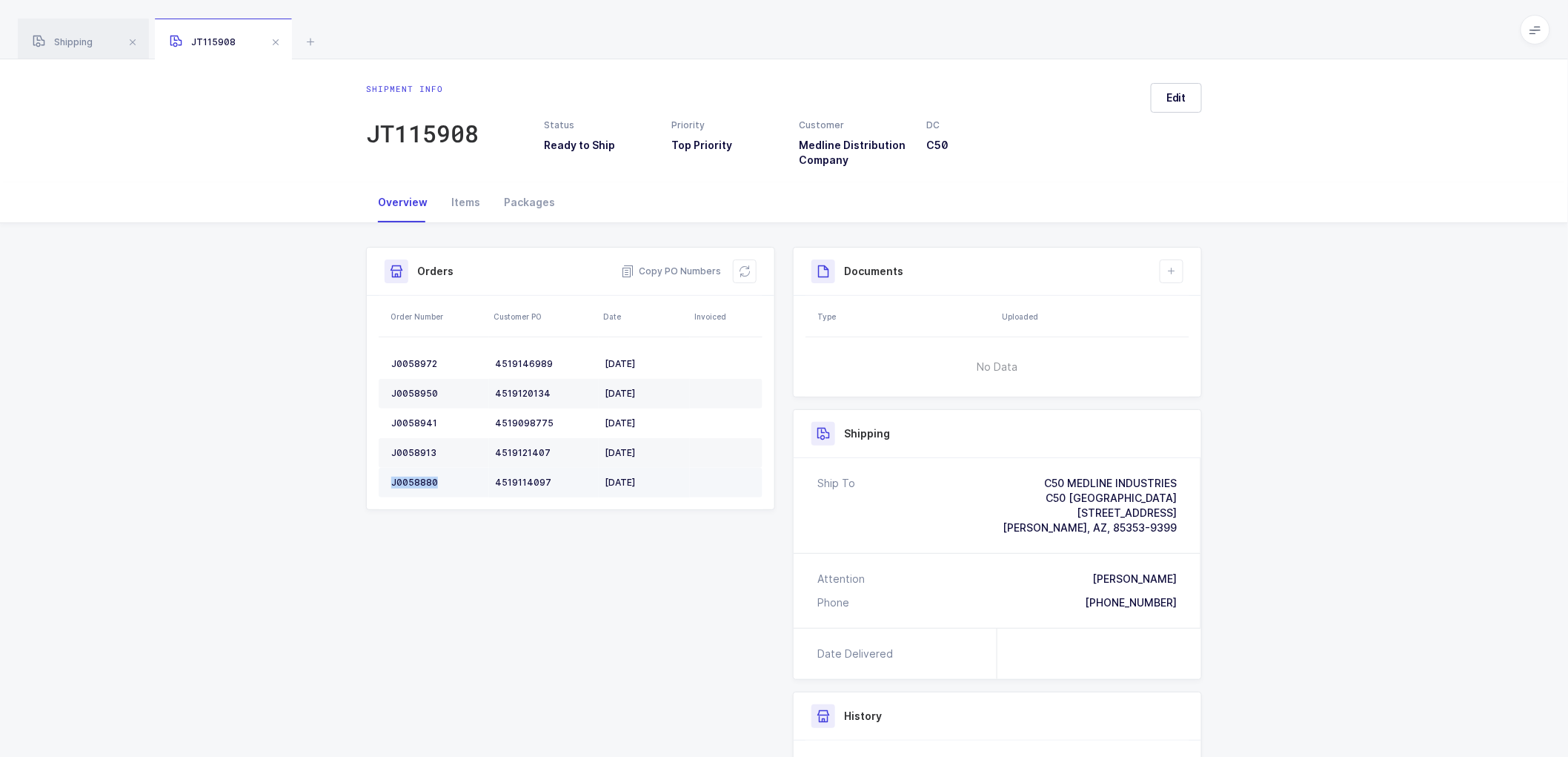
click at [411, 478] on div "J0058880" at bounding box center [437, 483] width 92 height 12
click at [744, 268] on icon at bounding box center [745, 271] width 12 height 12
click at [1184, 92] on span "Edit" at bounding box center [1176, 98] width 20 height 15
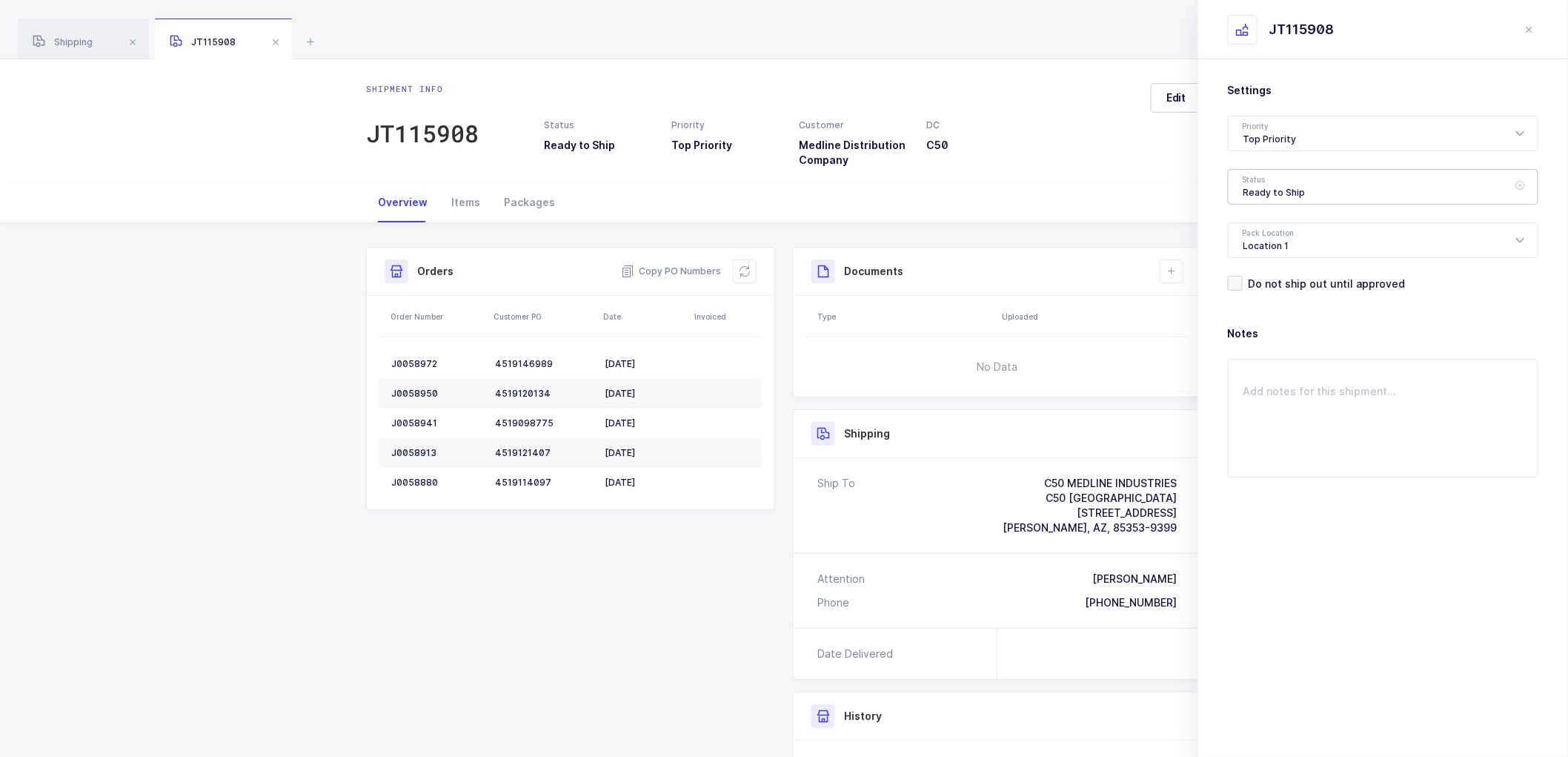
click at [1256, 178] on div "Ready to Ship" at bounding box center [1383, 186] width 311 height 35
click at [1272, 274] on span "Scheduled to Ship" at bounding box center [1290, 276] width 94 height 13
type input "Scheduled to Ship"
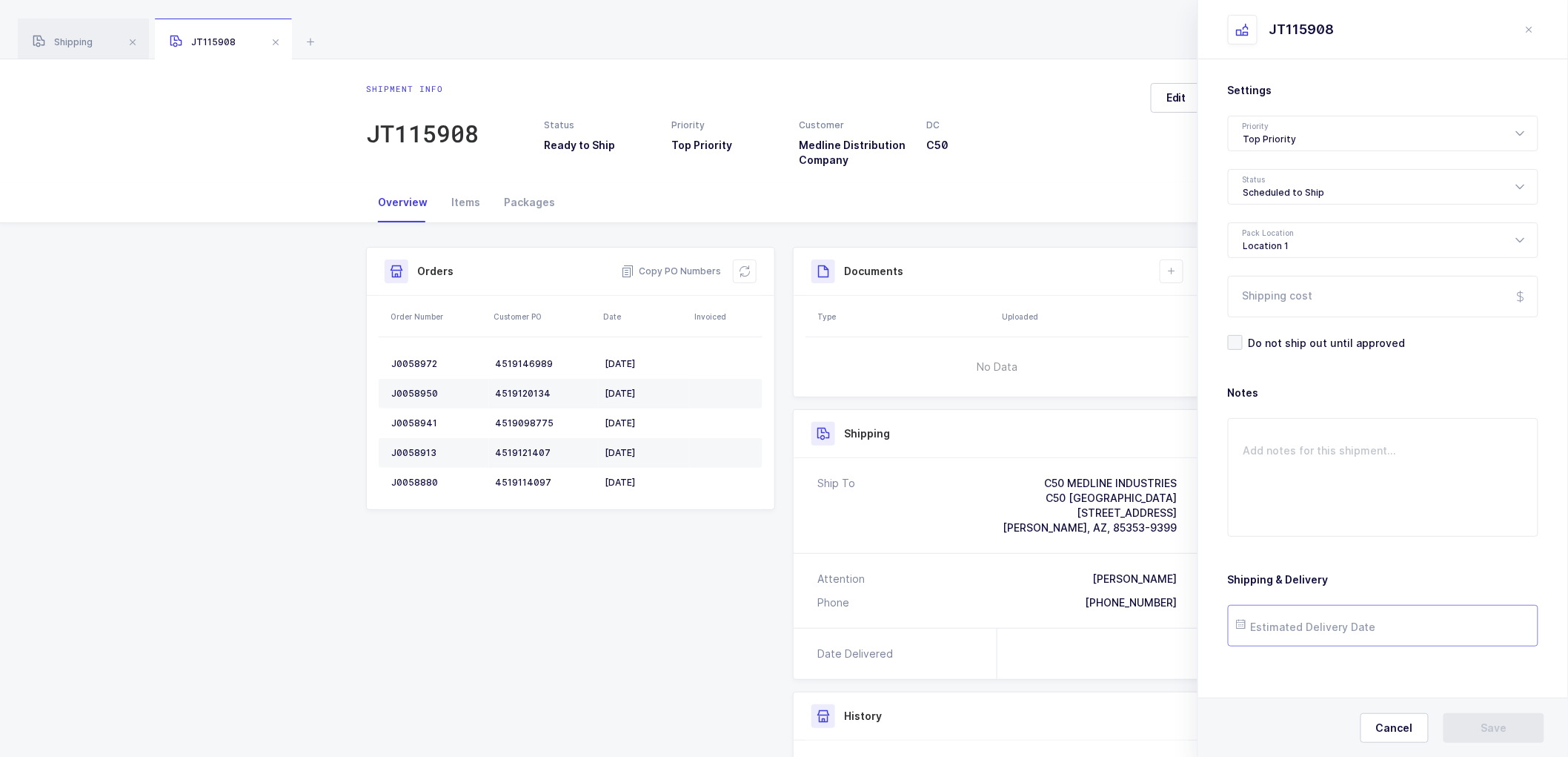
click at [1275, 624] on input "text" at bounding box center [1383, 626] width 311 height 41
click at [1380, 485] on span "16" at bounding box center [1380, 486] width 18 height 18
type input "[DATE]"
click at [1485, 722] on span "Save" at bounding box center [1494, 728] width 26 height 15
click at [1174, 265] on icon at bounding box center [1172, 271] width 12 height 12
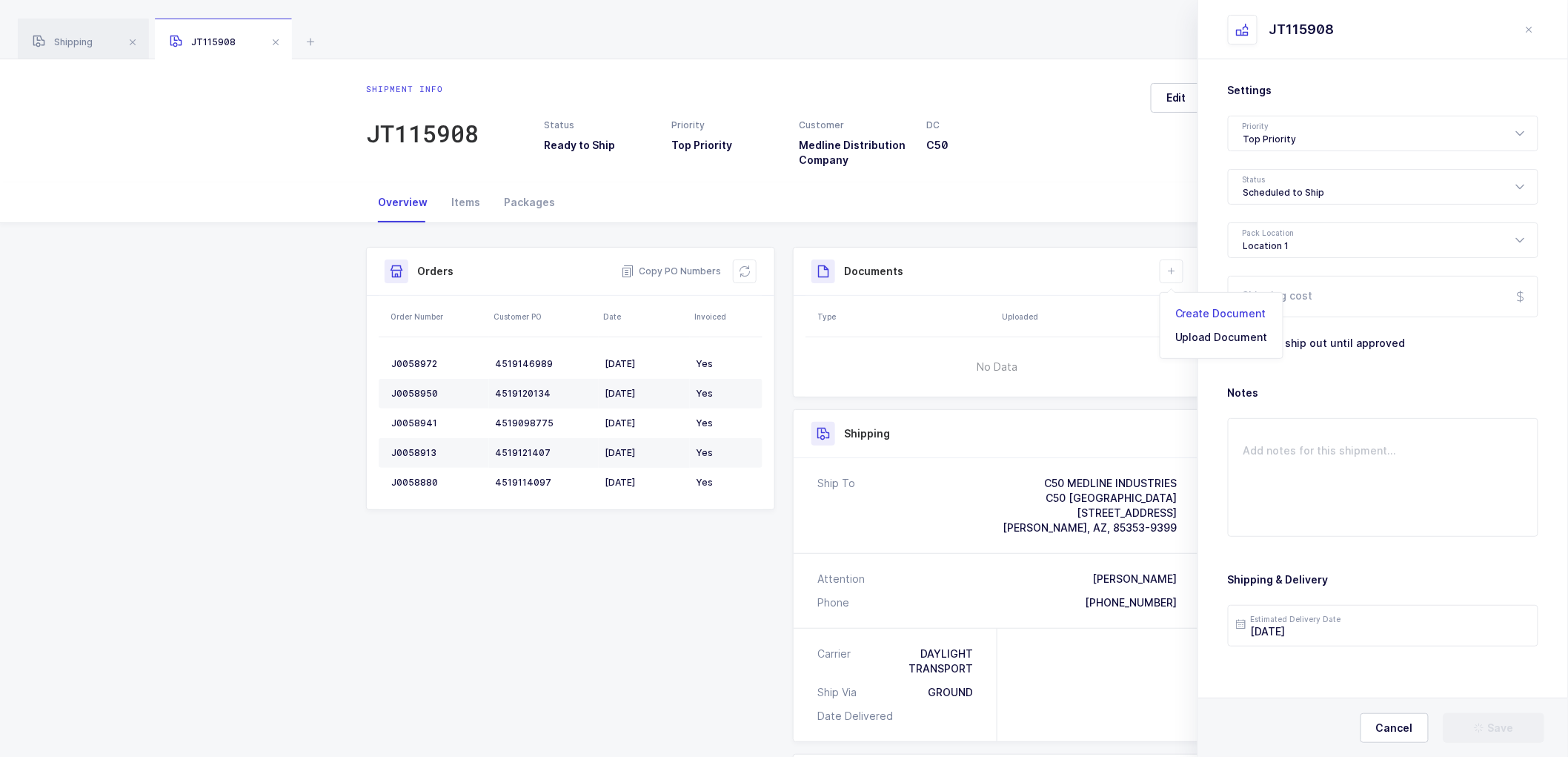
click at [1204, 310] on li "Create Document" at bounding box center [1221, 314] width 110 height 24
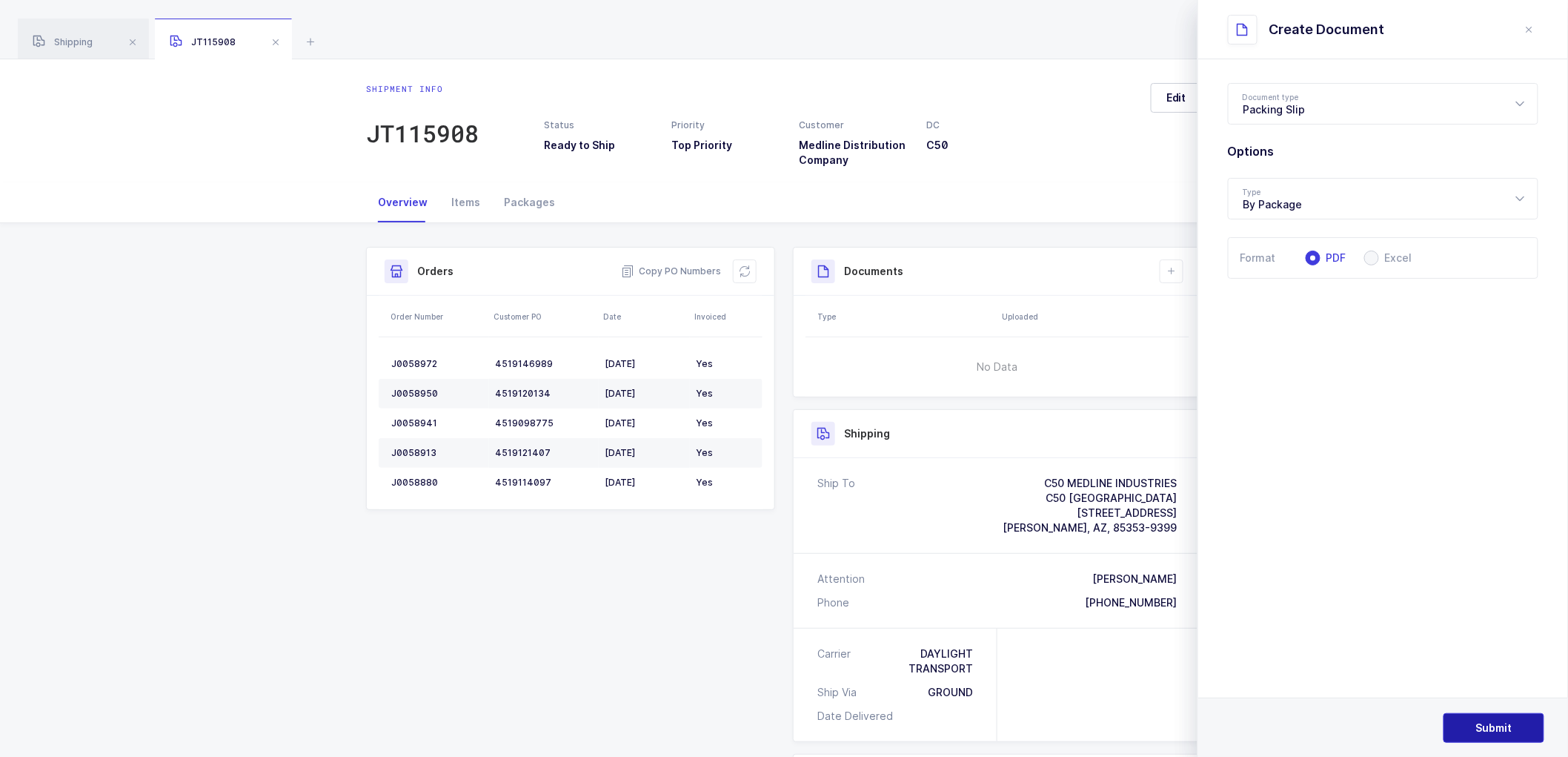
click at [1485, 738] on button "Submit" at bounding box center [1494, 728] width 101 height 29
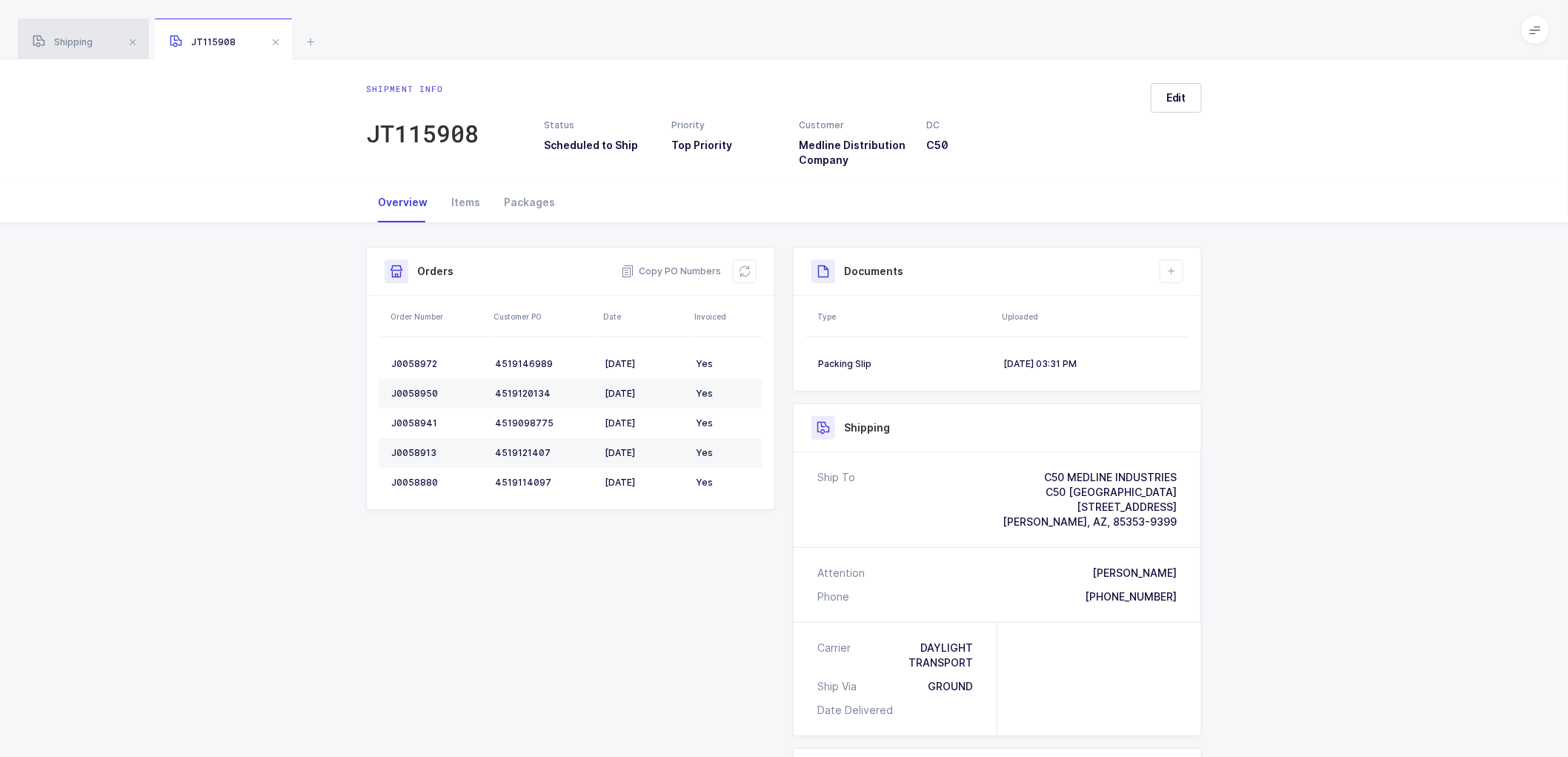
click at [77, 37] on span "Shipping" at bounding box center [62, 41] width 60 height 11
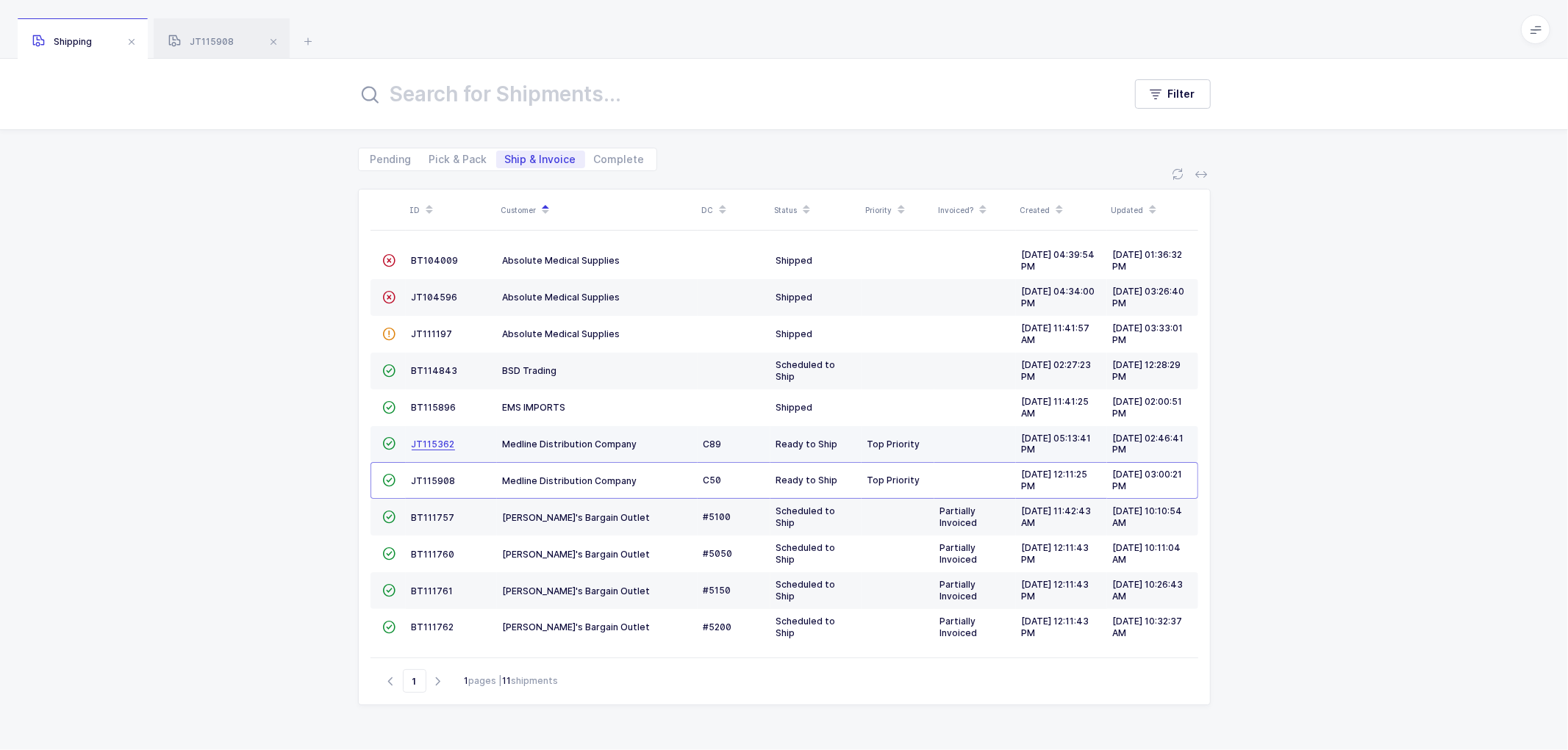
click at [425, 441] on span "JT115362" at bounding box center [433, 443] width 43 height 11
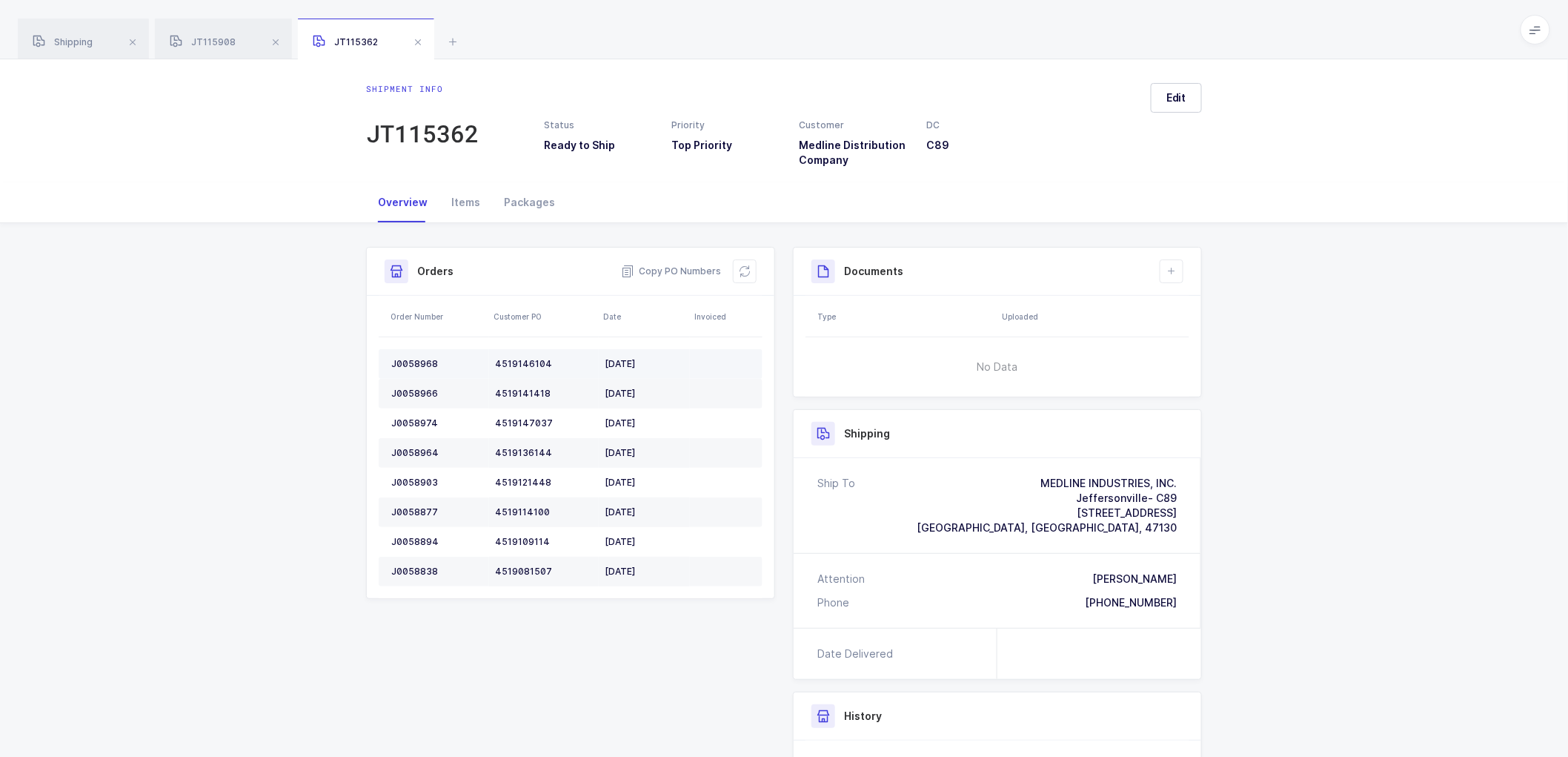
click at [417, 363] on div "J0058968" at bounding box center [437, 364] width 92 height 12
click at [426, 389] on div "J0058966" at bounding box center [437, 394] width 92 height 12
click at [424, 389] on div "J0058966" at bounding box center [437, 394] width 92 height 12
click at [417, 414] on td "J0058974" at bounding box center [433, 423] width 110 height 29
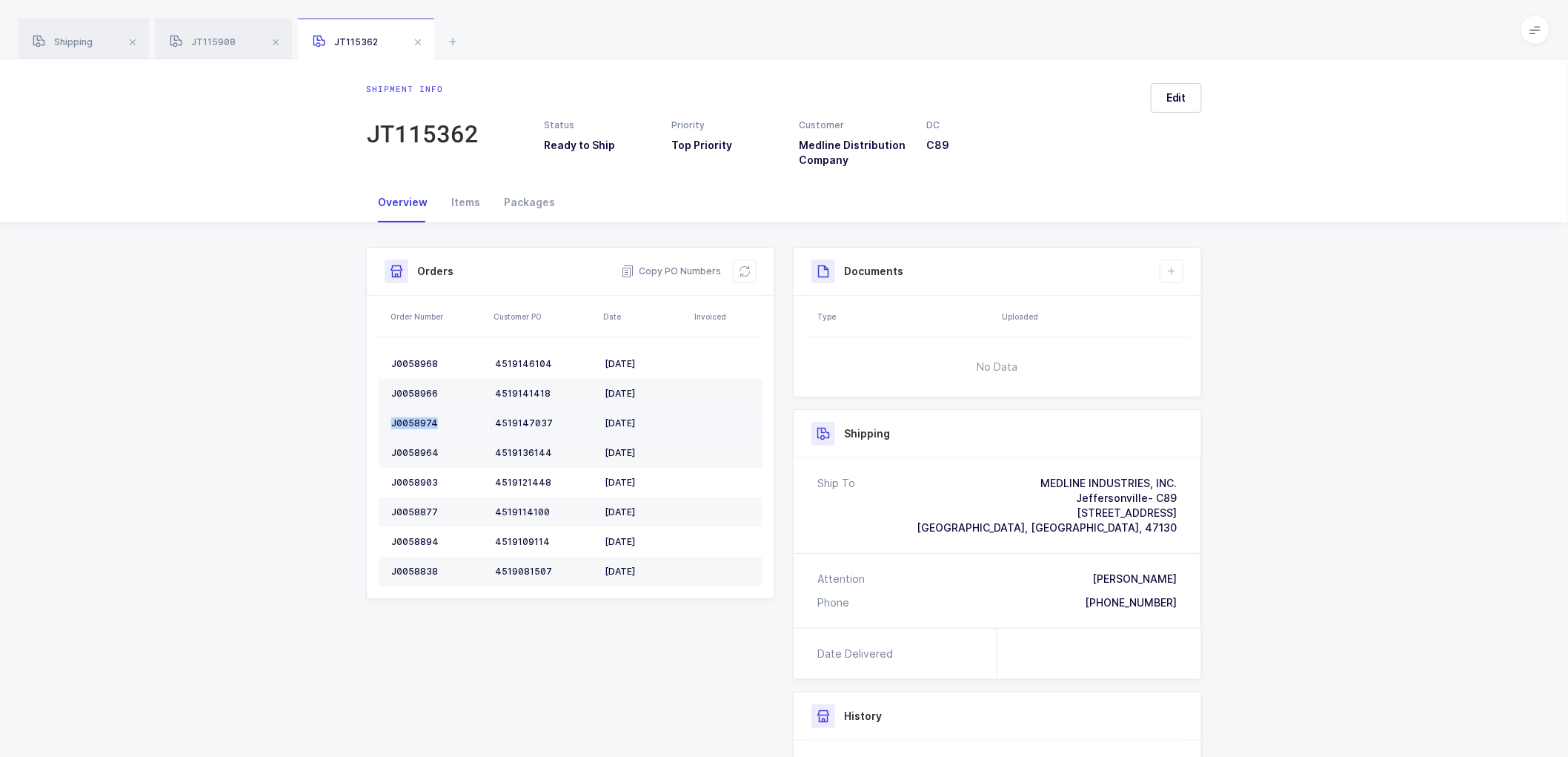
click at [417, 414] on td "J0058974" at bounding box center [433, 423] width 110 height 29
click at [418, 447] on div "J0058964" at bounding box center [437, 453] width 92 height 12
click at [419, 447] on div "J0058964" at bounding box center [437, 453] width 92 height 12
click at [414, 475] on td "J0058903" at bounding box center [433, 482] width 110 height 29
click at [415, 473] on td "J0058903" at bounding box center [433, 482] width 110 height 29
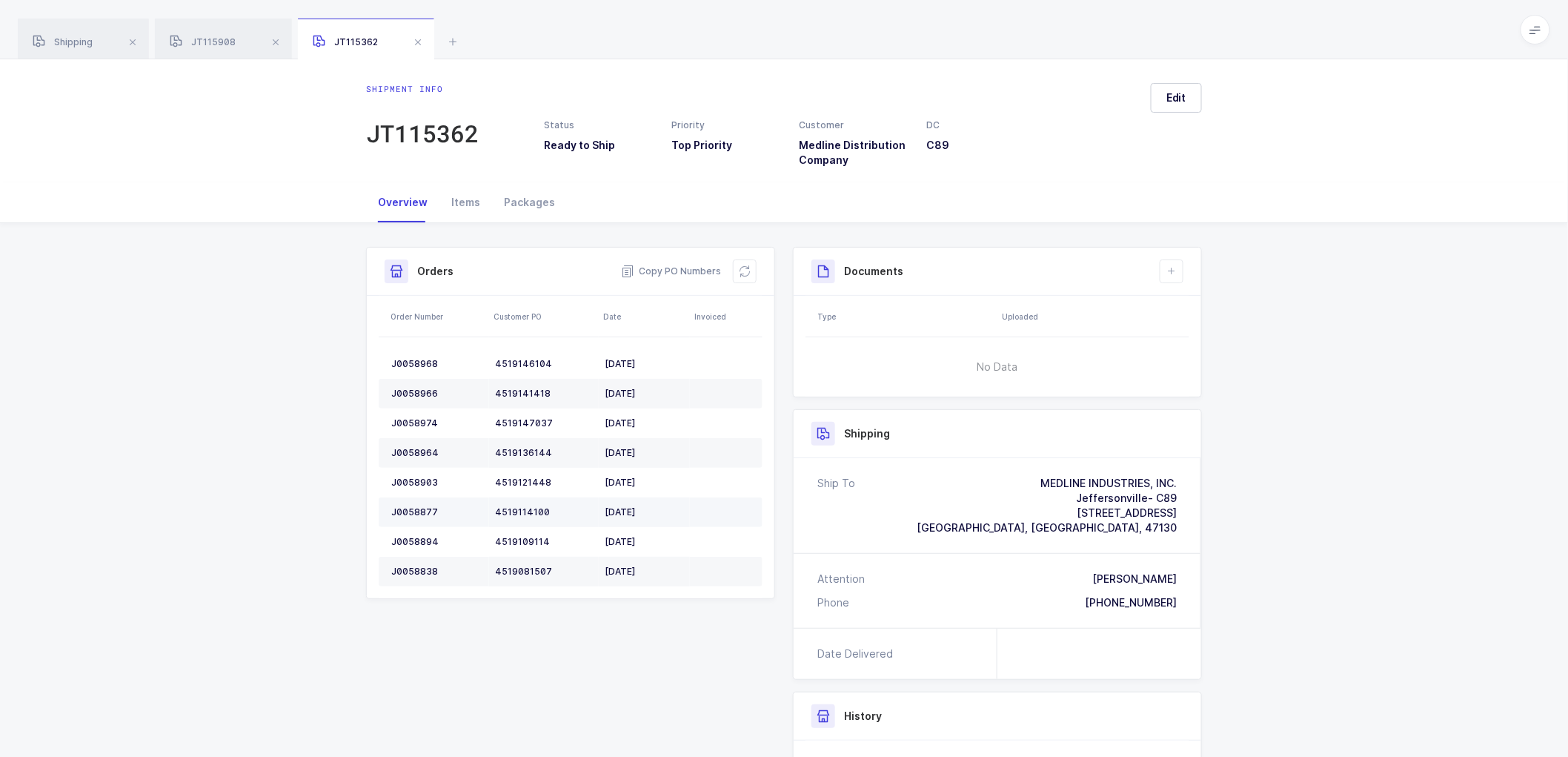
click at [410, 507] on div "J0058877" at bounding box center [437, 512] width 92 height 12
click at [425, 545] on div "J0058894" at bounding box center [437, 542] width 92 height 12
click at [414, 567] on div "J0058838" at bounding box center [437, 572] width 92 height 12
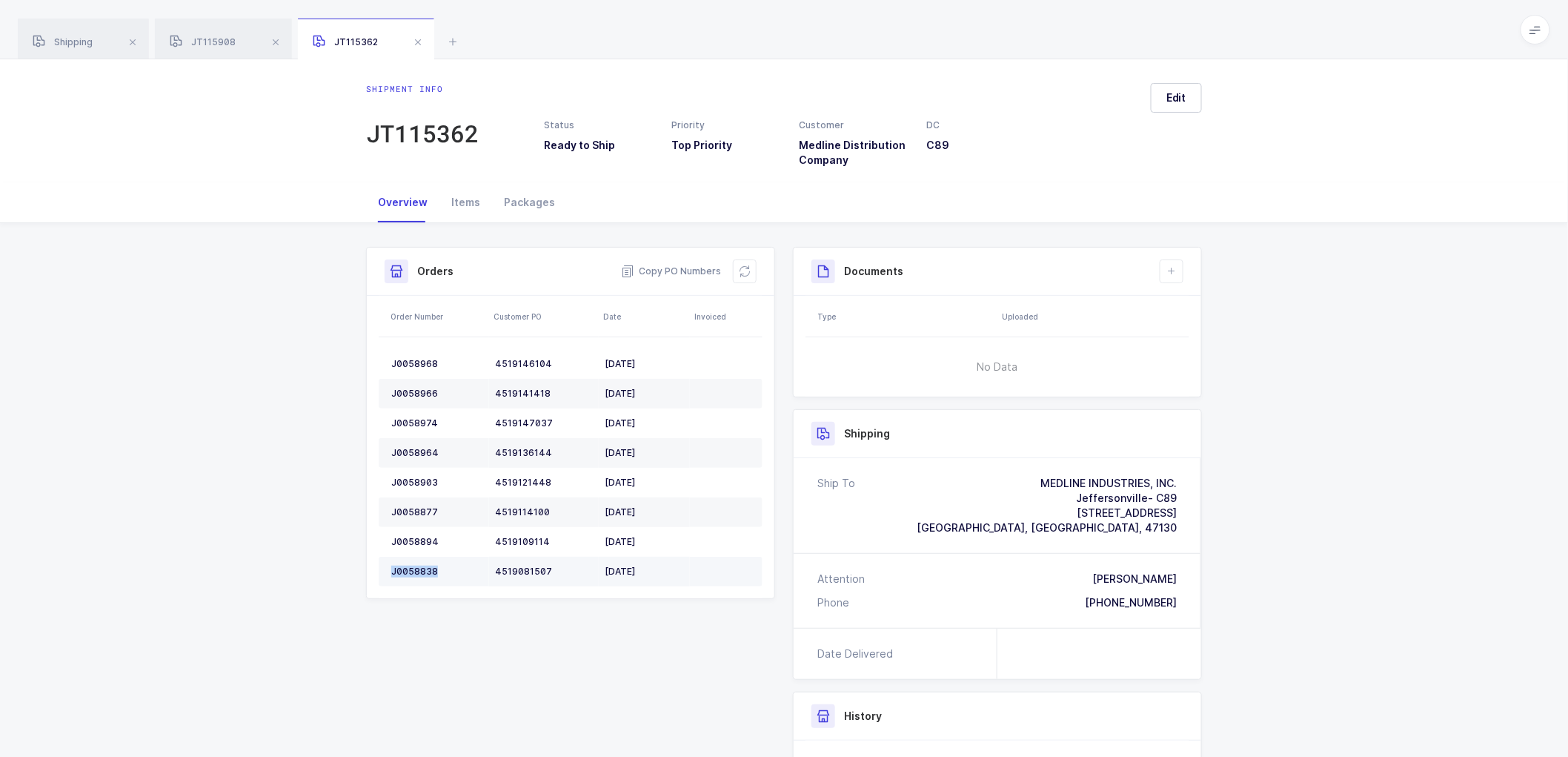
click at [416, 566] on div "J0058838" at bounding box center [437, 572] width 92 height 12
drag, startPoint x: 741, startPoint y: 270, endPoint x: 752, endPoint y: 267, distance: 11.4
click at [741, 270] on icon at bounding box center [745, 271] width 12 height 12
click at [1189, 95] on button "Edit" at bounding box center [1176, 98] width 51 height 29
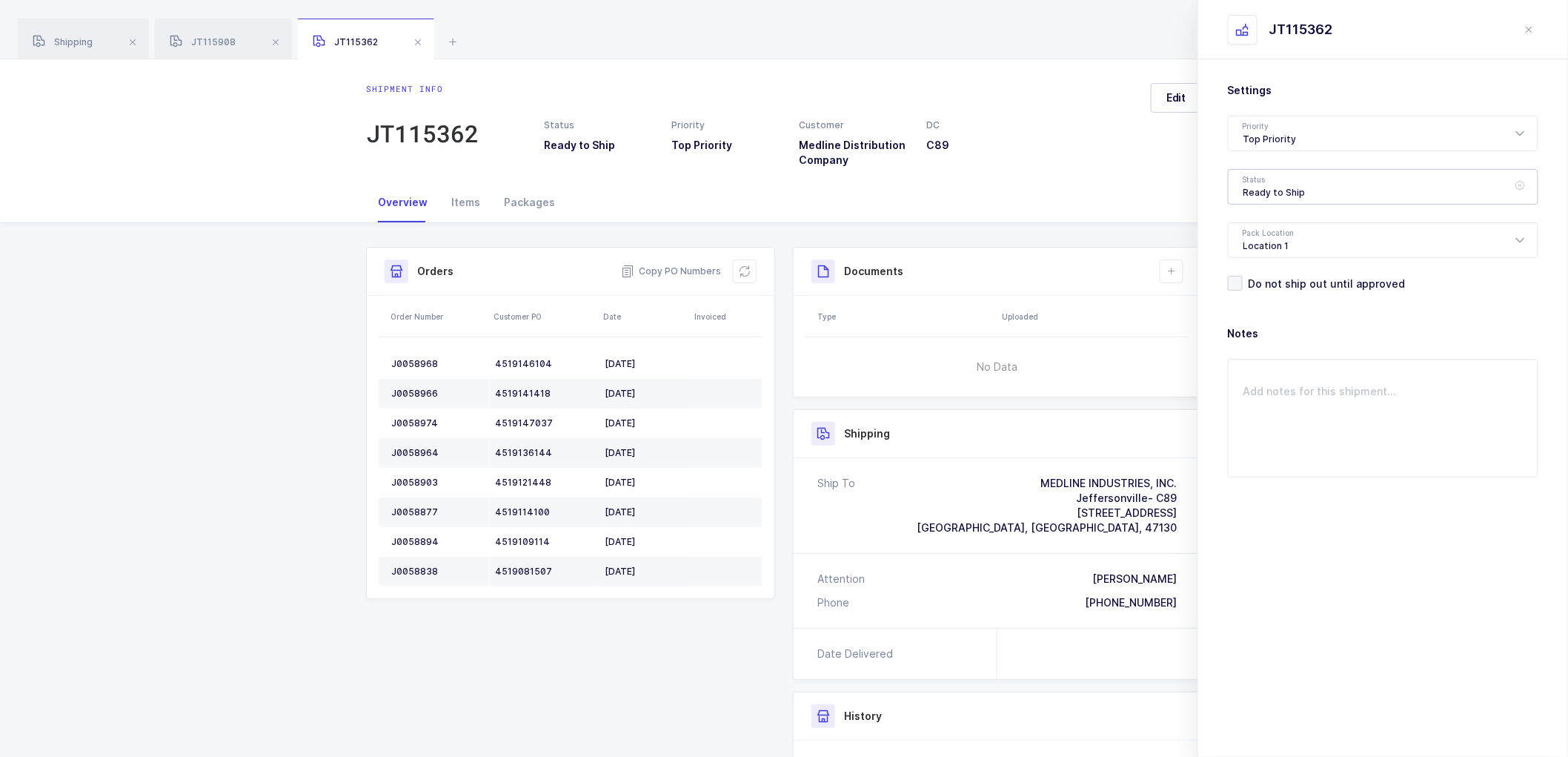
click at [1267, 178] on div "Ready to Ship" at bounding box center [1383, 186] width 311 height 35
click at [1283, 277] on span "Scheduled to Ship" at bounding box center [1290, 276] width 94 height 13
type input "Scheduled to Ship"
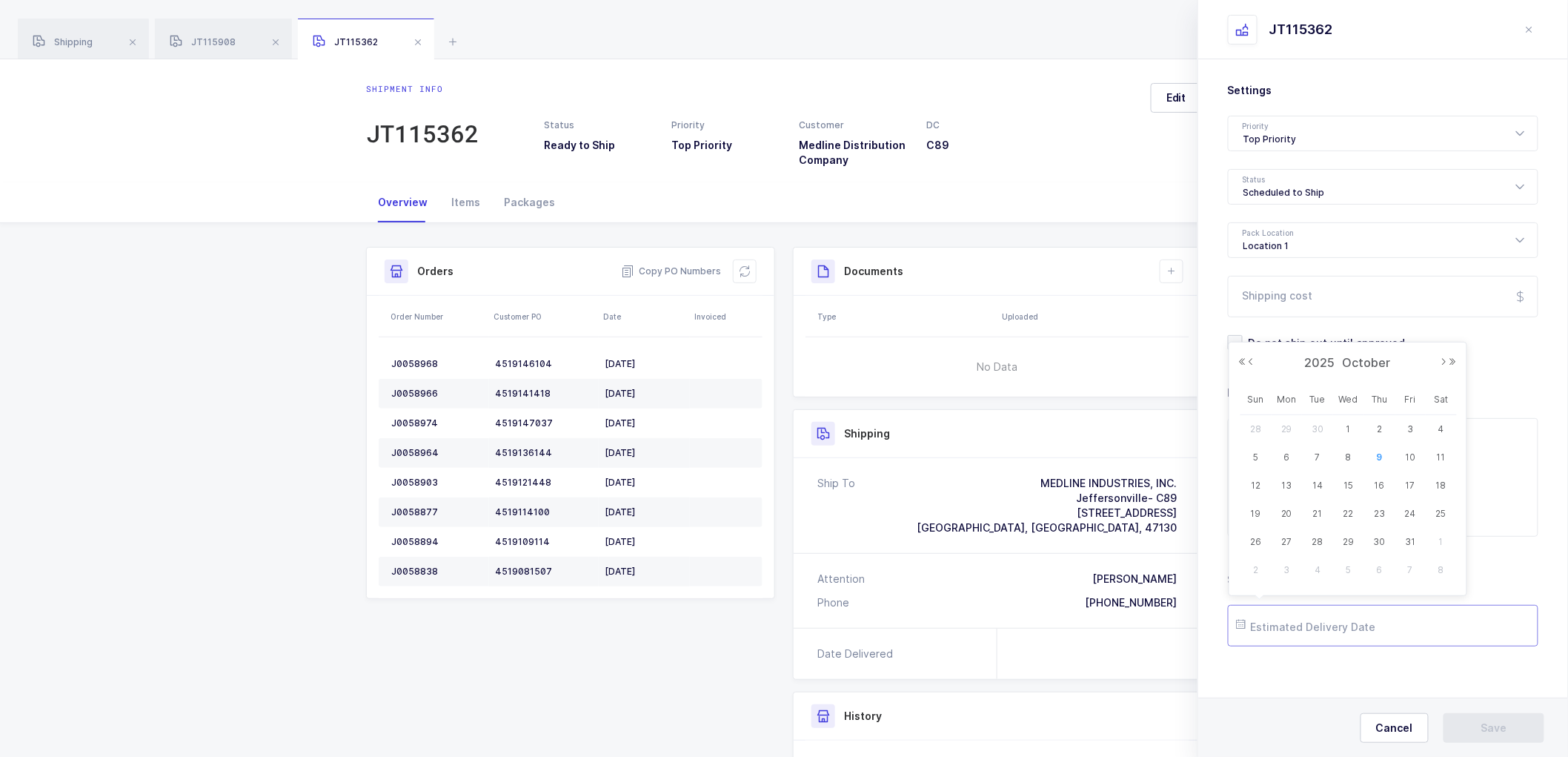
drag, startPoint x: 1305, startPoint y: 630, endPoint x: 1359, endPoint y: 605, distance: 59.5
click at [1305, 629] on input "text" at bounding box center [1383, 626] width 311 height 41
click at [1323, 487] on span "14" at bounding box center [1317, 486] width 18 height 18
type input "[DATE]"
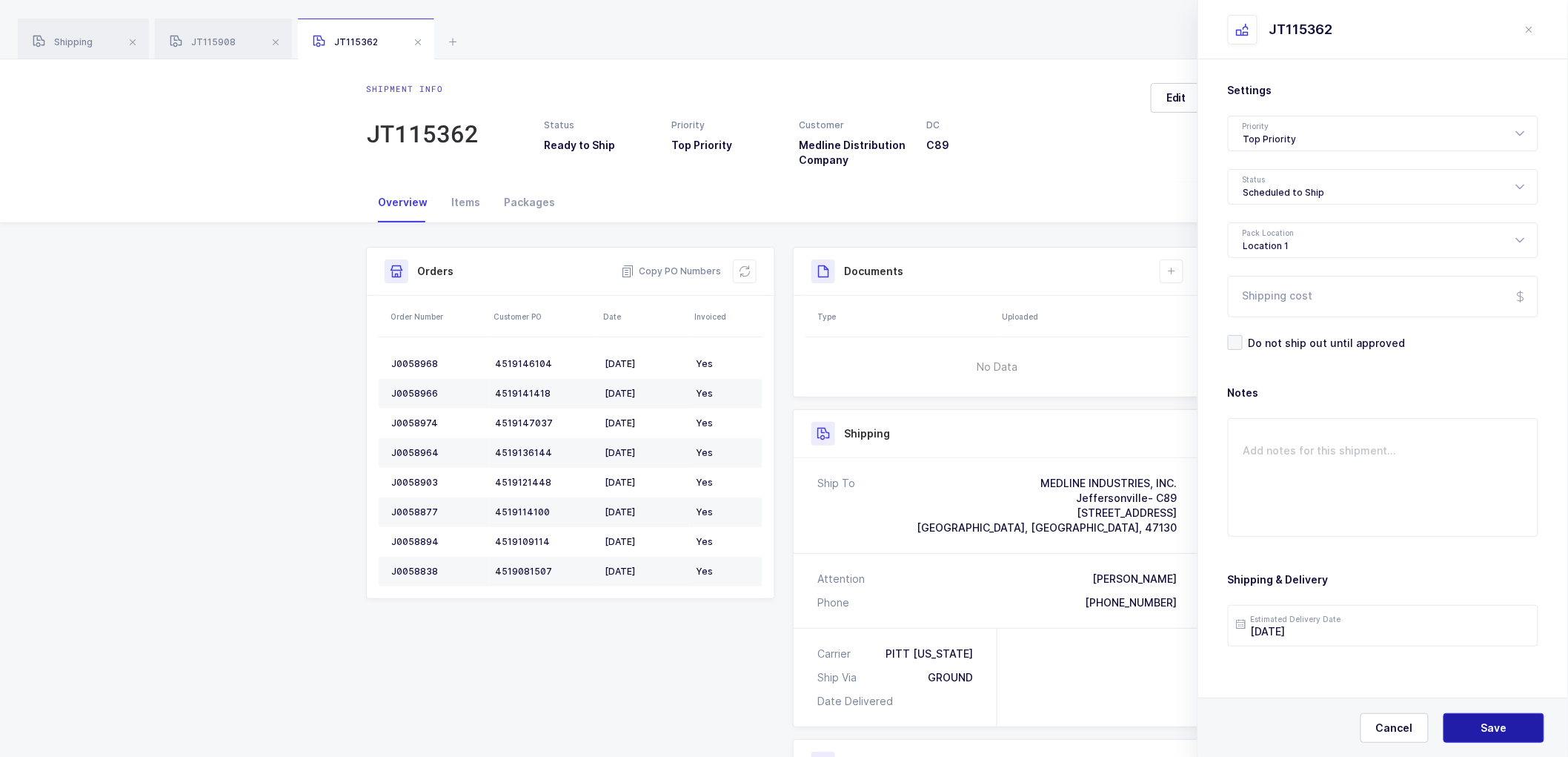
drag, startPoint x: 1491, startPoint y: 722, endPoint x: 1486, endPoint y: 734, distance: 13.0
click at [1486, 734] on span "Save" at bounding box center [1494, 728] width 26 height 15
click at [1175, 274] on icon at bounding box center [1172, 271] width 12 height 12
click at [1193, 310] on li "Create Document" at bounding box center [1221, 314] width 110 height 24
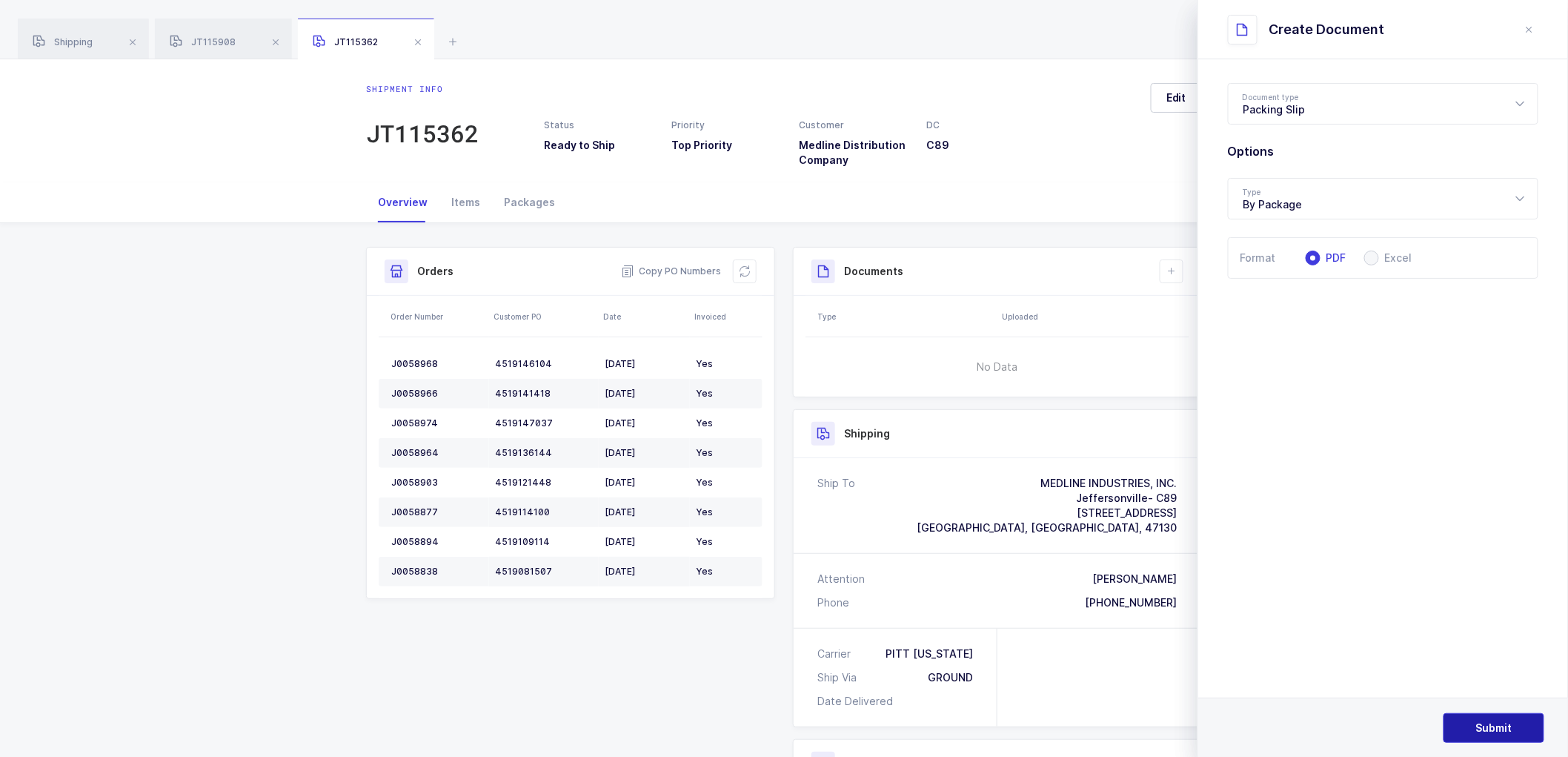
click at [1470, 721] on button "Submit" at bounding box center [1494, 728] width 101 height 29
